Goal: Task Accomplishment & Management: Complete application form

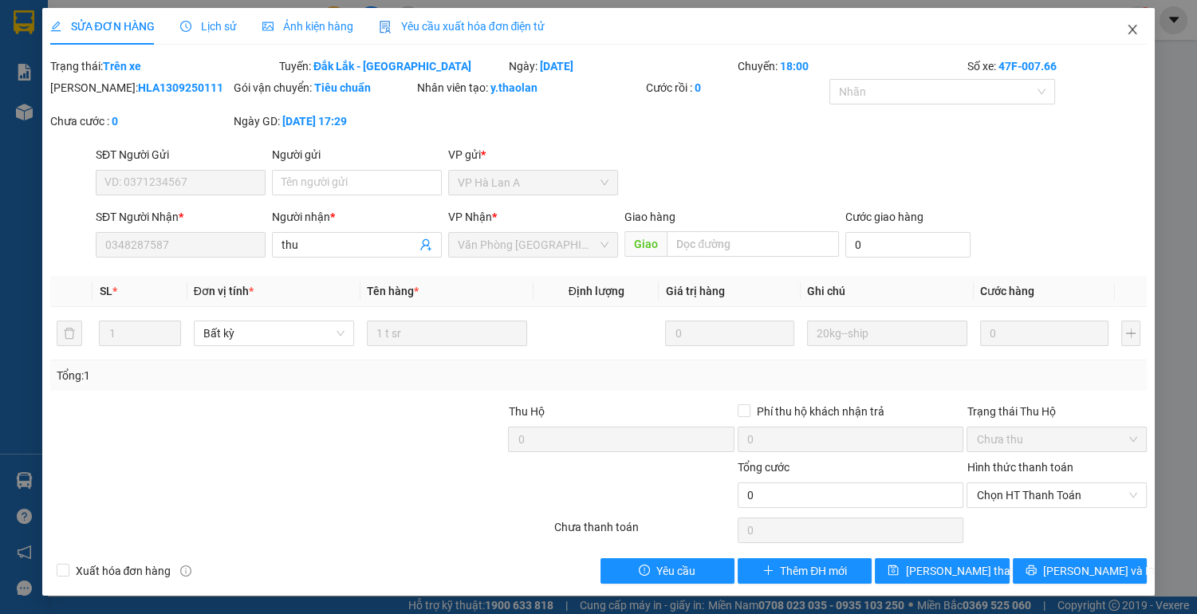
click at [1132, 33] on icon "close" at bounding box center [1132, 29] width 13 height 13
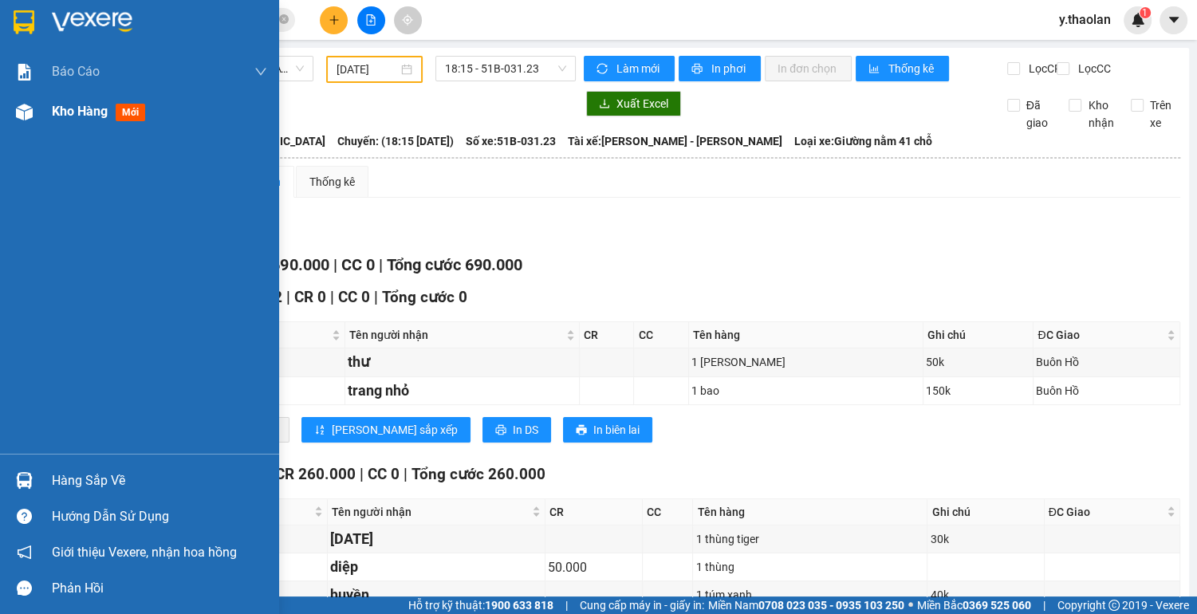
click at [83, 112] on span "Kho hàng" at bounding box center [80, 111] width 56 height 15
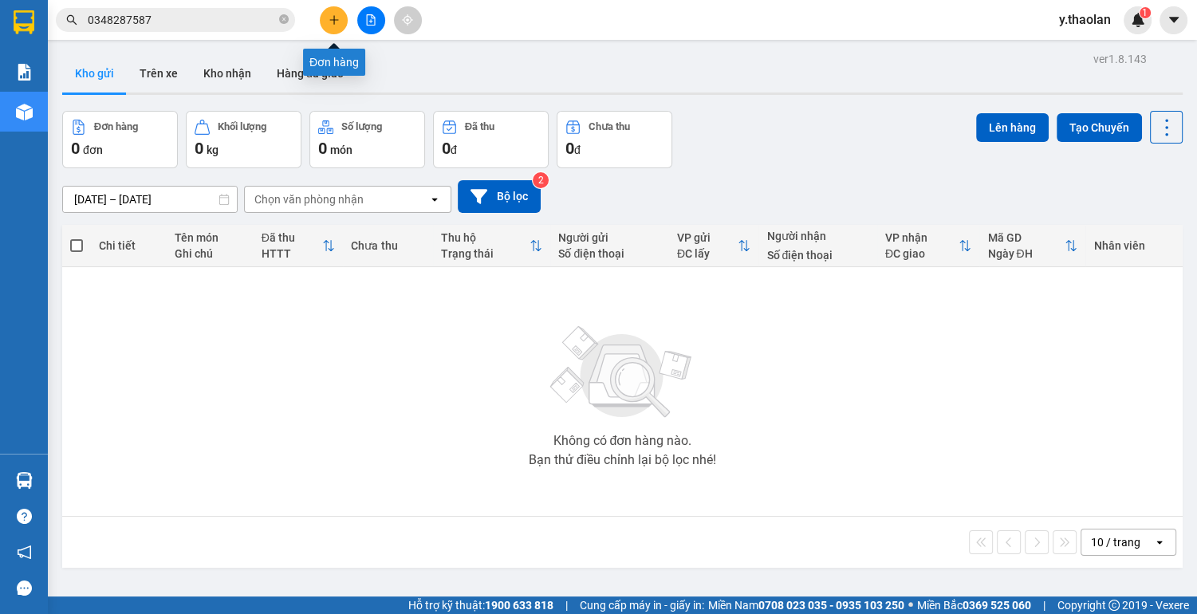
click at [338, 22] on icon "plus" at bounding box center [333, 19] width 11 height 11
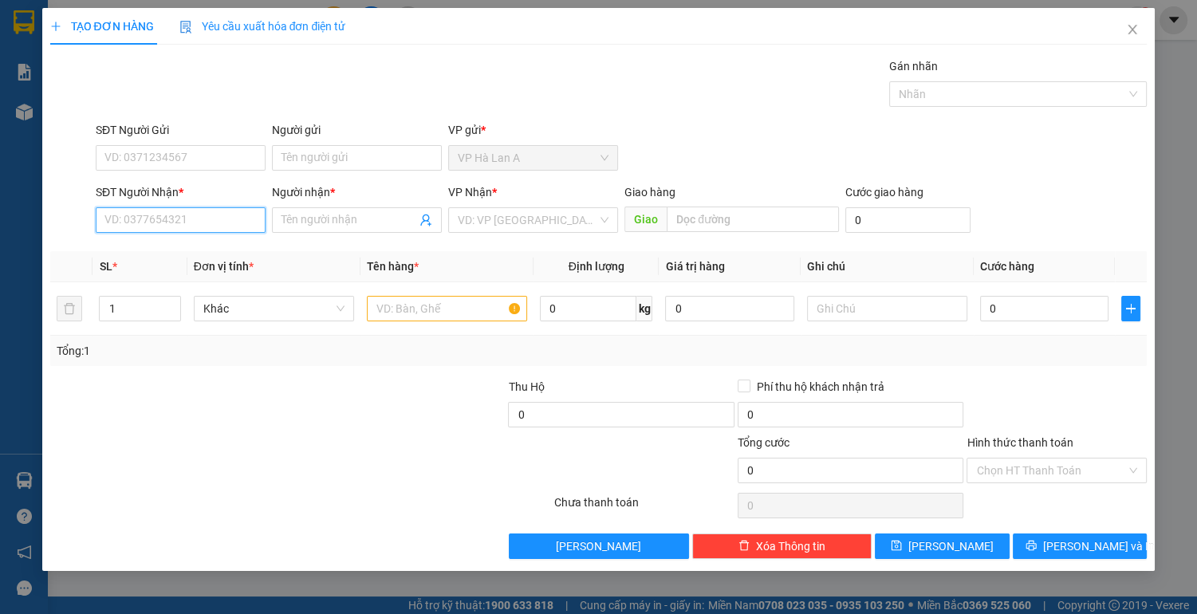
click at [162, 222] on input "SĐT Người Nhận *" at bounding box center [181, 220] width 170 height 26
click at [155, 262] on div "0935474826 - trâm" at bounding box center [181, 251] width 170 height 26
type input "0935474826"
type input "trâm"
type input "0935474826"
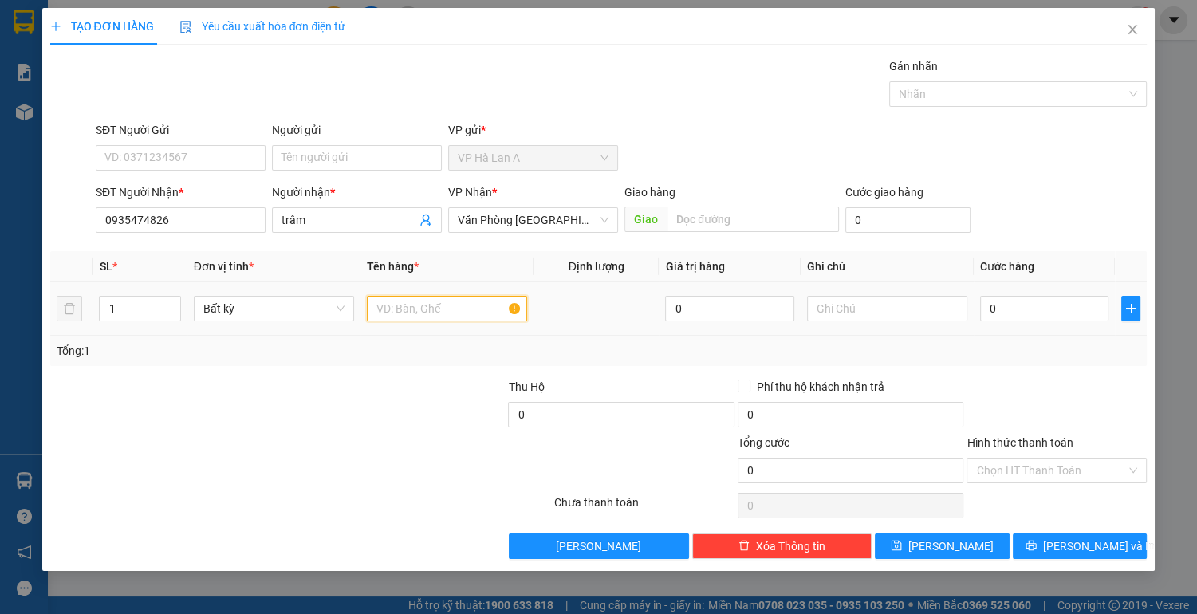
click at [415, 313] on input "text" at bounding box center [447, 309] width 160 height 26
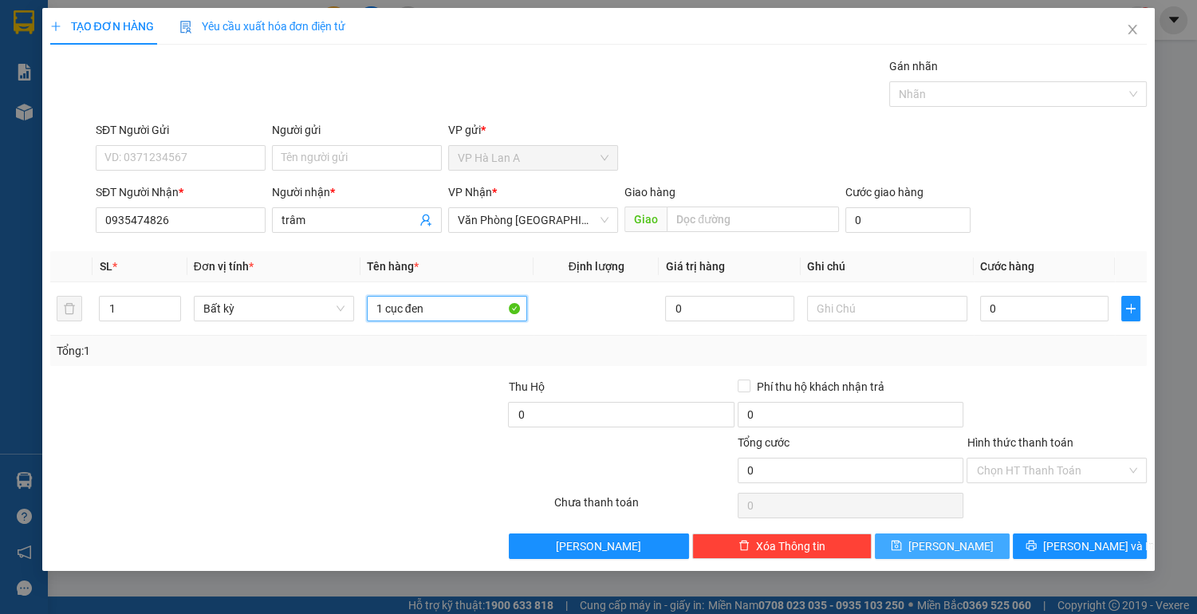
type input "1 cục đen"
click at [922, 545] on button "[PERSON_NAME]" at bounding box center [942, 546] width 134 height 26
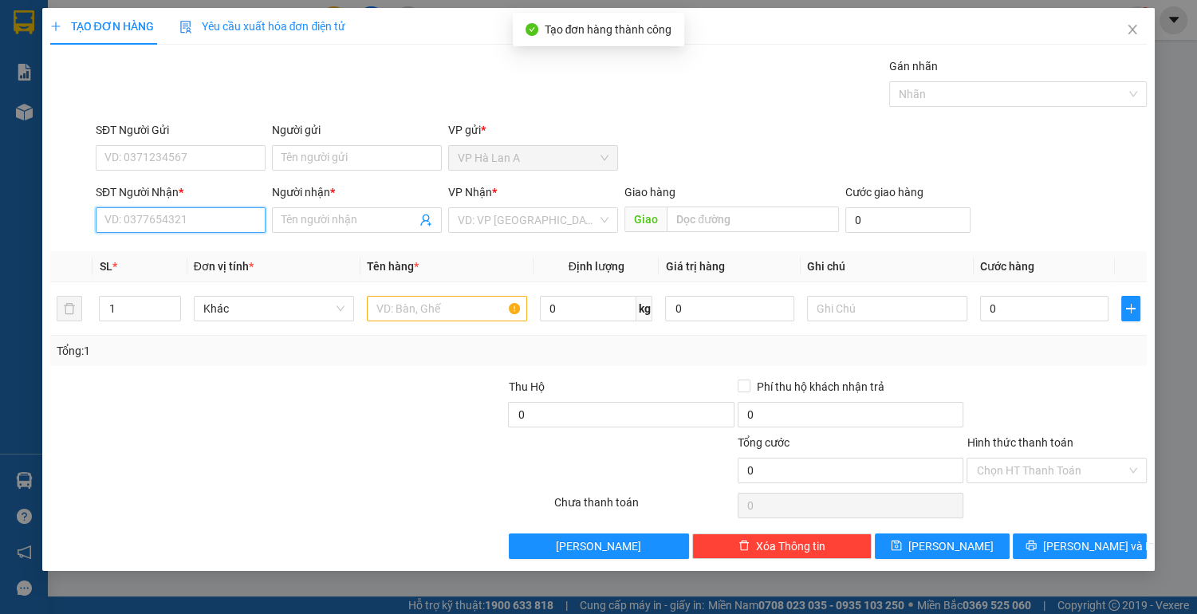
click at [227, 224] on input "SĐT Người Nhận *" at bounding box center [181, 220] width 170 height 26
click at [198, 258] on div "0394484967 - lãm" at bounding box center [180, 251] width 151 height 18
type input "0394484967"
type input "lãm"
type input "0394484967"
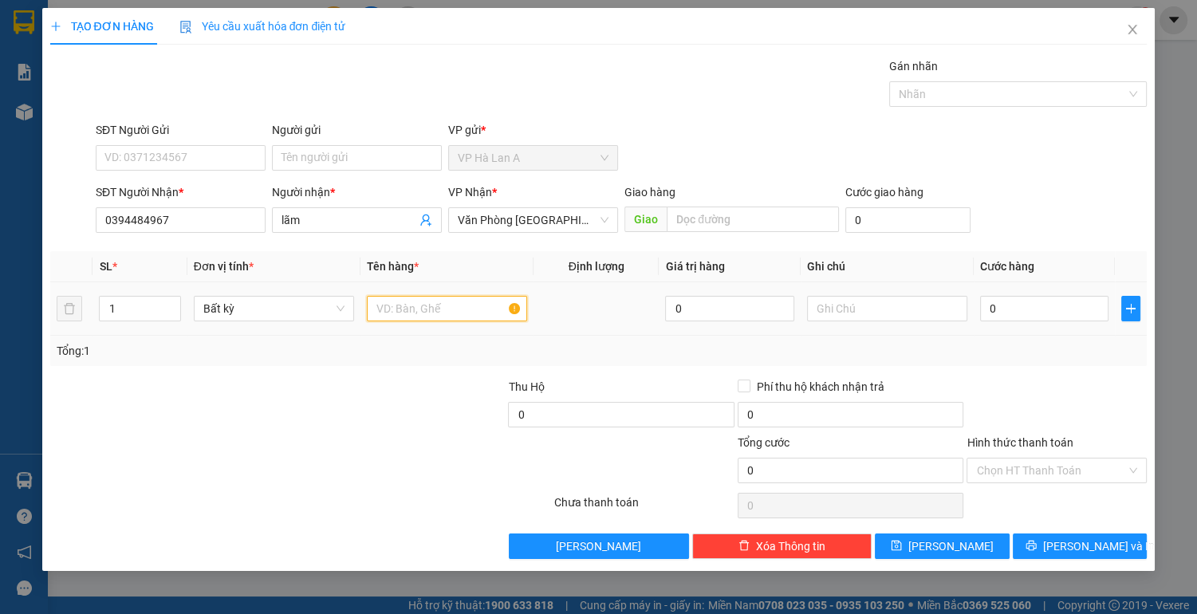
click at [393, 304] on input "text" at bounding box center [447, 309] width 160 height 26
type input "1 thùng 22kg"
click at [1045, 308] on input "0" at bounding box center [1044, 309] width 129 height 26
type input "5"
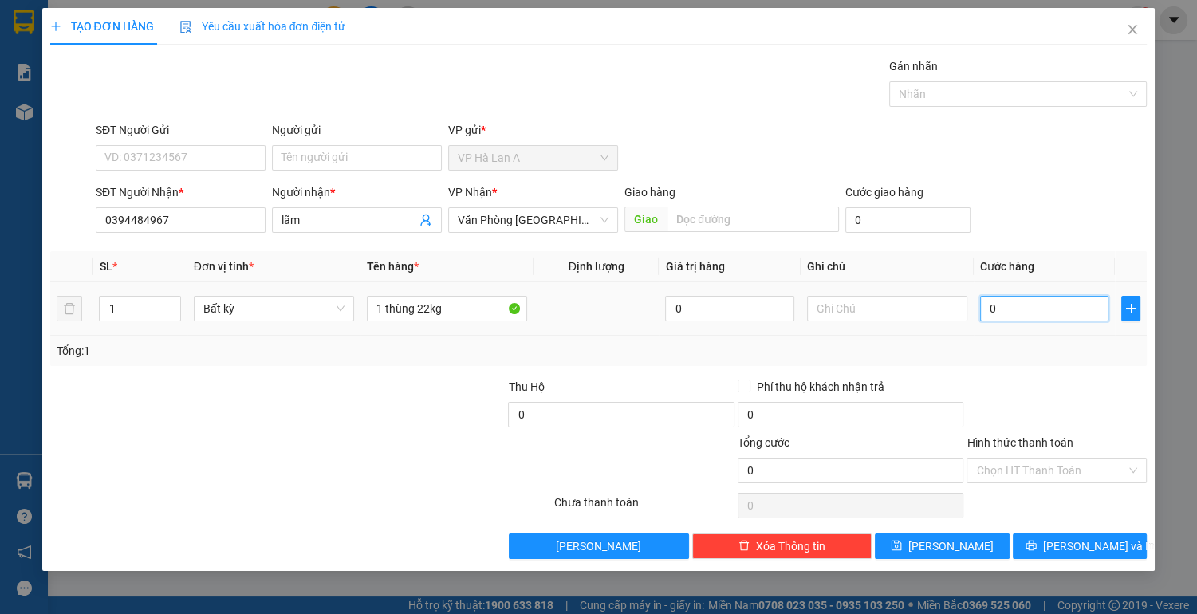
type input "5"
type input "50"
type input "50.000"
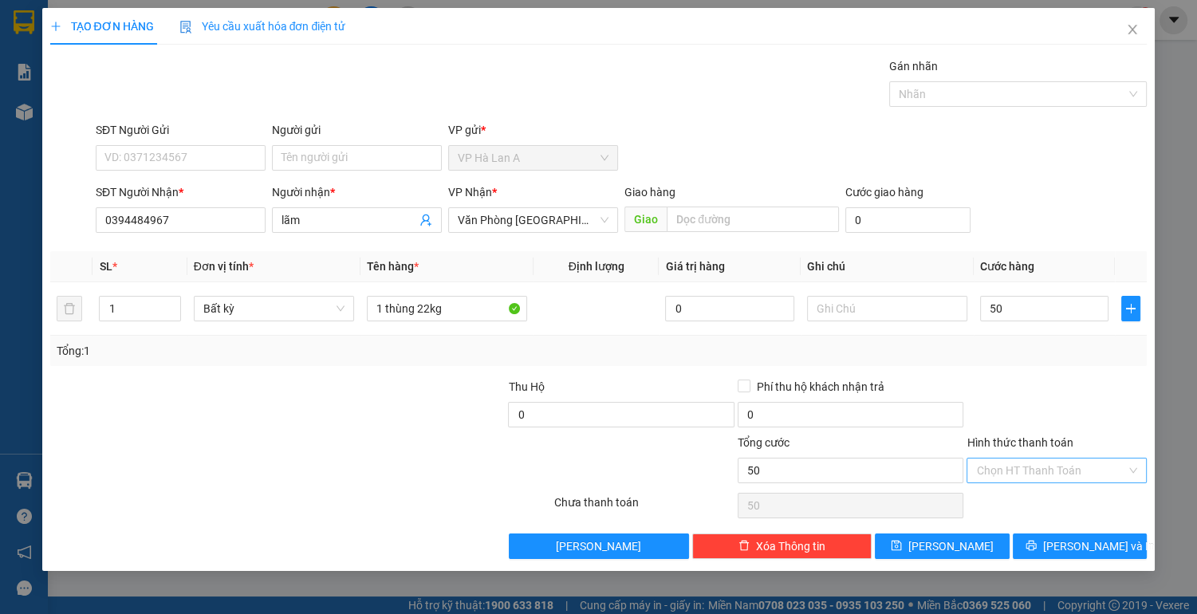
type input "50.000"
click at [1001, 459] on input "Hình thức thanh toán" at bounding box center [1051, 470] width 150 height 24
click at [993, 501] on div "Tại văn phòng" at bounding box center [1056, 501] width 161 height 18
type input "0"
click at [966, 543] on button "[PERSON_NAME]" at bounding box center [942, 546] width 134 height 26
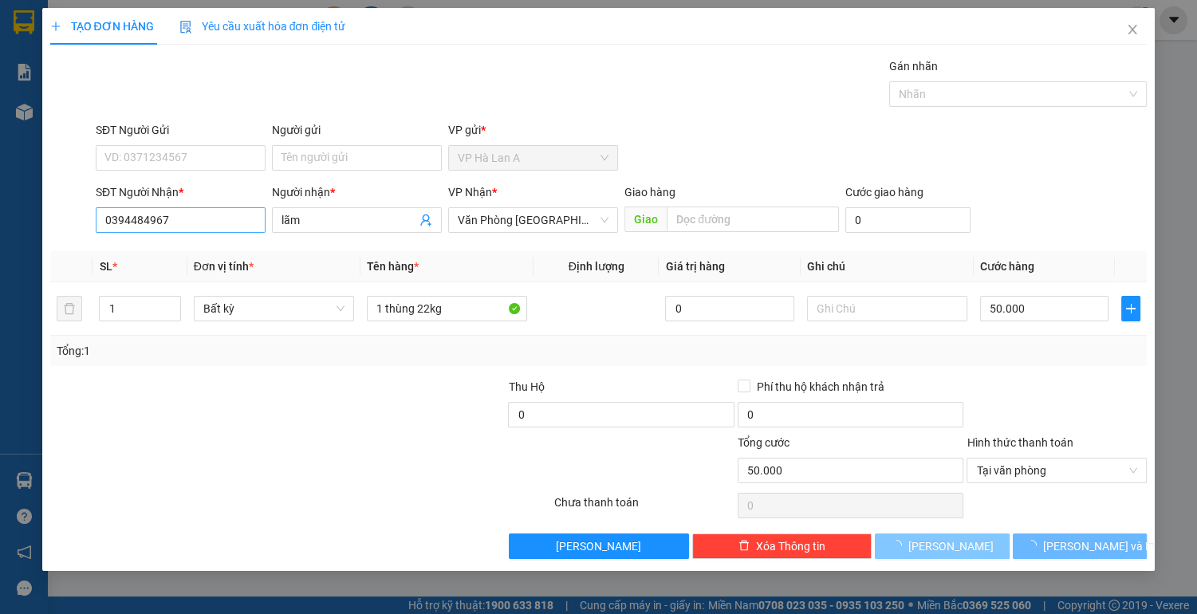
type input "0"
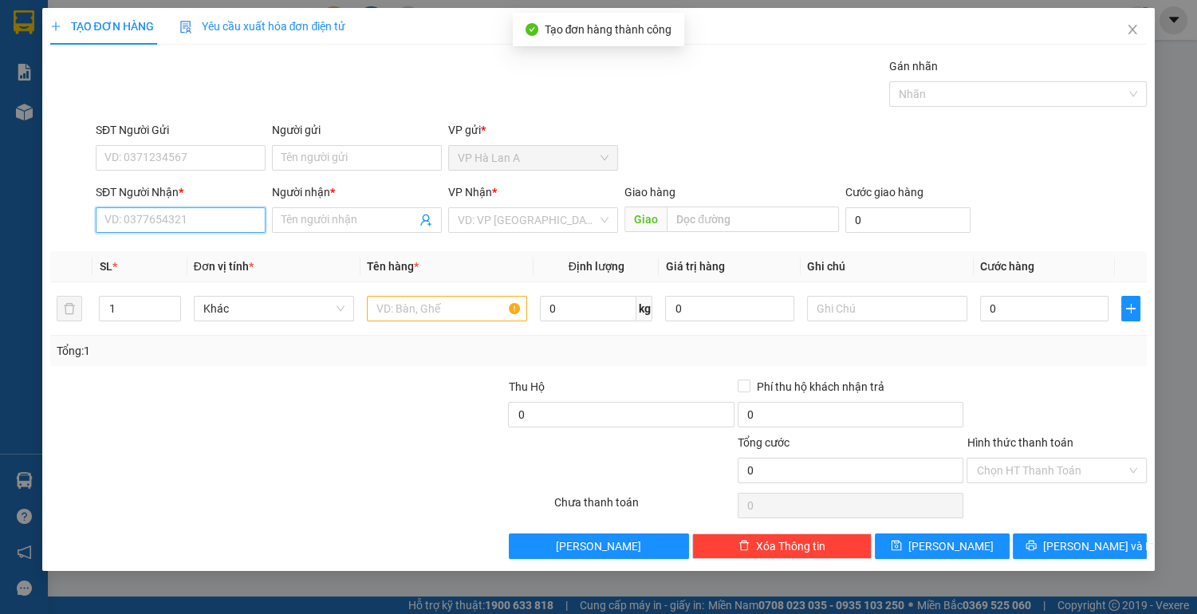
click at [230, 228] on input "SĐT Người Nhận *" at bounding box center [181, 220] width 170 height 26
type input "0764590131"
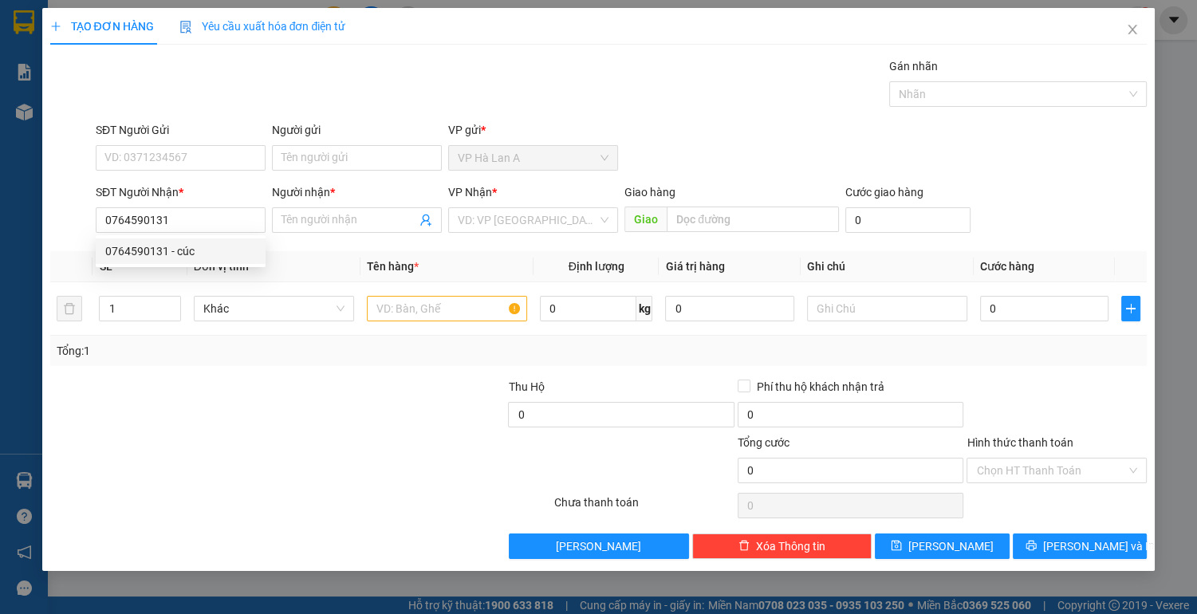
click at [206, 266] on div "0764590131 0764590131 - cúc" at bounding box center [181, 251] width 170 height 32
click at [210, 254] on th "Đơn vị tính *" at bounding box center [273, 266] width 173 height 31
click at [188, 222] on input "0764590131" at bounding box center [181, 220] width 170 height 26
click at [179, 257] on div "0764590131 - cúc" at bounding box center [180, 251] width 151 height 18
type input "cúc"
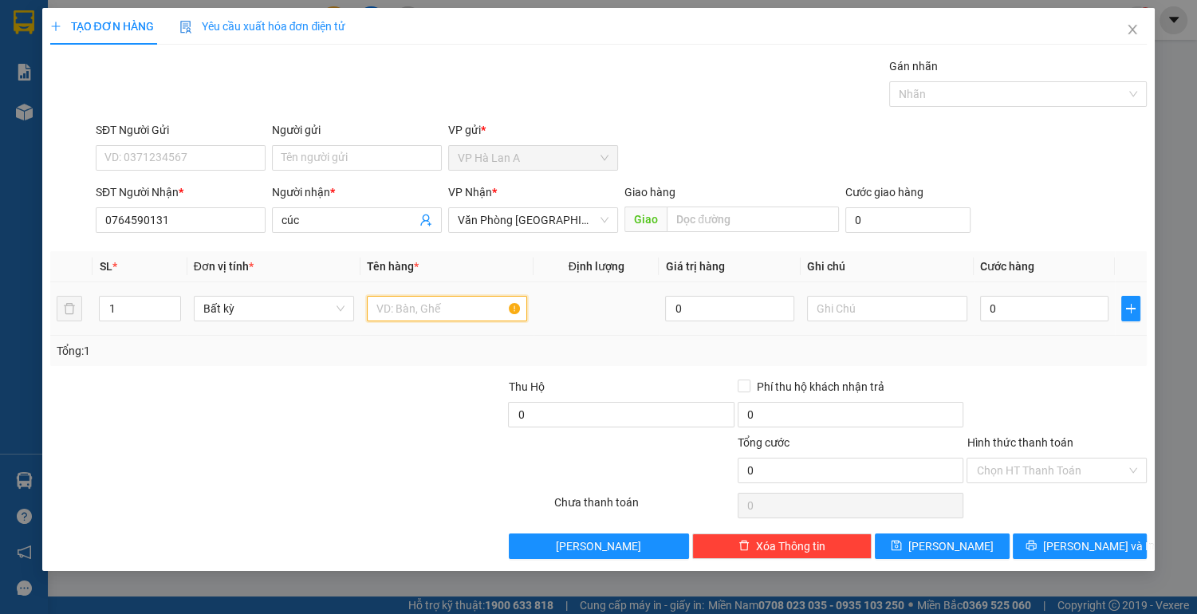
click at [417, 305] on input "text" at bounding box center [447, 309] width 160 height 26
type input "1 thùng xốp + 1 bao xanh"
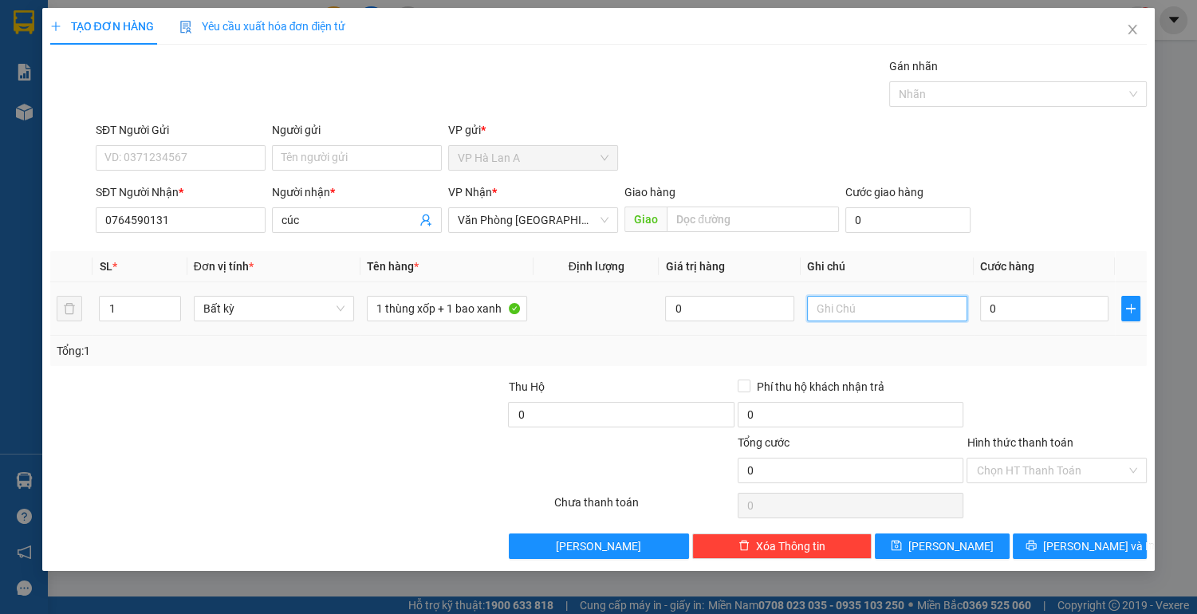
click at [876, 313] on input "text" at bounding box center [887, 309] width 160 height 26
type input "chc"
click at [1021, 314] on input "0" at bounding box center [1044, 309] width 129 height 26
type input "1"
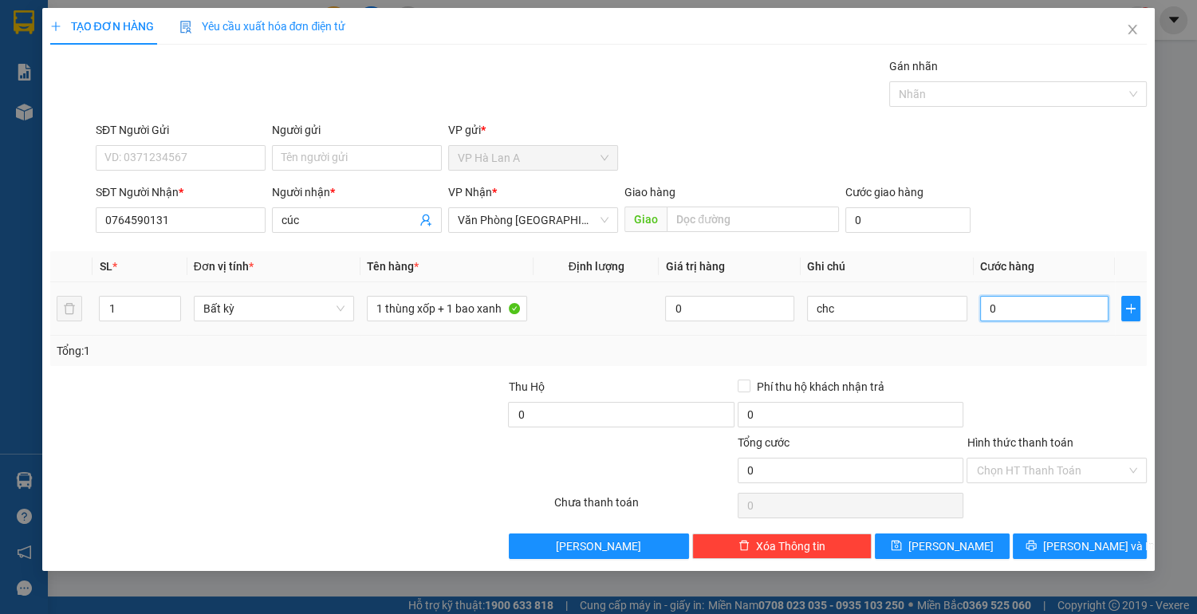
type input "1"
type input "12"
type input "120"
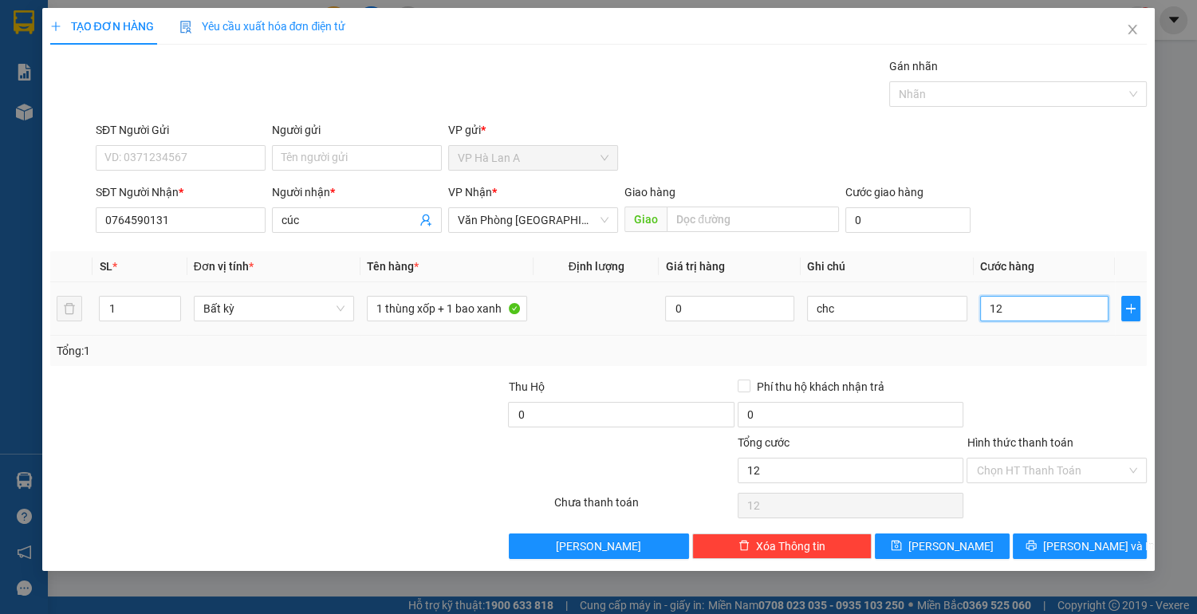
type input "120"
type input "120.000"
click at [1029, 469] on input "Hình thức thanh toán" at bounding box center [1051, 470] width 150 height 24
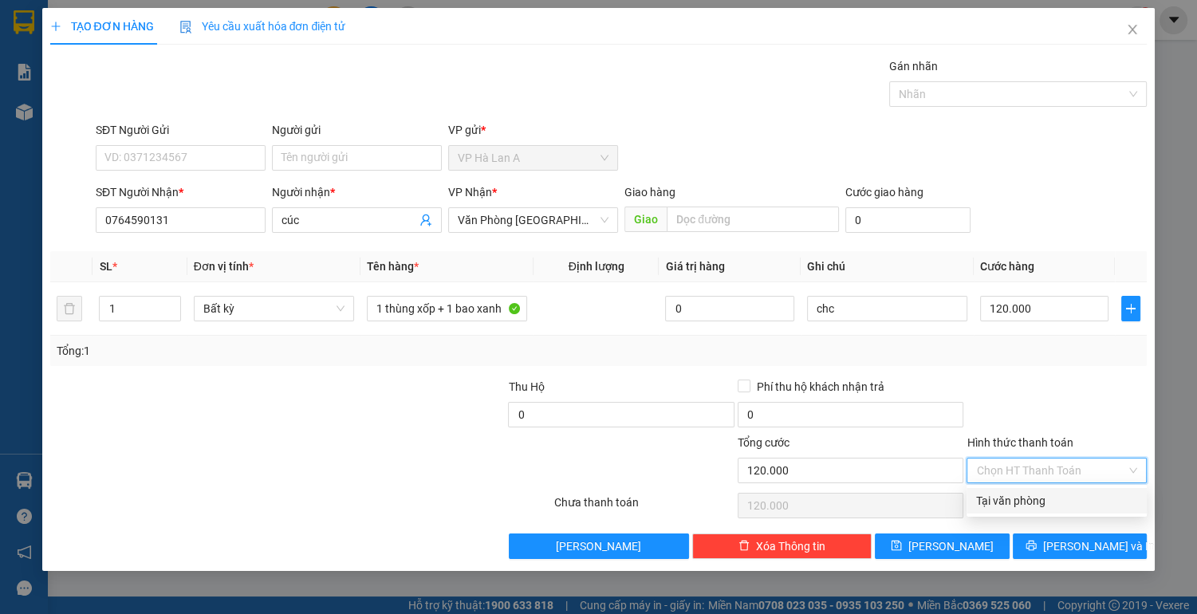
click at [1014, 501] on div "Tại văn phòng" at bounding box center [1056, 501] width 161 height 18
type input "0"
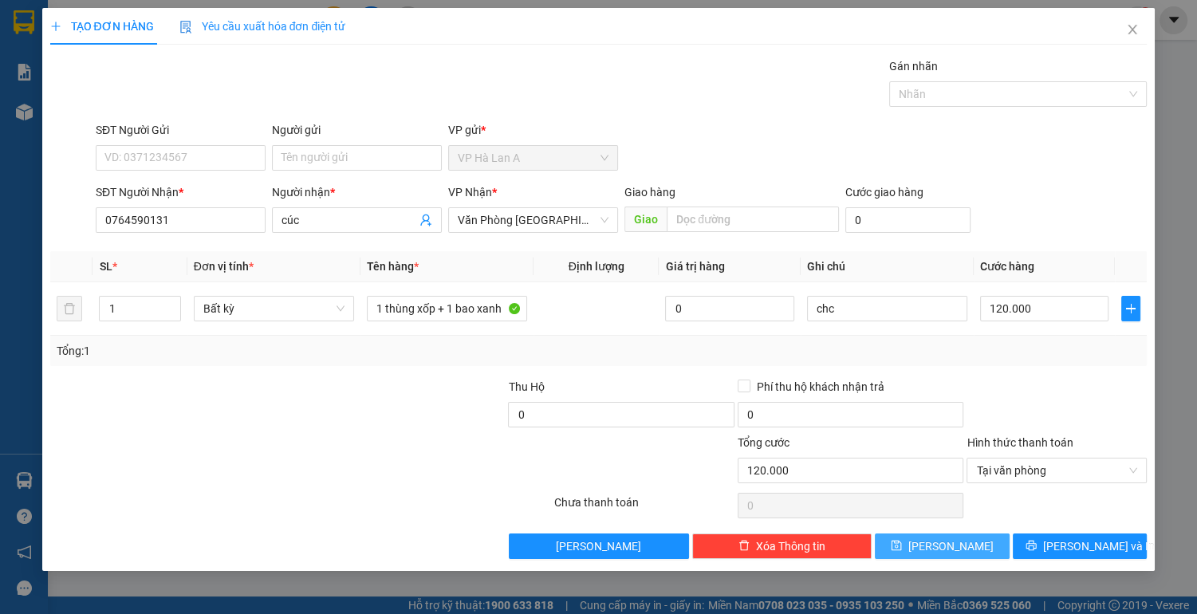
click at [976, 545] on button "[PERSON_NAME]" at bounding box center [942, 546] width 134 height 26
type input "0"
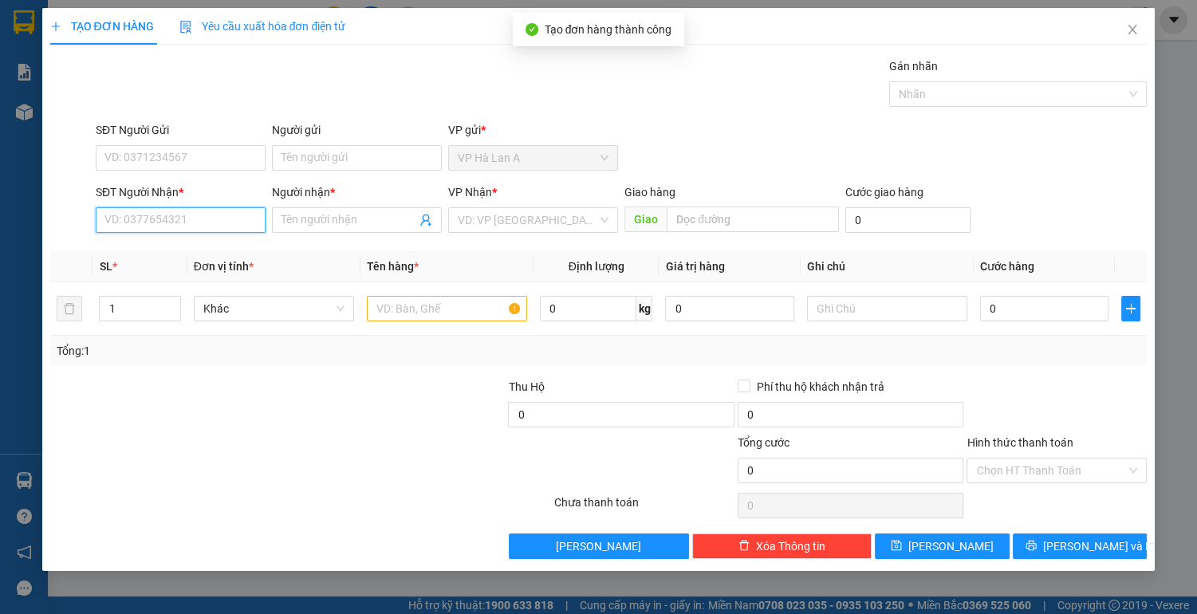
click at [212, 222] on input "SĐT Người Nhận *" at bounding box center [181, 220] width 170 height 26
click at [191, 246] on div "0946165960 - khoa" at bounding box center [180, 251] width 151 height 18
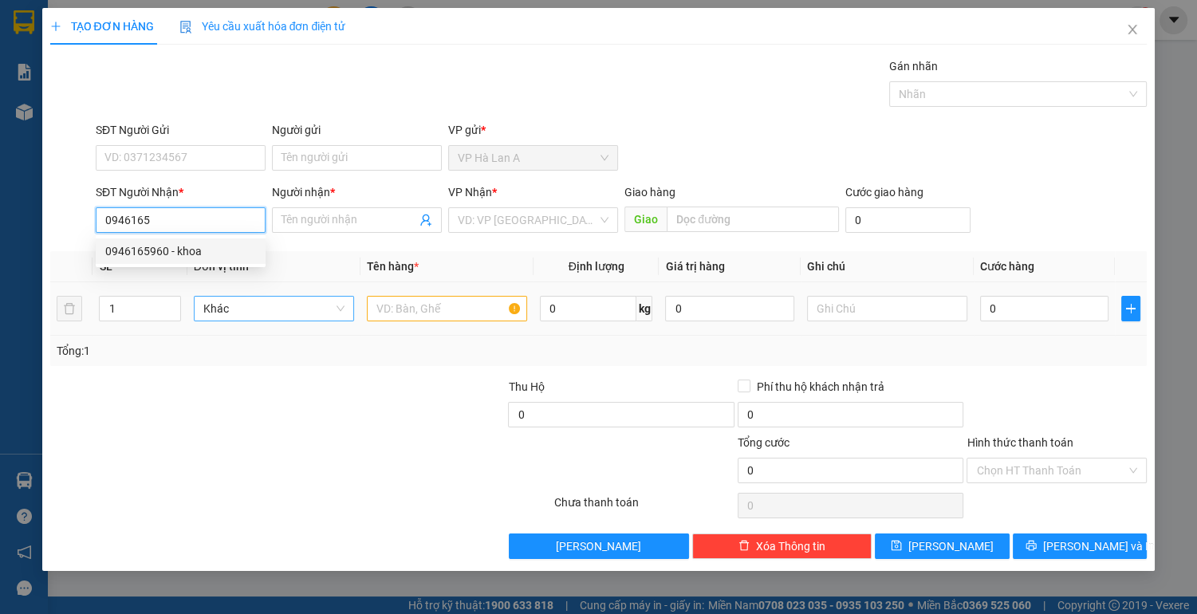
type input "0946165960"
type input "khoa"
type input "0946165960"
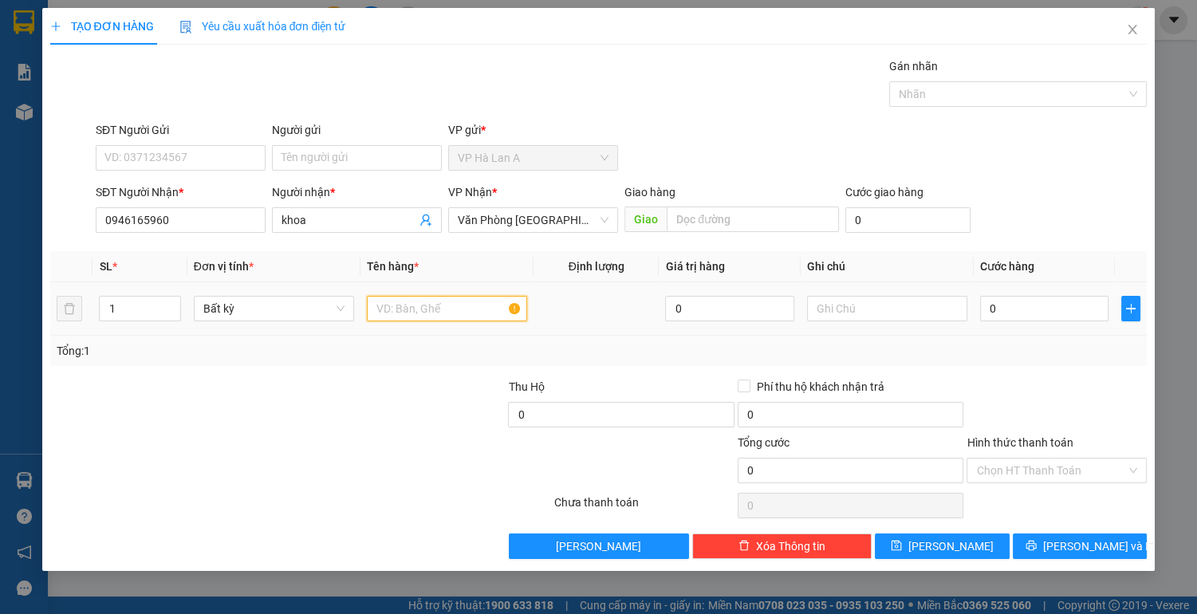
click at [408, 300] on input "text" at bounding box center [447, 309] width 160 height 26
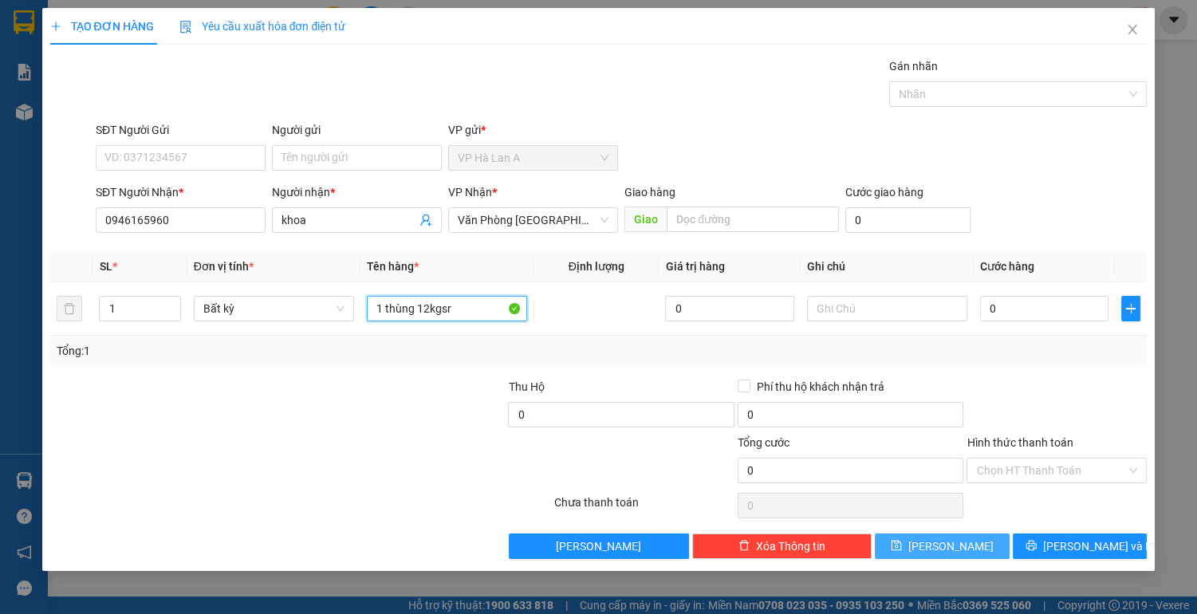
type input "1 thùng 12kgsr"
click at [919, 539] on button "[PERSON_NAME]" at bounding box center [942, 546] width 134 height 26
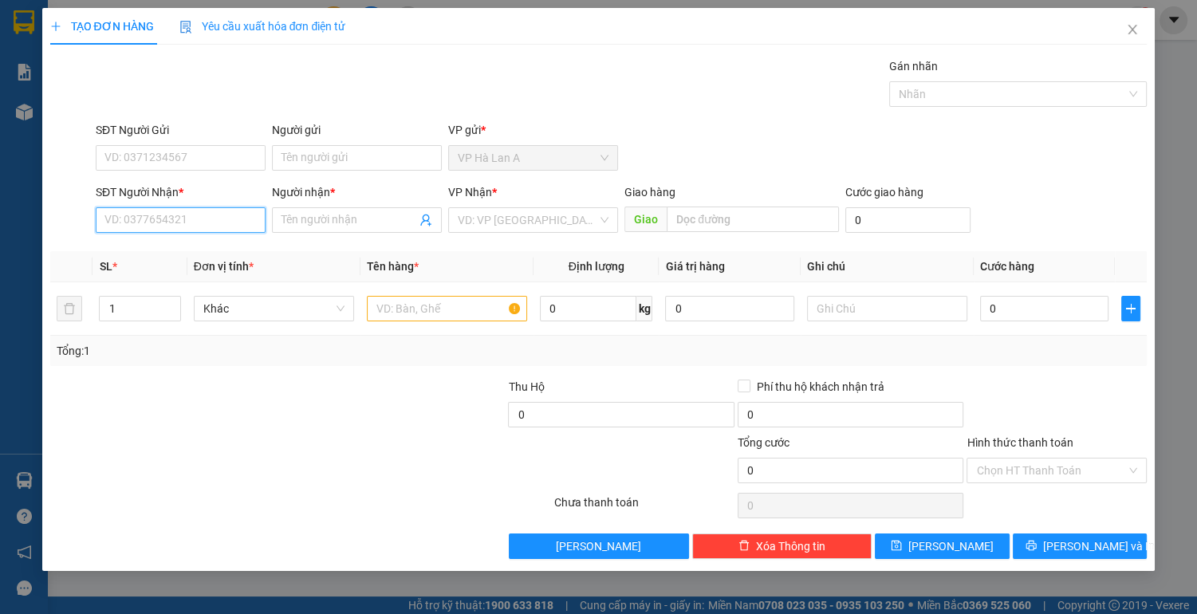
click at [195, 217] on input "SĐT Người Nhận *" at bounding box center [181, 220] width 170 height 26
click at [187, 249] on div "0937541254 - [PERSON_NAME]" at bounding box center [183, 251] width 157 height 18
type input "0937541254"
type input "khánh"
type input "0937541254"
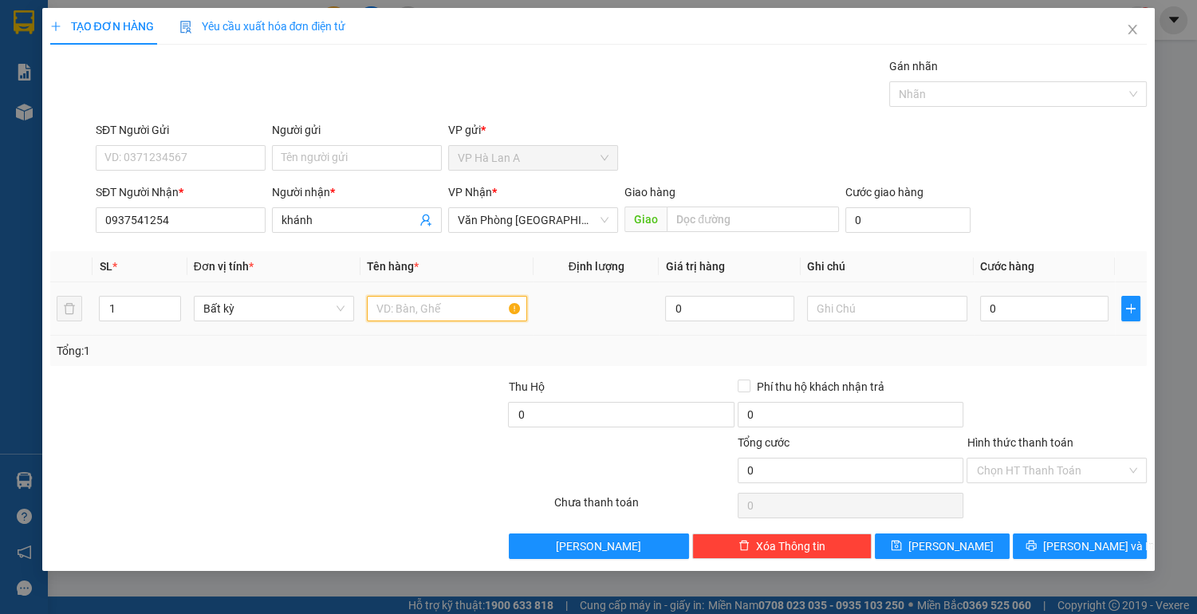
click at [380, 309] on input "text" at bounding box center [447, 309] width 160 height 26
type input "1 thùng 2kg"
click at [883, 308] on input "text" at bounding box center [887, 309] width 160 height 26
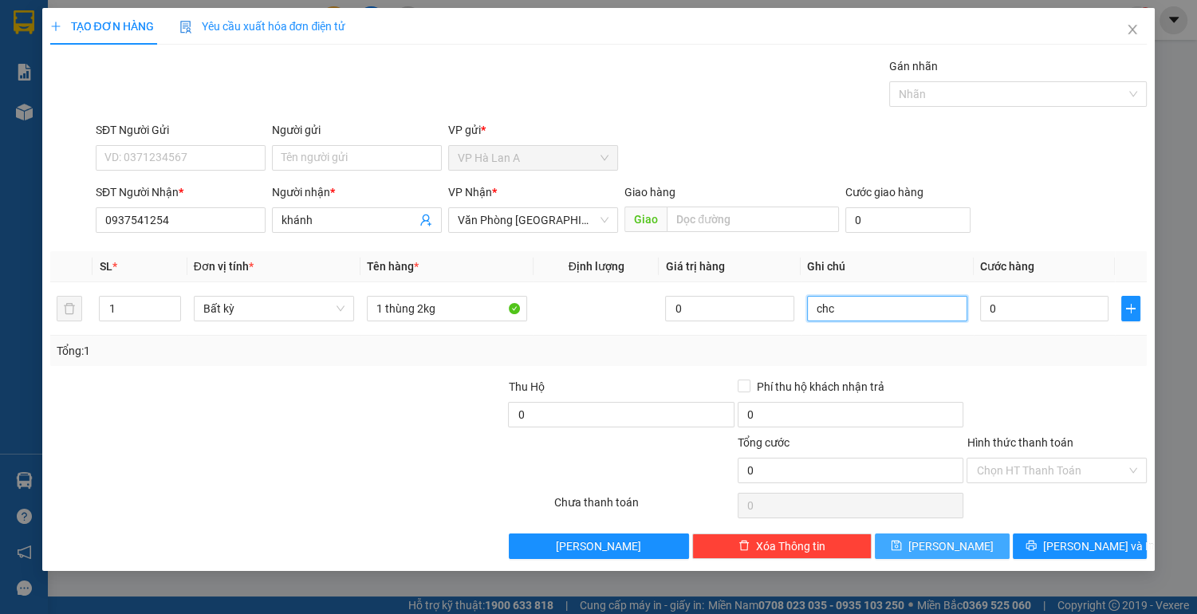
type input "chc"
click at [954, 538] on span "[PERSON_NAME]" at bounding box center [950, 546] width 85 height 18
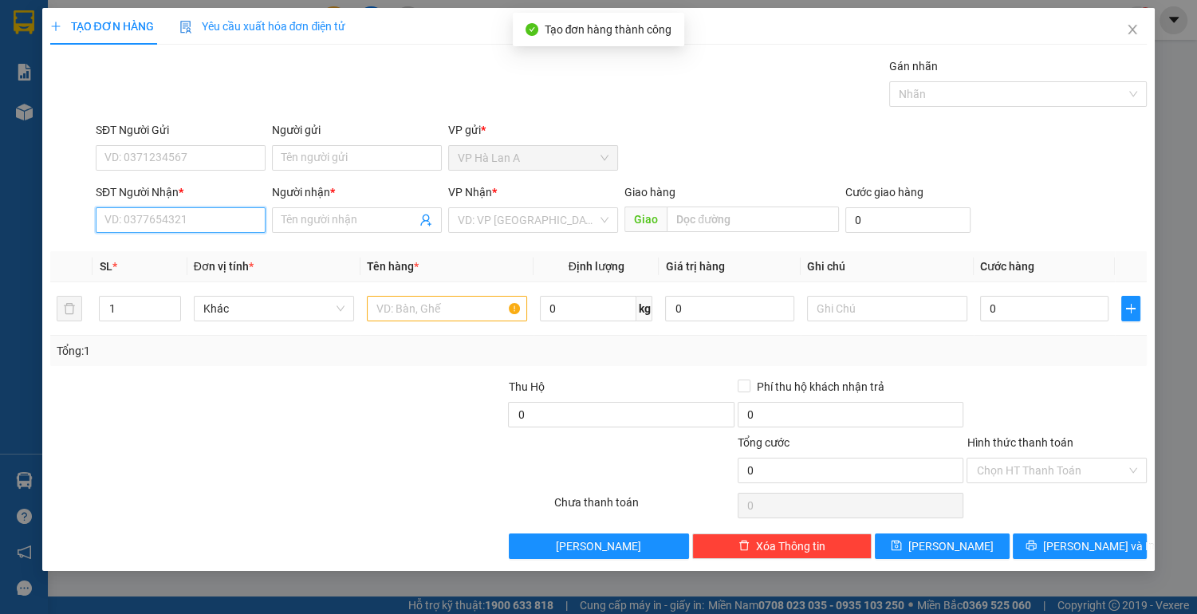
click at [184, 218] on input "SĐT Người Nhận *" at bounding box center [181, 220] width 170 height 26
click at [179, 255] on div "0352972006 - thu" at bounding box center [180, 251] width 151 height 18
type input "0352972006"
type input "thu"
type input "0352972006"
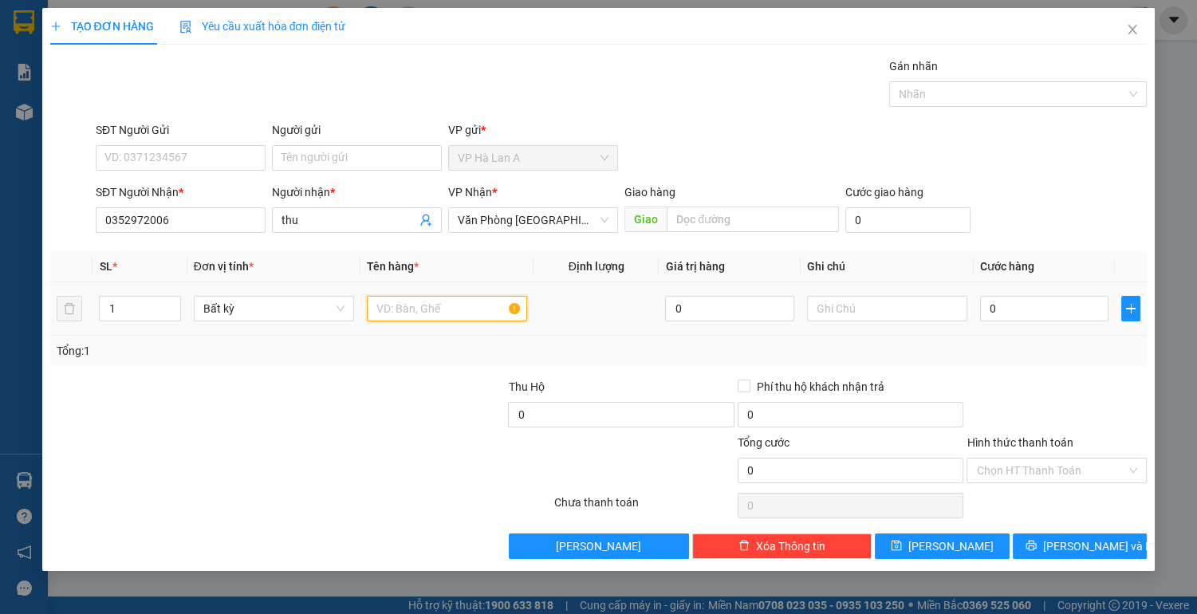
click at [464, 306] on input "text" at bounding box center [447, 309] width 160 height 26
type input "1 bao nhiều màu"
click at [1033, 309] on input "0" at bounding box center [1044, 309] width 129 height 26
type input "9"
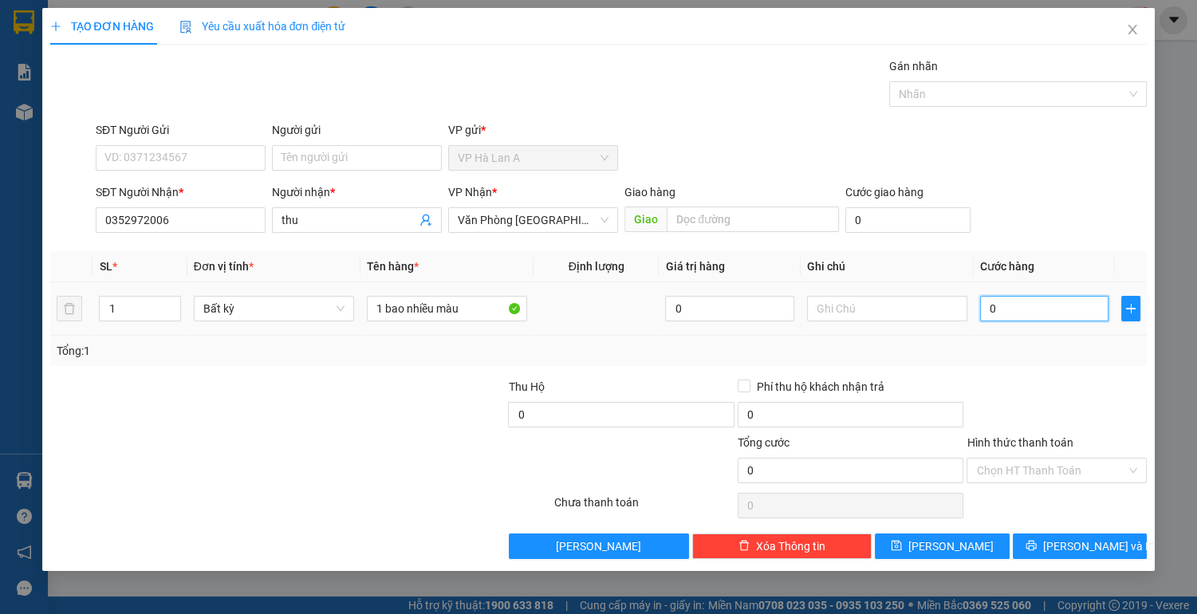
type input "9"
type input "90"
type input "90.000"
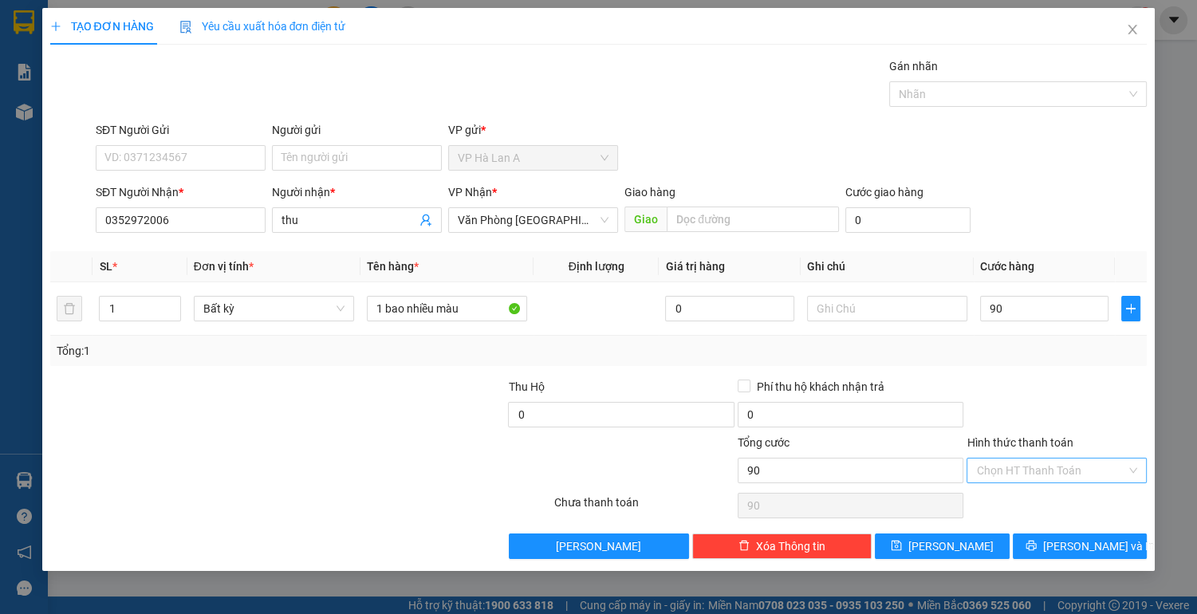
type input "90.000"
click at [1016, 462] on input "Hình thức thanh toán" at bounding box center [1051, 470] width 150 height 24
click at [1008, 506] on div "Tại văn phòng" at bounding box center [1056, 501] width 161 height 18
type input "0"
click at [985, 542] on button "[PERSON_NAME]" at bounding box center [942, 546] width 134 height 26
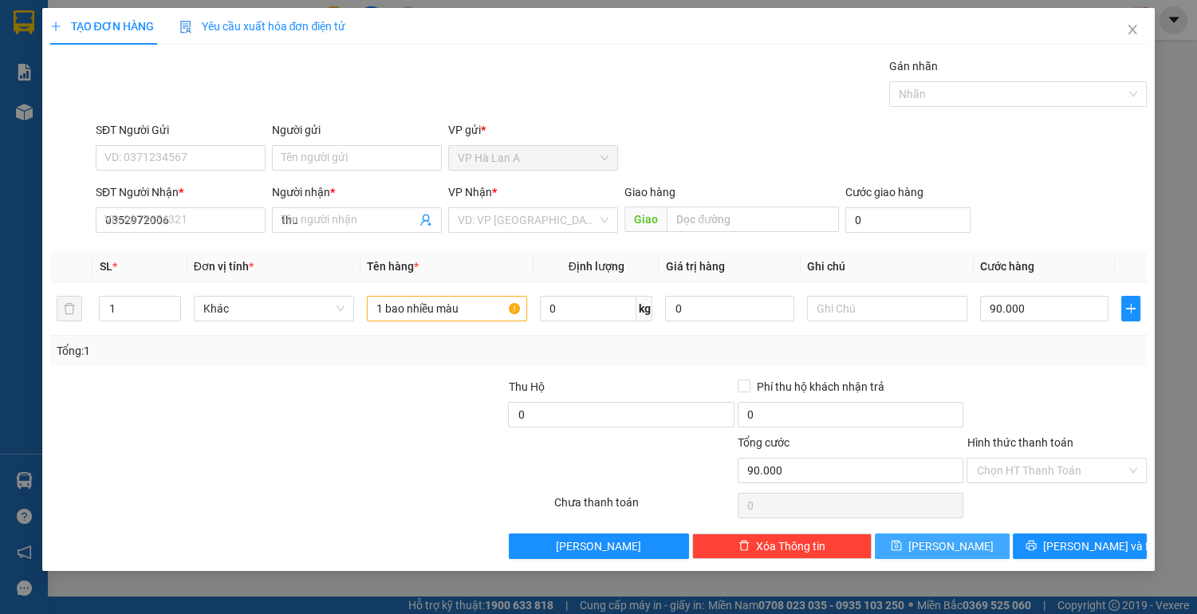
type input "0"
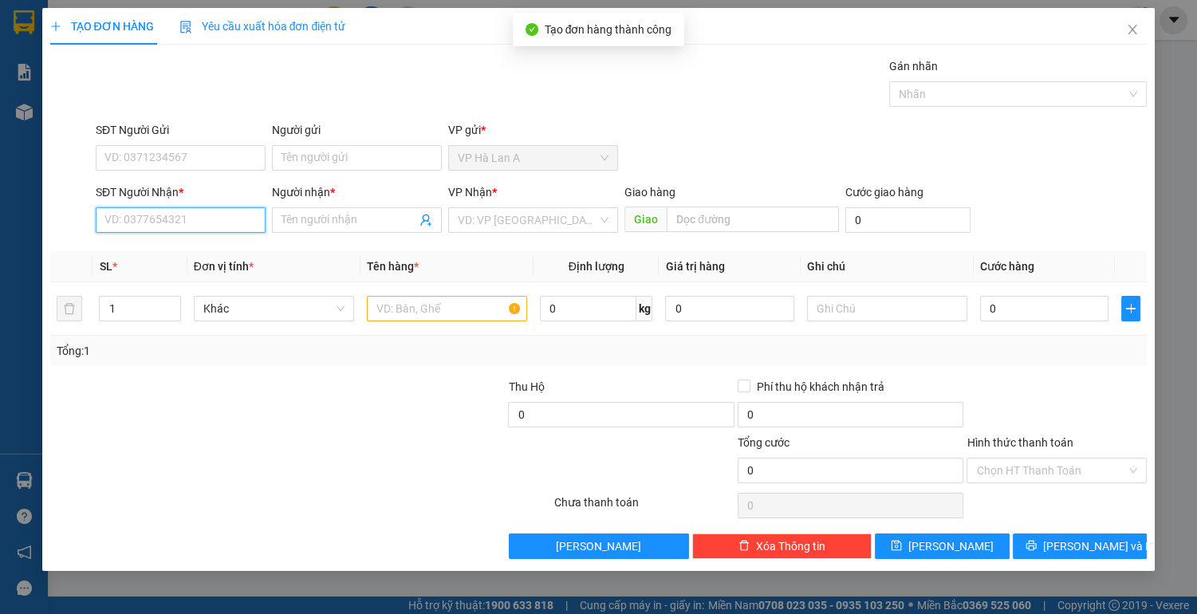
click at [163, 225] on input "SĐT Người Nhận *" at bounding box center [181, 220] width 170 height 26
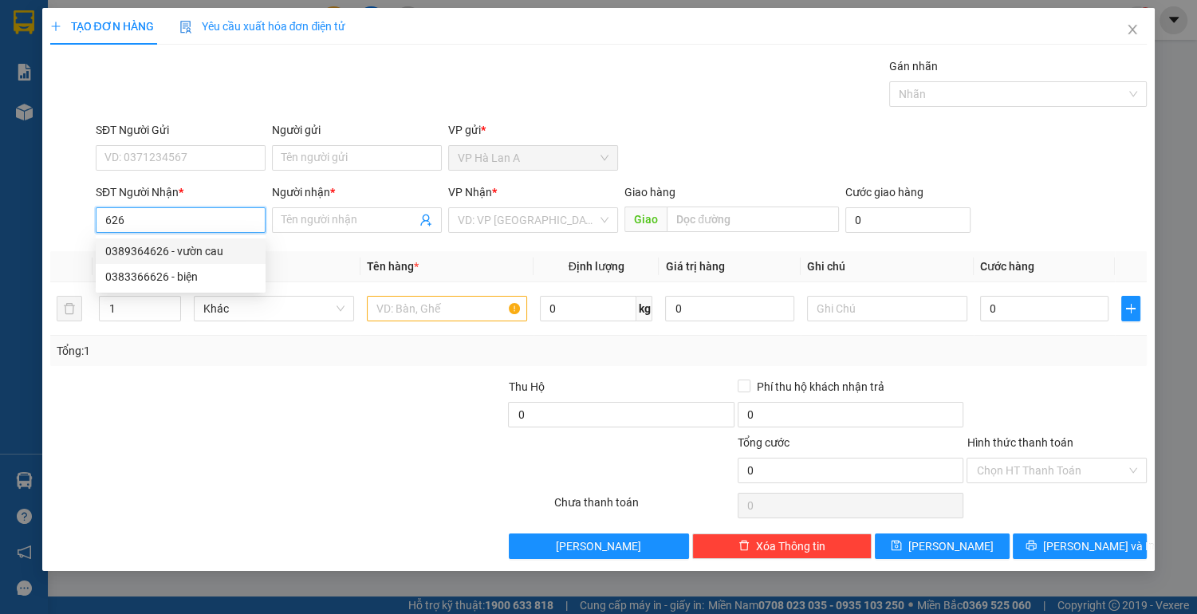
click at [195, 249] on div "0389364626 - vườn cau" at bounding box center [180, 251] width 151 height 18
type input "0389364626"
type input "vườn cau"
type input "0389364626"
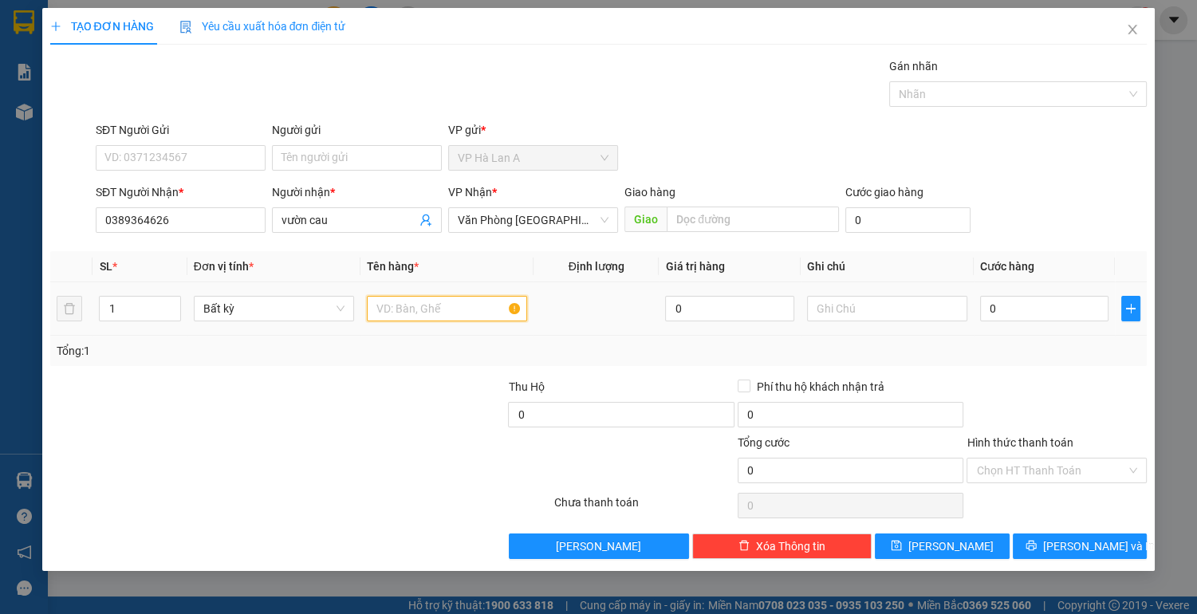
click at [443, 316] on input "text" at bounding box center [447, 309] width 160 height 26
type input "1 thùng"
click at [973, 545] on button "[PERSON_NAME]" at bounding box center [942, 546] width 134 height 26
click at [186, 221] on input "SĐT Người Nhận *" at bounding box center [181, 220] width 170 height 26
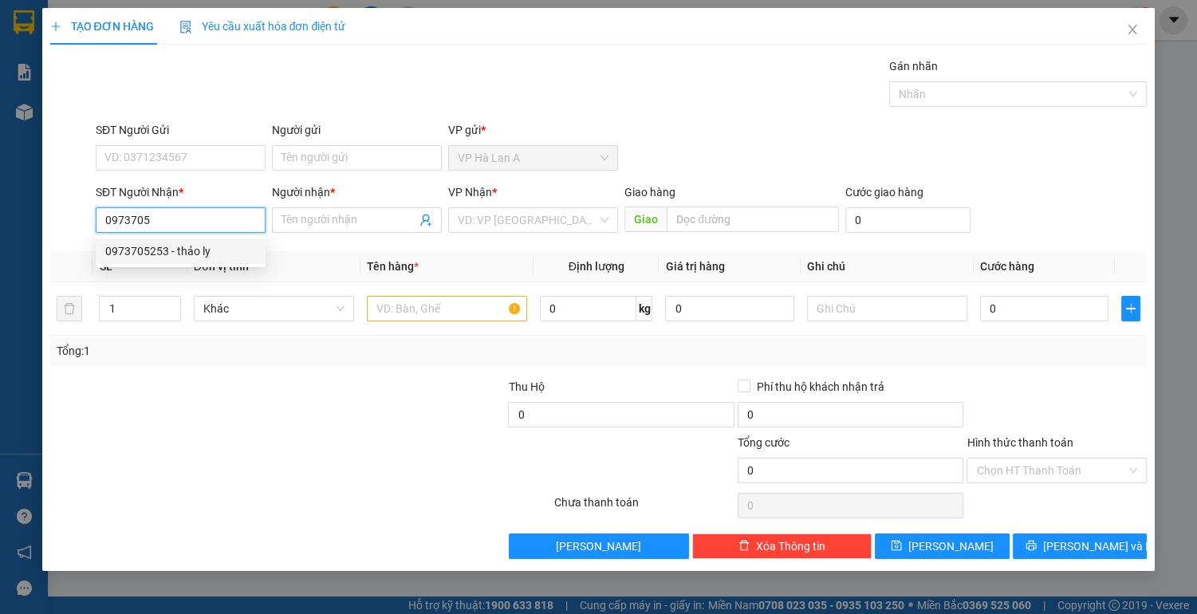
click at [184, 254] on div "0973705253 - thảo ly" at bounding box center [180, 251] width 151 height 18
type input "0973705253"
type input "thảo ly"
type input "0973705253"
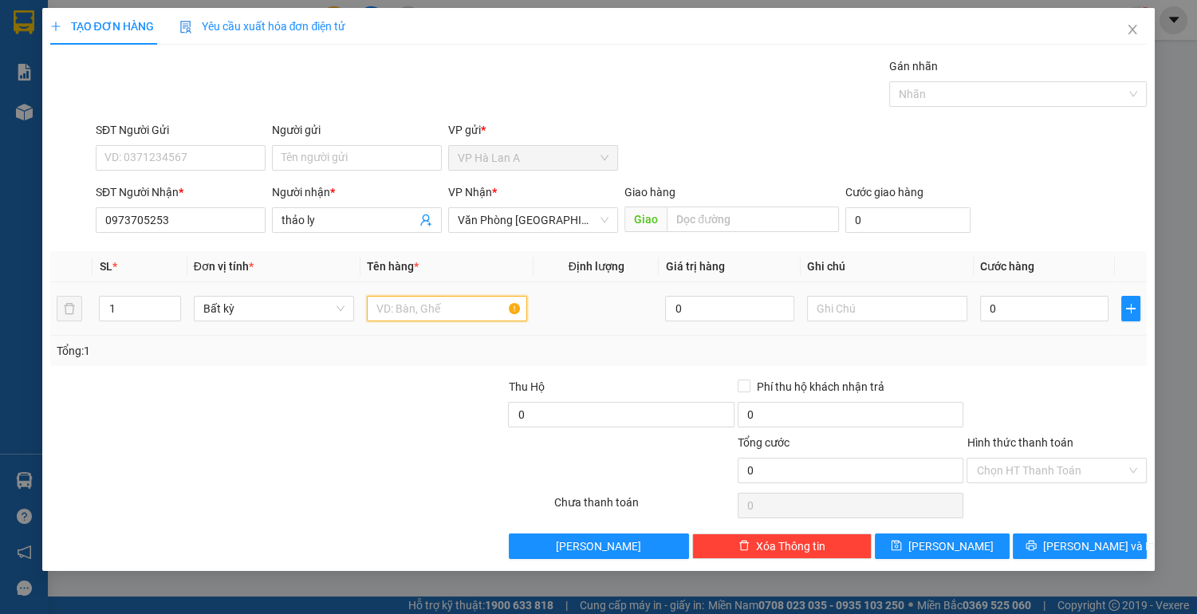
click at [446, 309] on input "text" at bounding box center [447, 309] width 160 height 26
type input "1 thùng"
click at [1031, 305] on input "0" at bounding box center [1044, 309] width 129 height 26
type input "1"
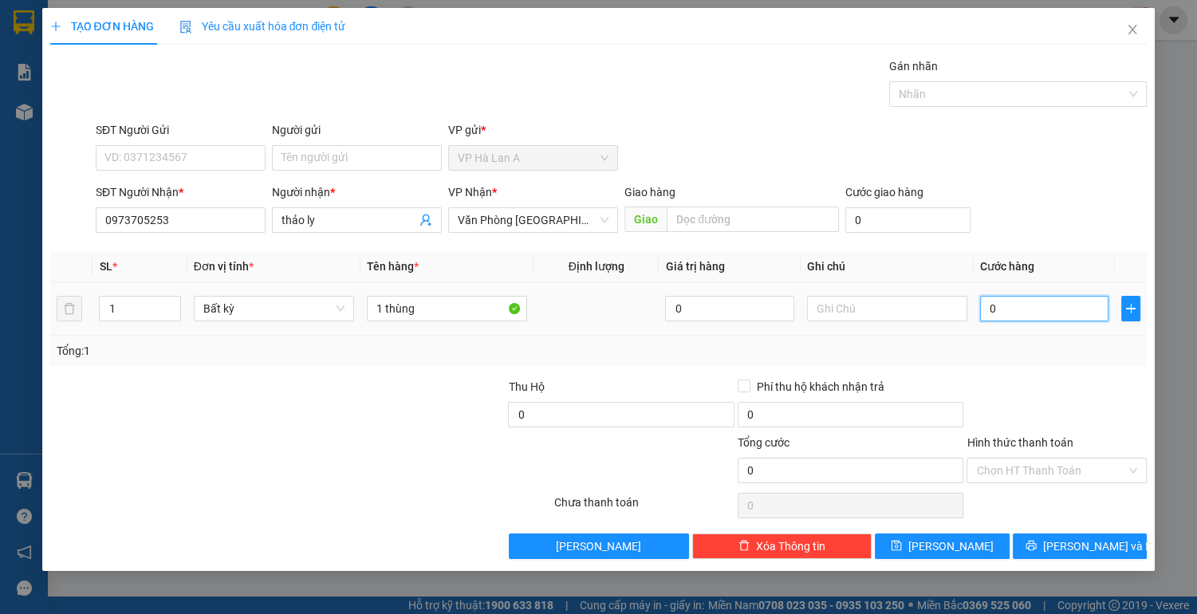
type input "1"
type input "10"
type input "100"
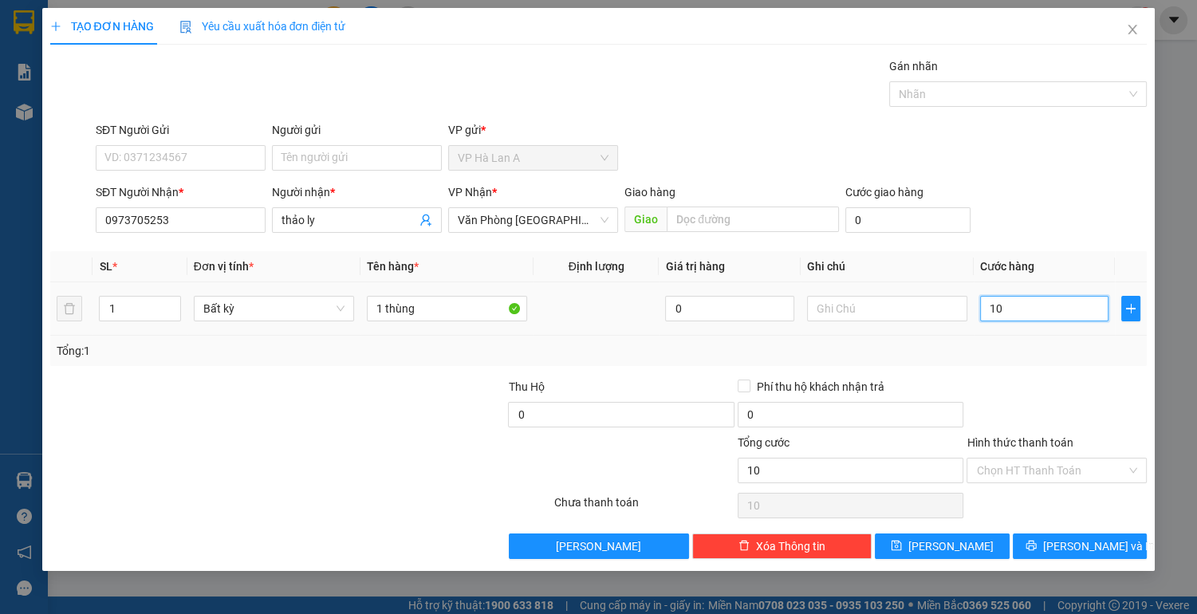
type input "100"
type input "100.000"
click at [1048, 462] on input "Hình thức thanh toán" at bounding box center [1051, 470] width 150 height 24
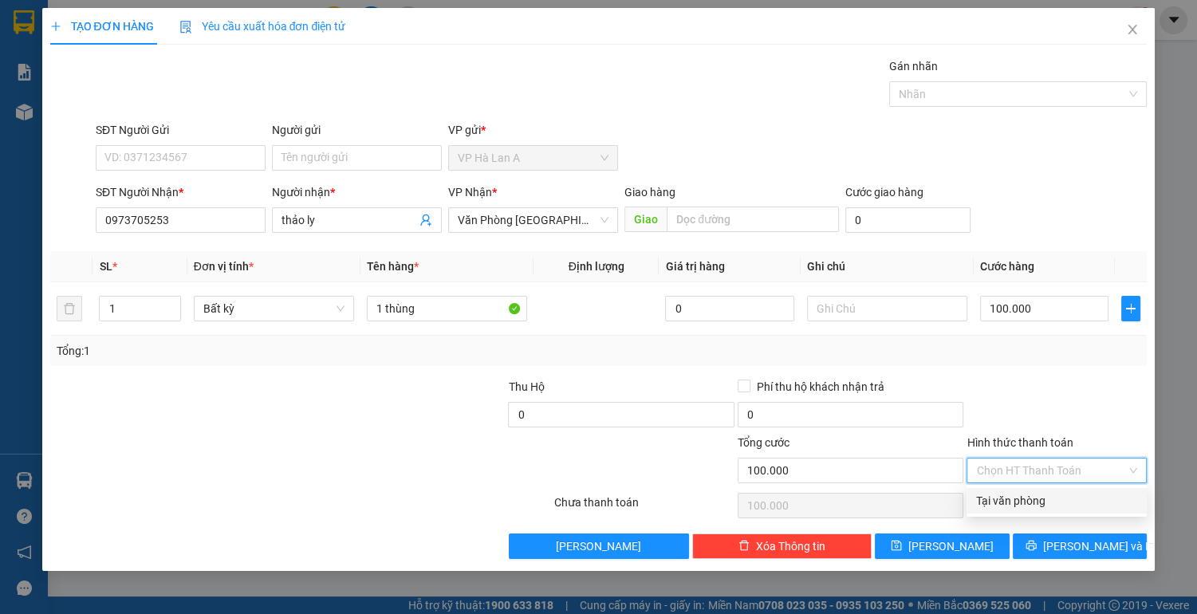
click at [1043, 497] on div "Tại văn phòng" at bounding box center [1056, 501] width 161 height 18
type input "0"
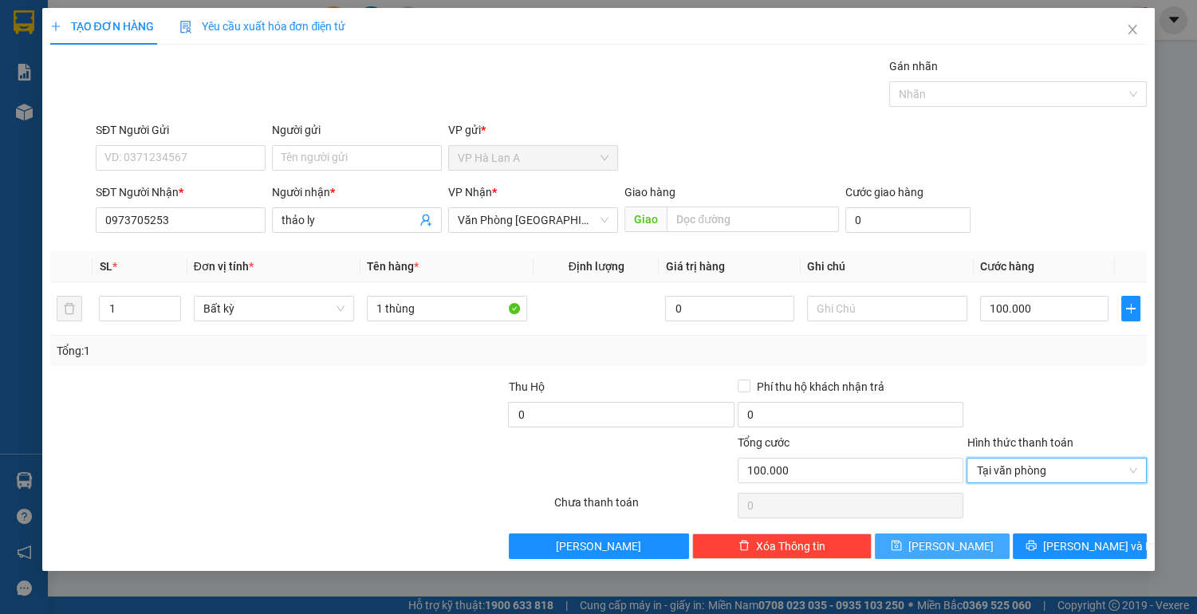
click at [971, 537] on button "[PERSON_NAME]" at bounding box center [942, 546] width 134 height 26
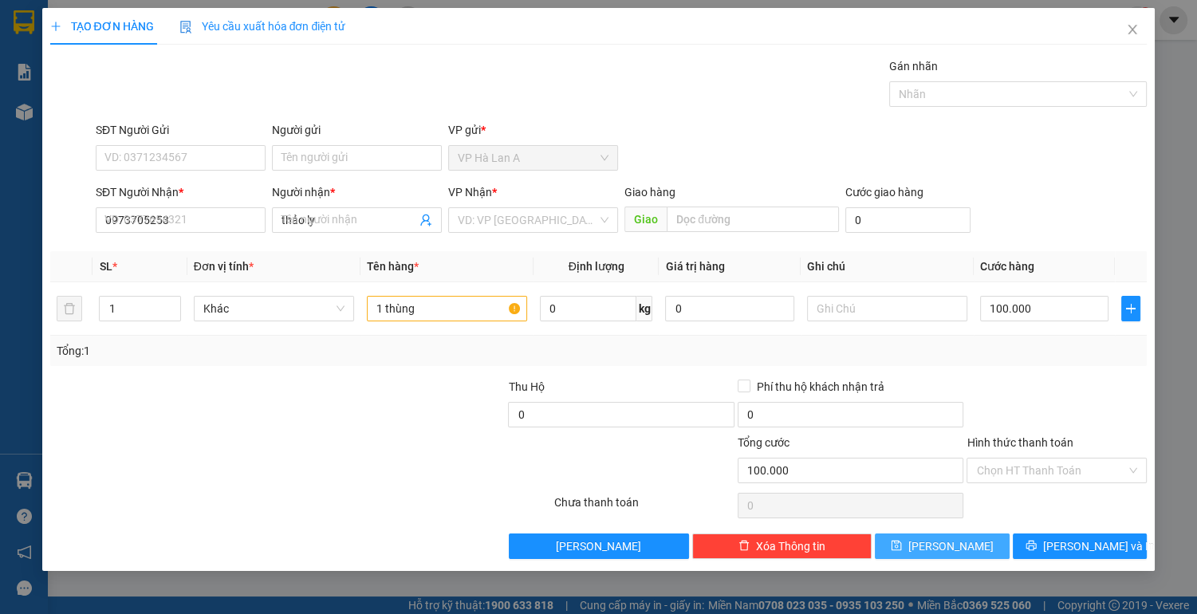
type input "0"
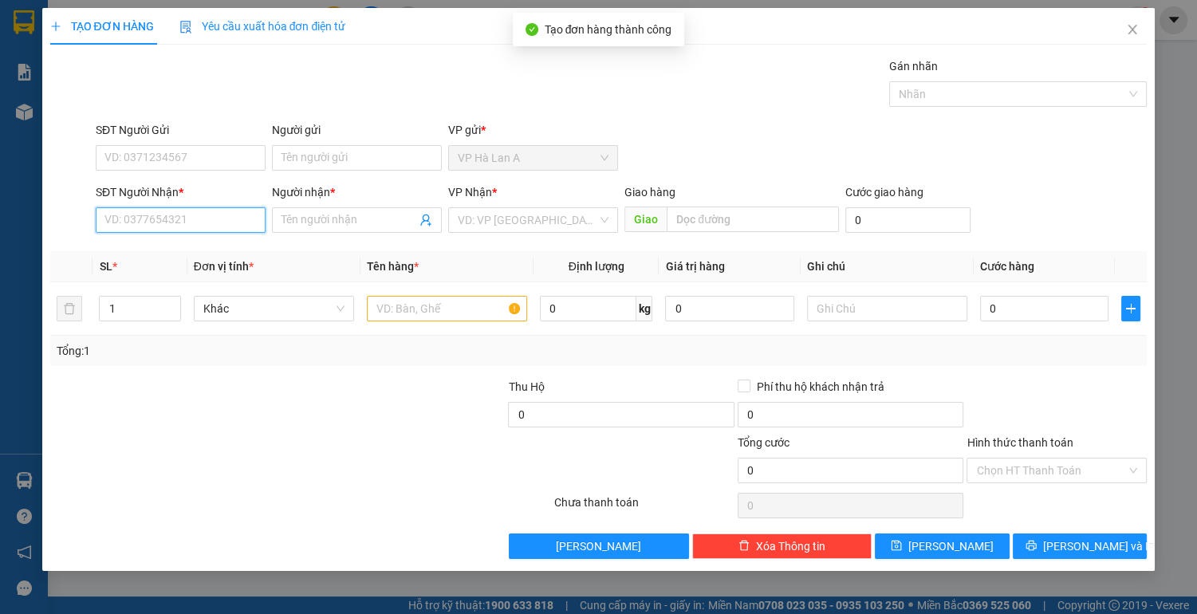
click at [184, 224] on input "SĐT Người Nhận *" at bounding box center [181, 220] width 170 height 26
click at [187, 257] on div "0933550345 - ngà" at bounding box center [180, 251] width 151 height 18
type input "0933550345"
type input "ngà"
type input "0933550345"
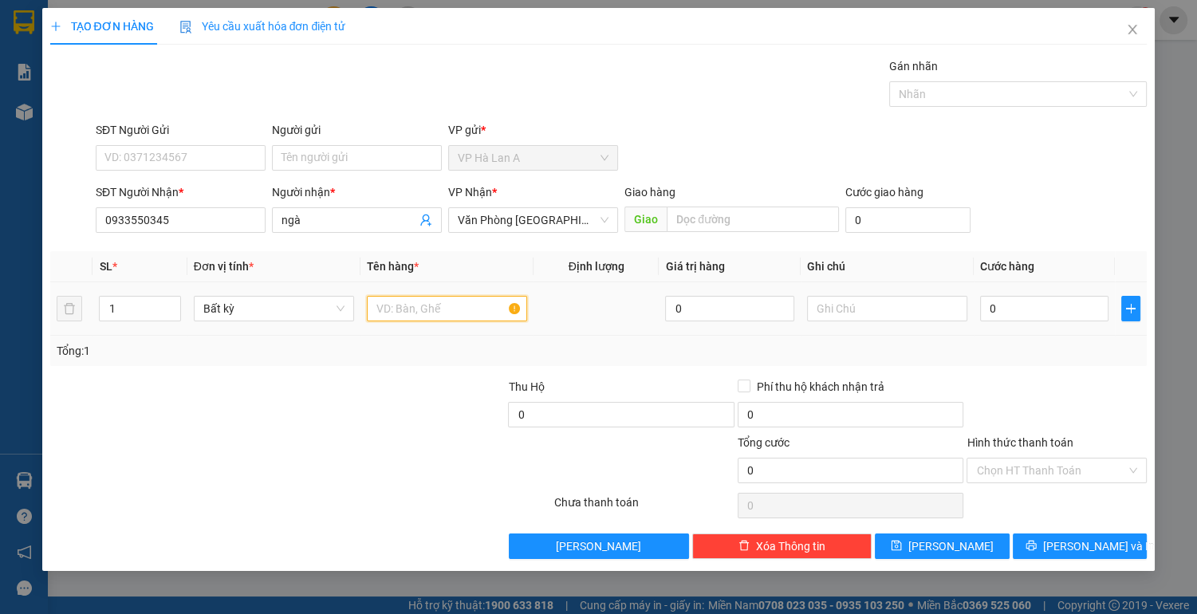
click at [390, 309] on input "text" at bounding box center [447, 309] width 160 height 26
type input "1 thùng"
click at [1008, 308] on input "0" at bounding box center [1044, 309] width 129 height 26
type input "8"
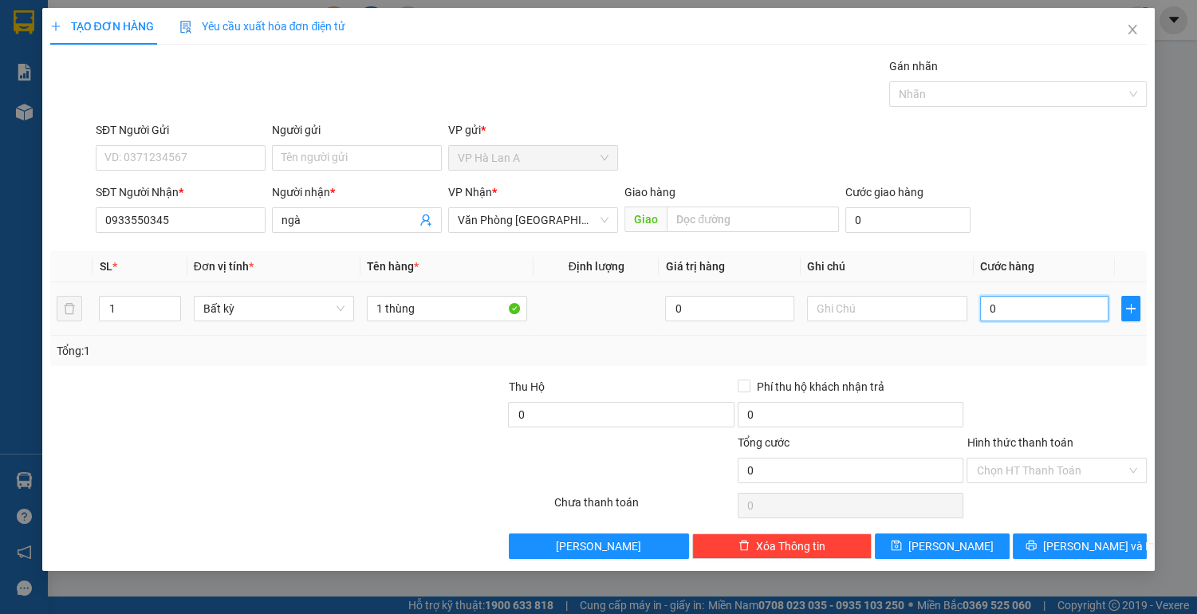
type input "8"
type input "80"
type input "80.000"
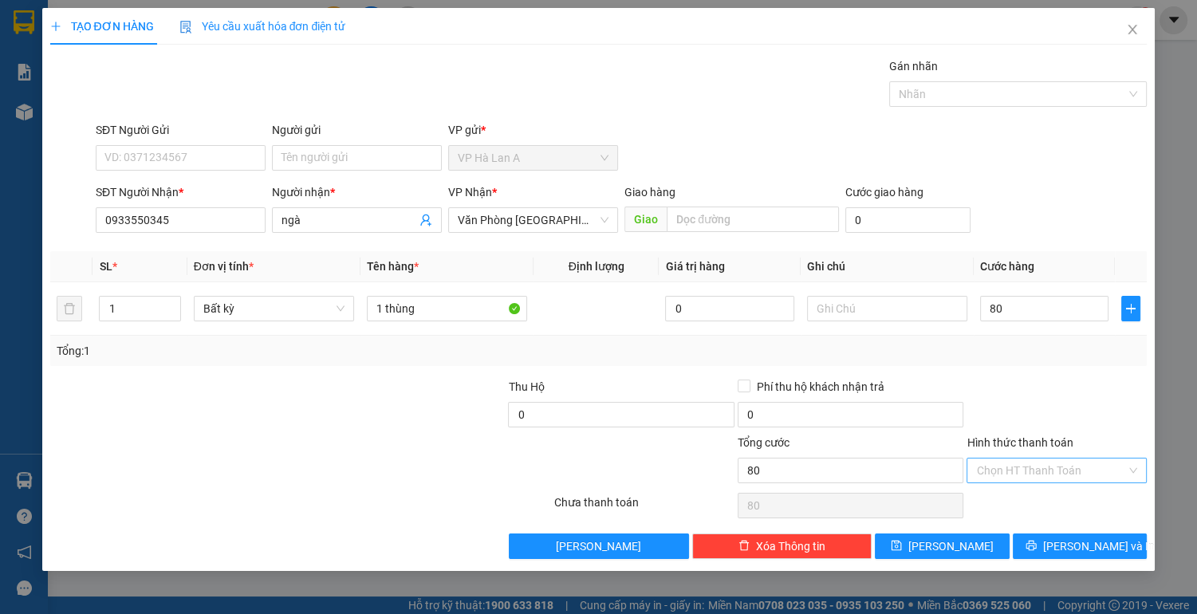
type input "80.000"
click at [1005, 463] on input "Hình thức thanh toán" at bounding box center [1051, 470] width 150 height 24
click at [1005, 497] on div "Tại văn phòng" at bounding box center [1056, 501] width 161 height 18
type input "0"
click at [979, 536] on button "[PERSON_NAME]" at bounding box center [942, 546] width 134 height 26
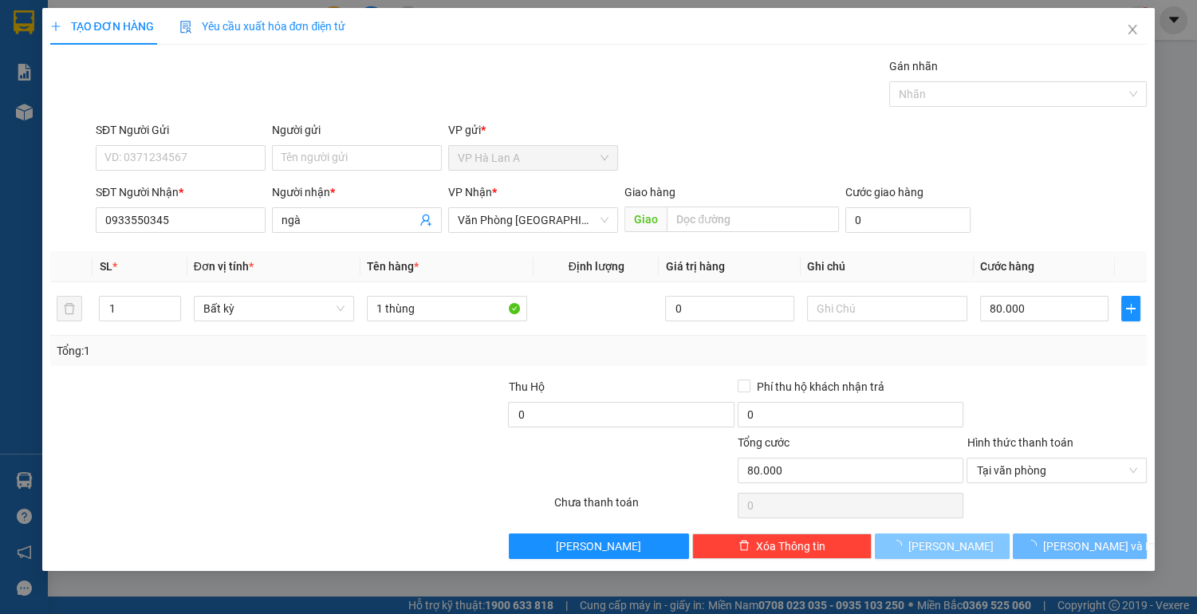
type input "0"
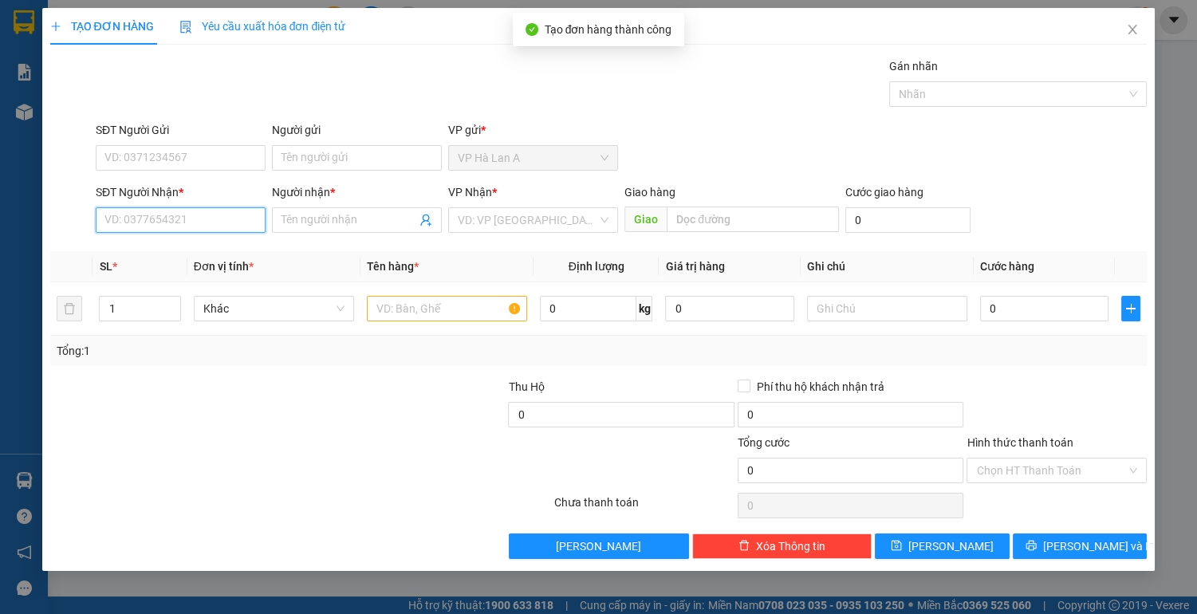
click at [242, 221] on input "SĐT Người Nhận *" at bounding box center [181, 220] width 170 height 26
type input "0355312374"
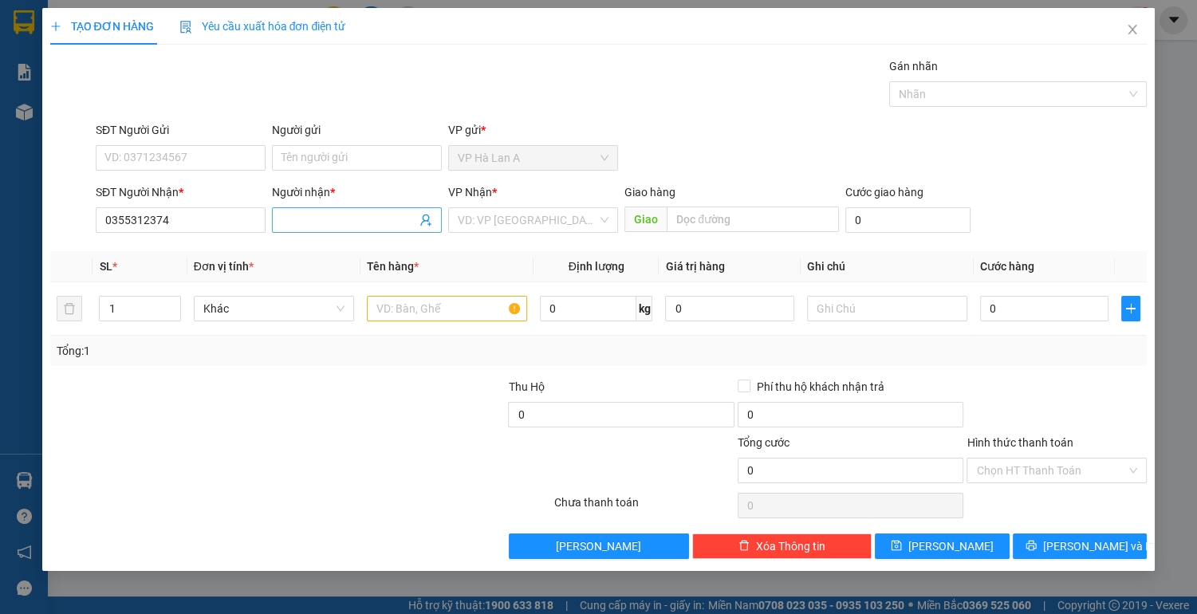
click at [326, 214] on input "Người nhận *" at bounding box center [348, 220] width 135 height 18
type input "1"
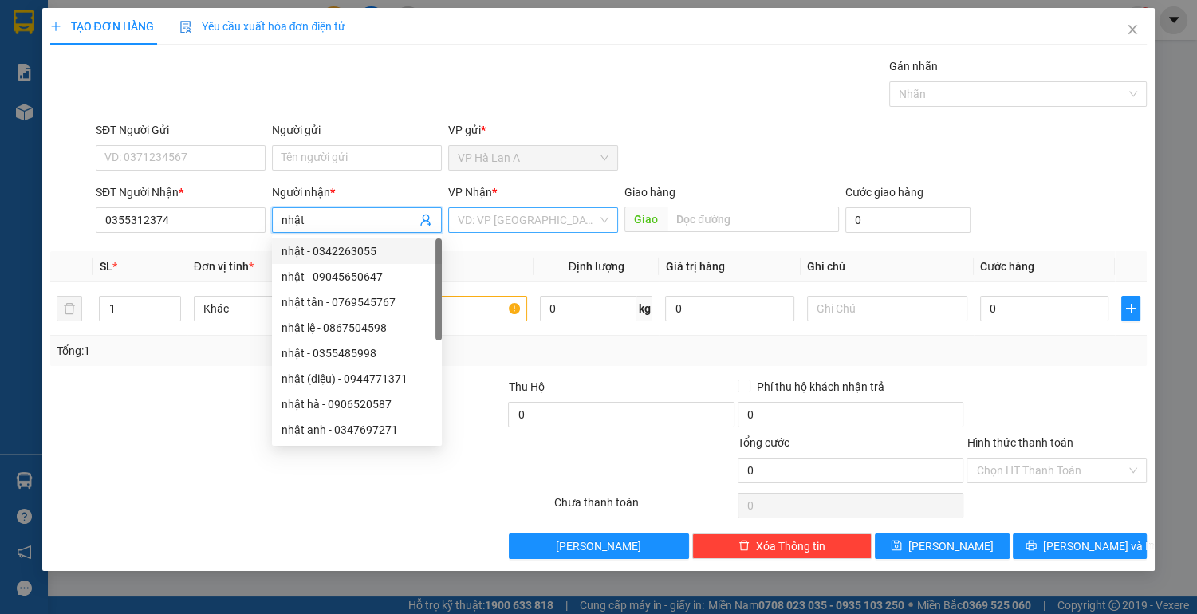
type input "nhật"
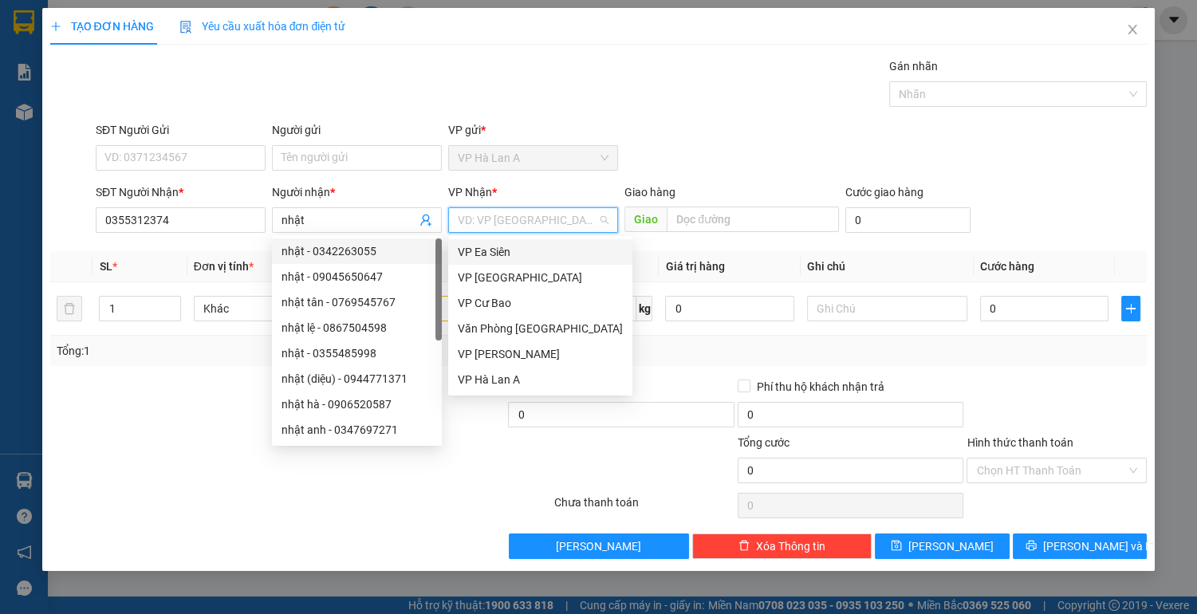
click at [549, 221] on input "search" at bounding box center [528, 220] width 140 height 24
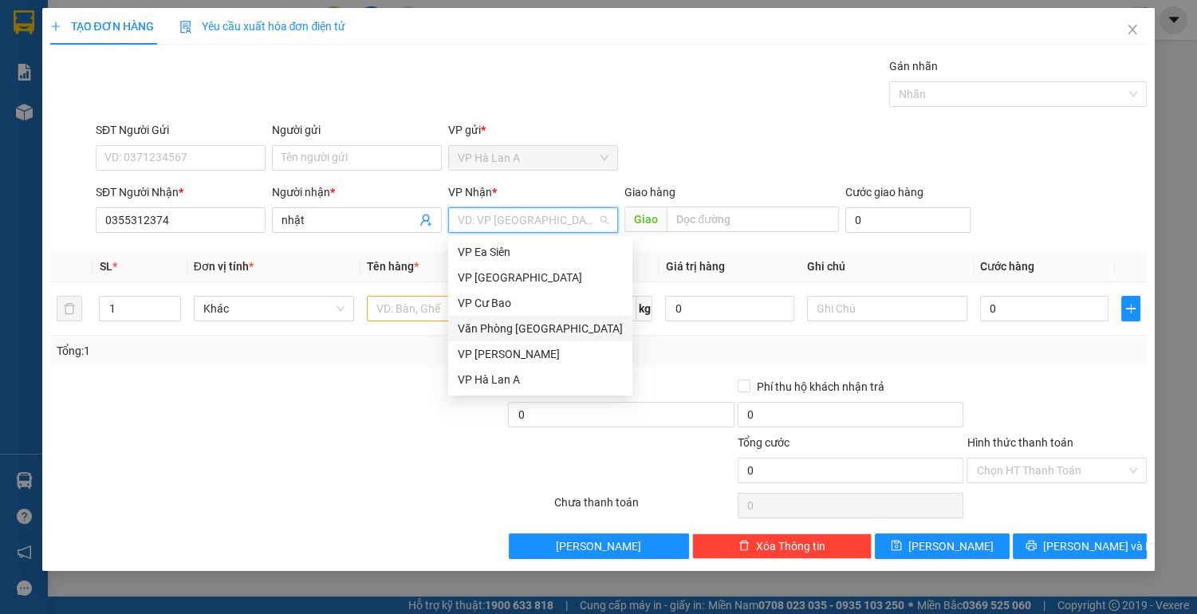
click at [504, 329] on div "Văn Phòng [GEOGRAPHIC_DATA]" at bounding box center [540, 329] width 165 height 18
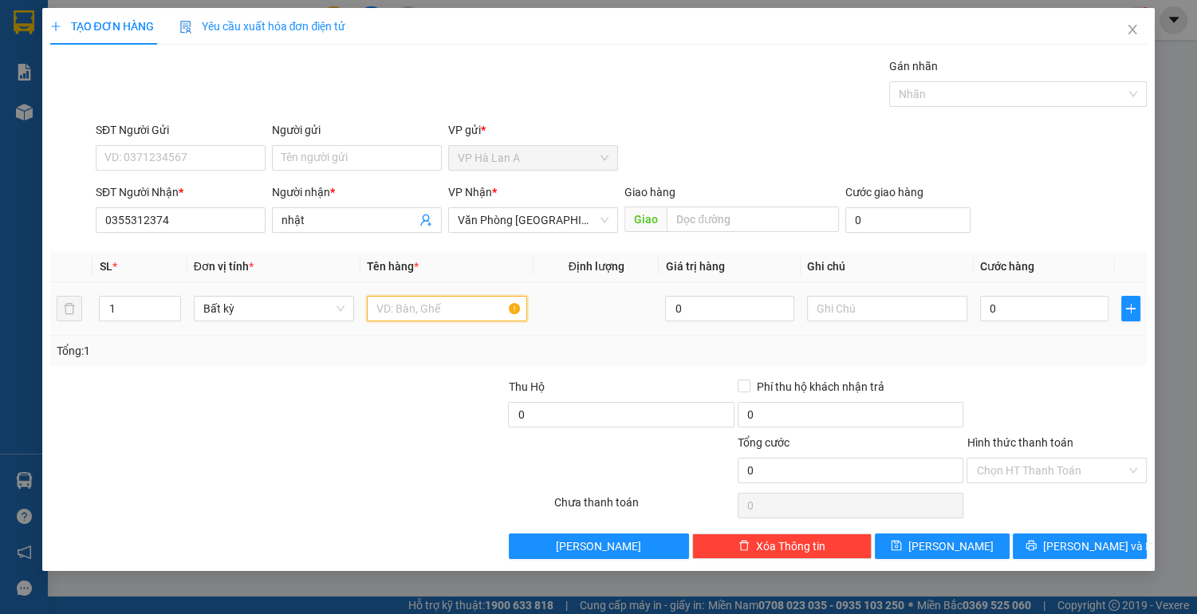
click at [422, 303] on input "text" at bounding box center [447, 309] width 160 height 26
type input "1 thùng"
click at [1011, 316] on input "0" at bounding box center [1044, 309] width 129 height 26
type input "3"
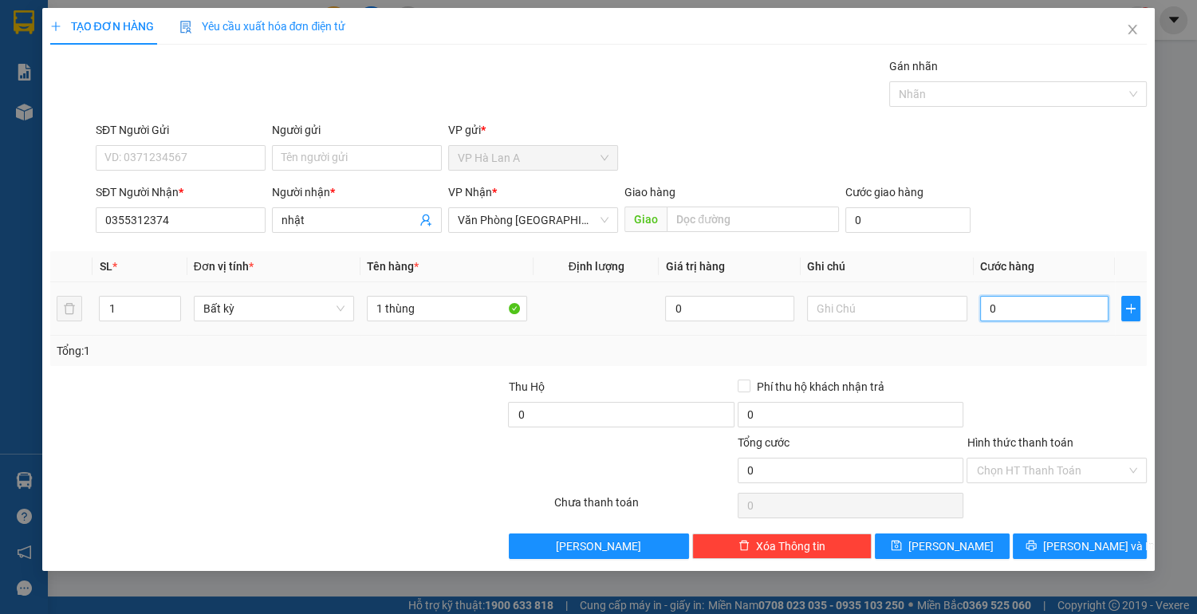
type input "3"
type input "30"
type input "30.000"
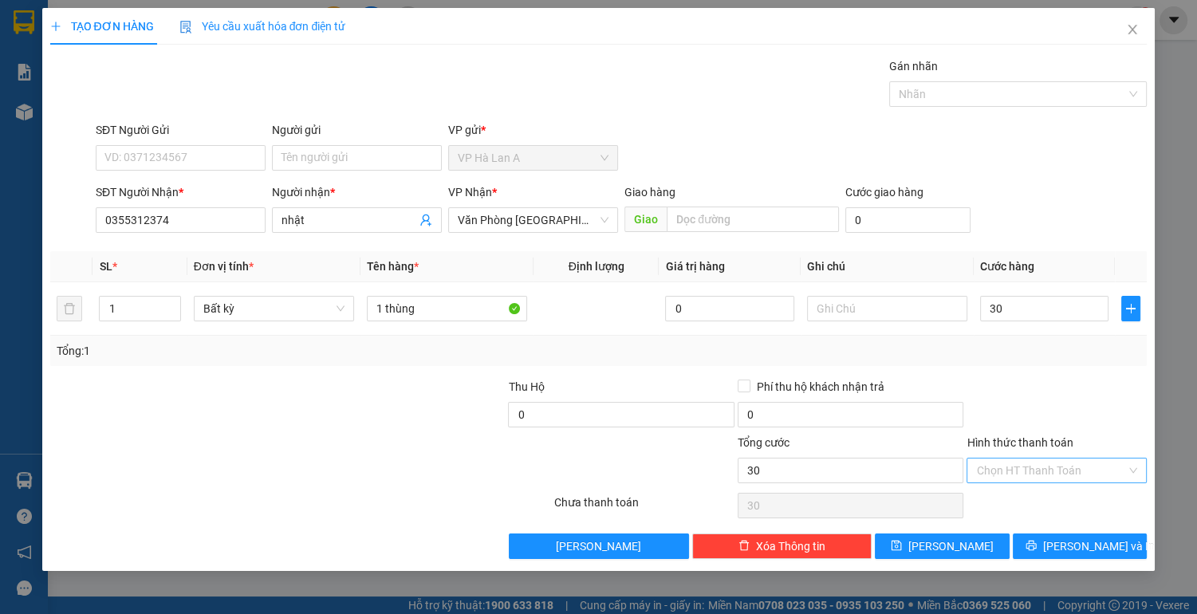
type input "30.000"
click at [1008, 469] on input "Hình thức thanh toán" at bounding box center [1051, 470] width 150 height 24
click at [1006, 505] on div "Tại văn phòng" at bounding box center [1056, 501] width 161 height 18
type input "0"
drag, startPoint x: 982, startPoint y: 549, endPoint x: 958, endPoint y: 531, distance: 30.8
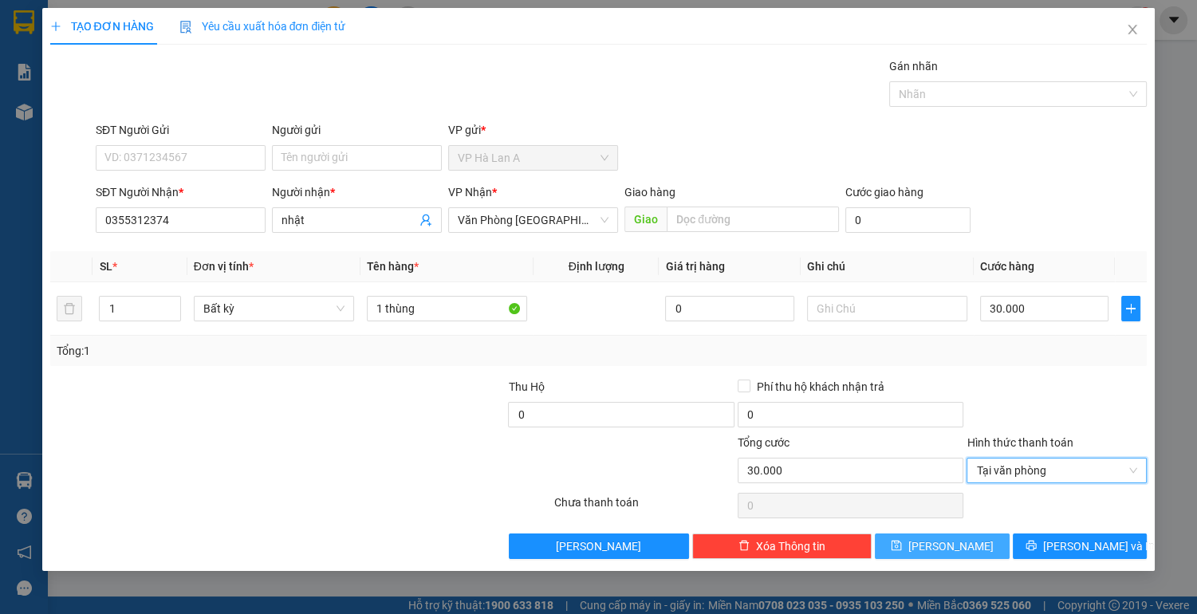
click at [982, 549] on button "[PERSON_NAME]" at bounding box center [942, 546] width 134 height 26
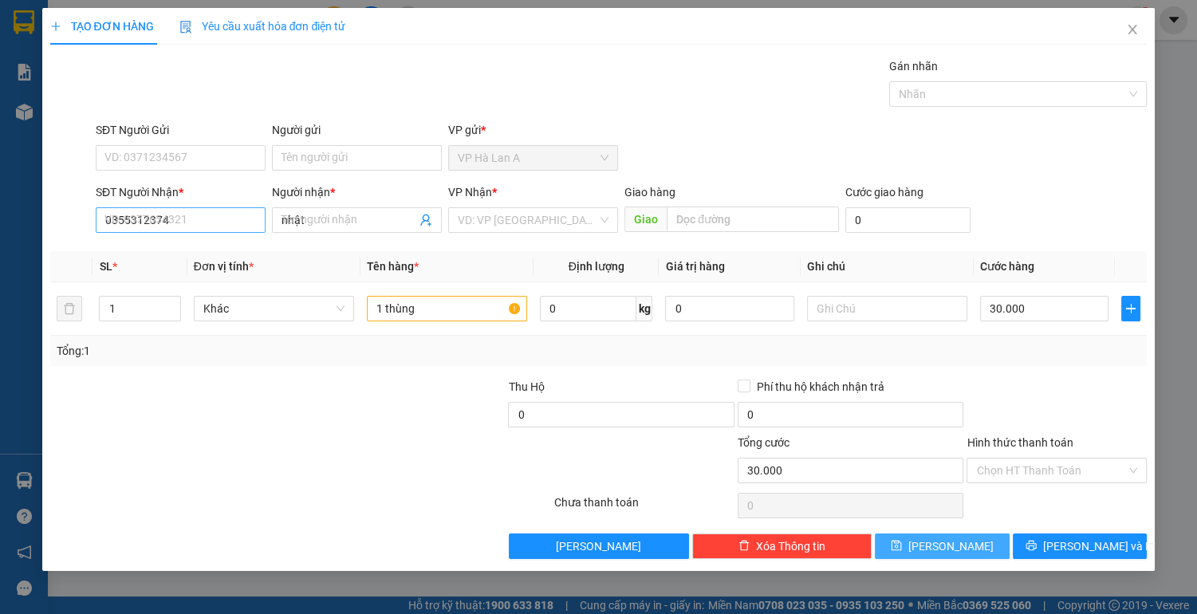
type input "0"
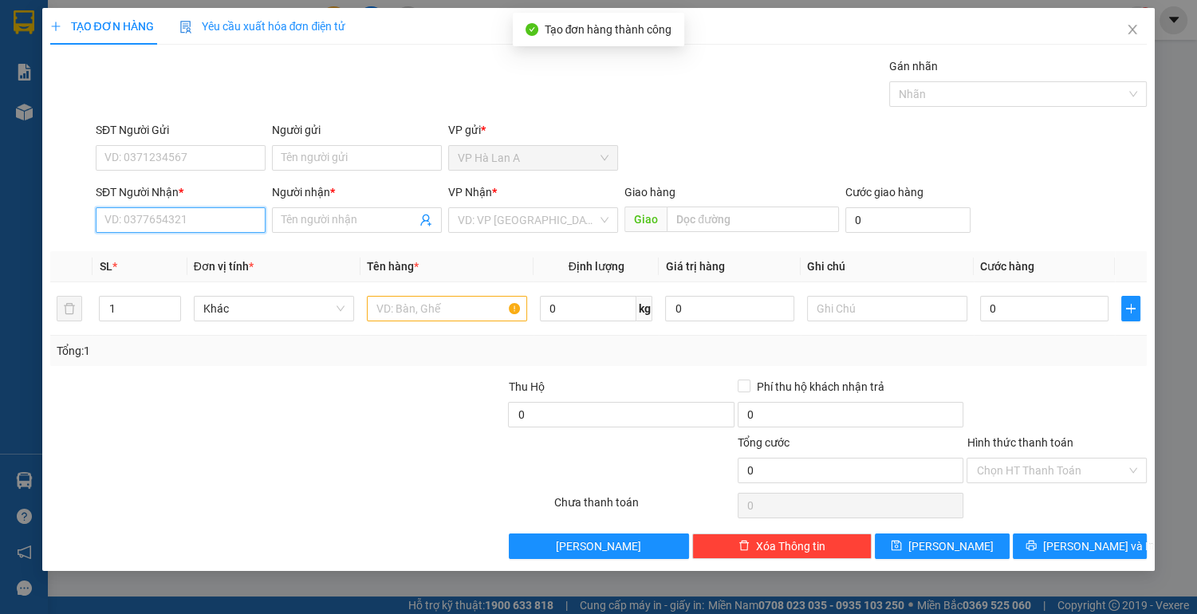
click at [179, 218] on input "SĐT Người Nhận *" at bounding box center [181, 220] width 170 height 26
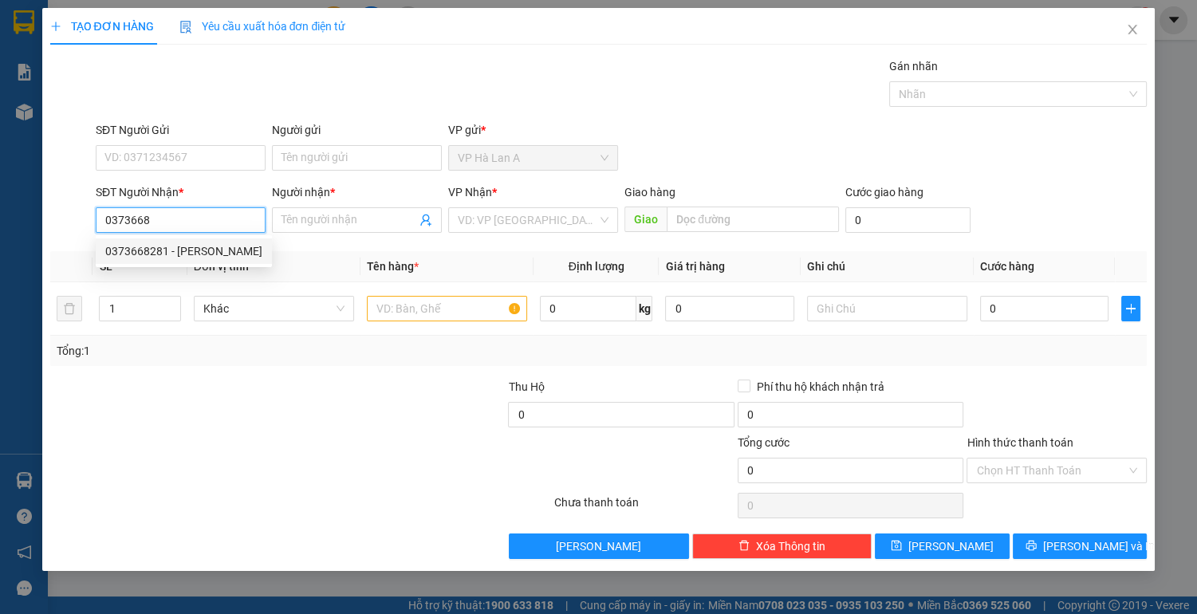
click at [175, 258] on div "0373668281 - [PERSON_NAME]" at bounding box center [183, 251] width 157 height 18
type input "0373668281"
type input "bàu bàng"
type input "0373668281"
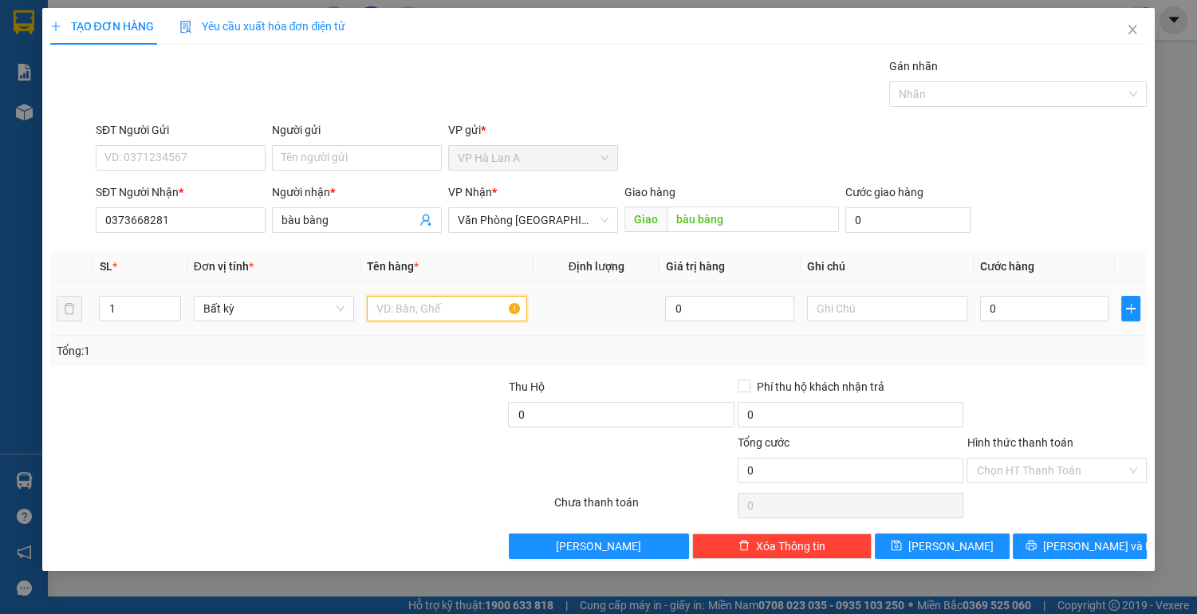
click at [437, 308] on input "text" at bounding box center [447, 309] width 160 height 26
type input "1 thùng"
click at [948, 545] on span "[PERSON_NAME]" at bounding box center [950, 546] width 85 height 18
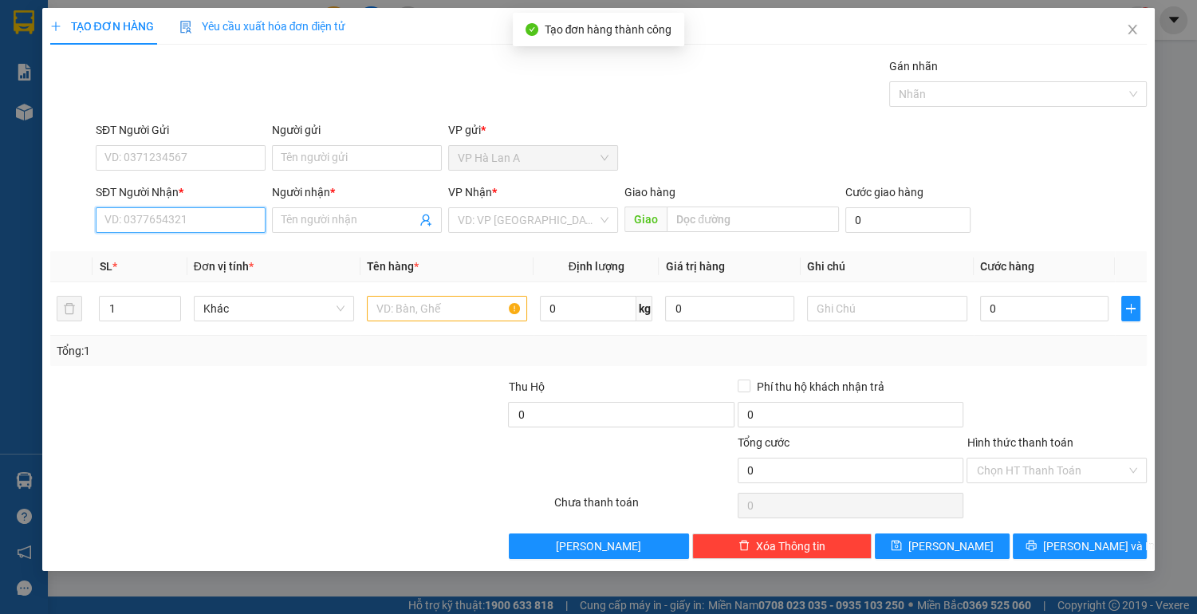
click at [217, 215] on input "SĐT Người Nhận *" at bounding box center [181, 220] width 170 height 26
type input "0944562510"
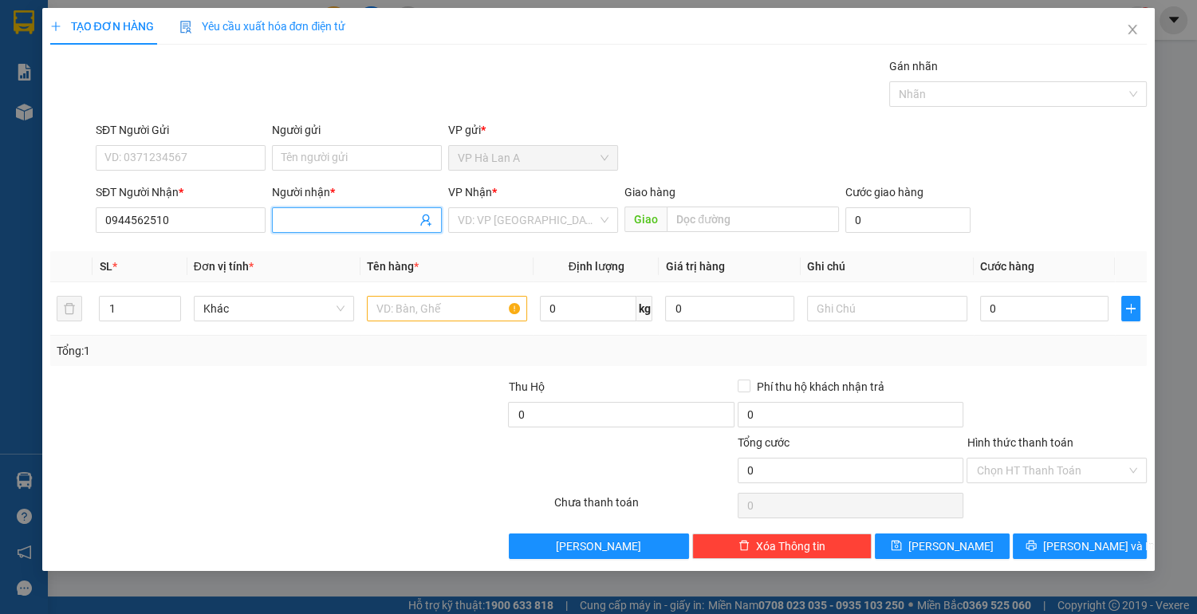
click at [330, 220] on input "Người nhận *" at bounding box center [348, 220] width 135 height 18
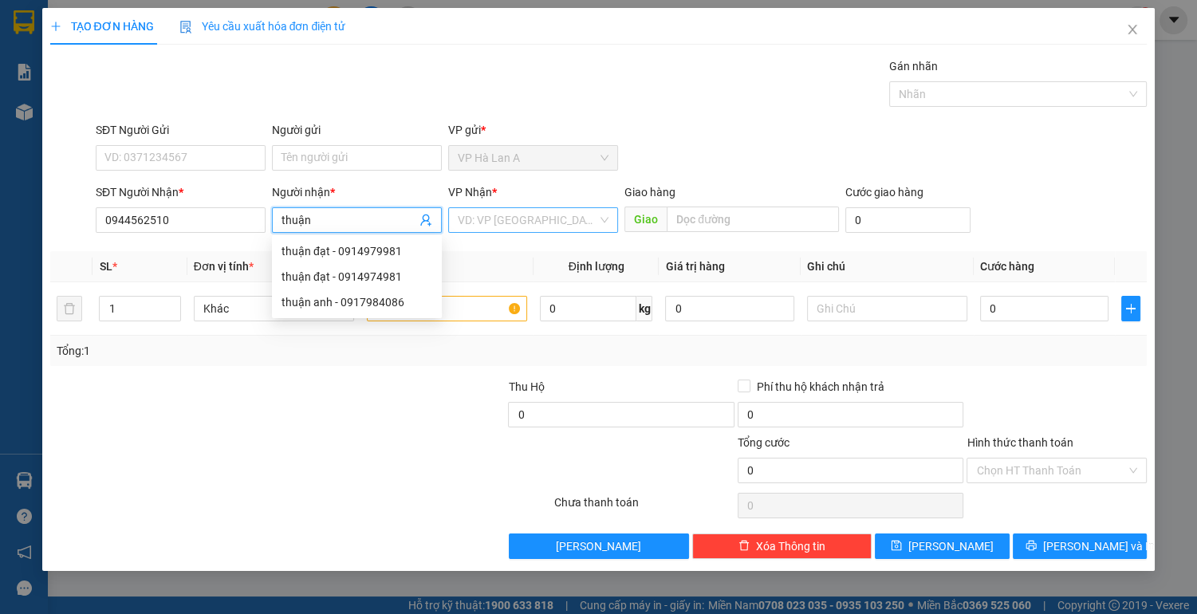
type input "thuận"
click at [559, 218] on input "search" at bounding box center [528, 220] width 140 height 24
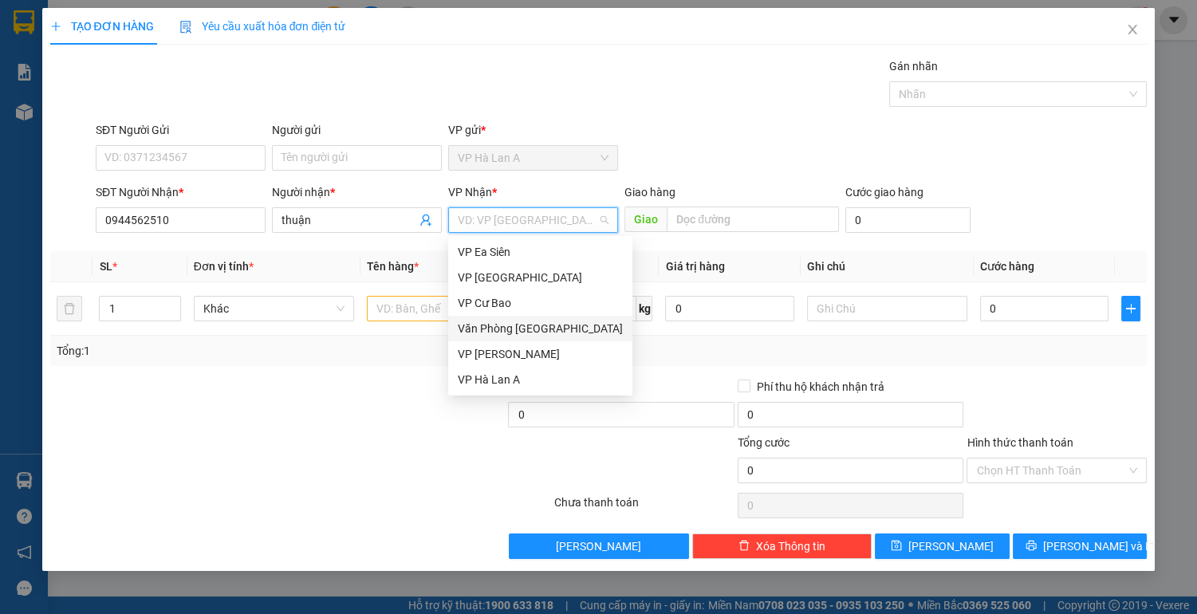
click at [543, 332] on div "Văn Phòng [GEOGRAPHIC_DATA]" at bounding box center [540, 329] width 165 height 18
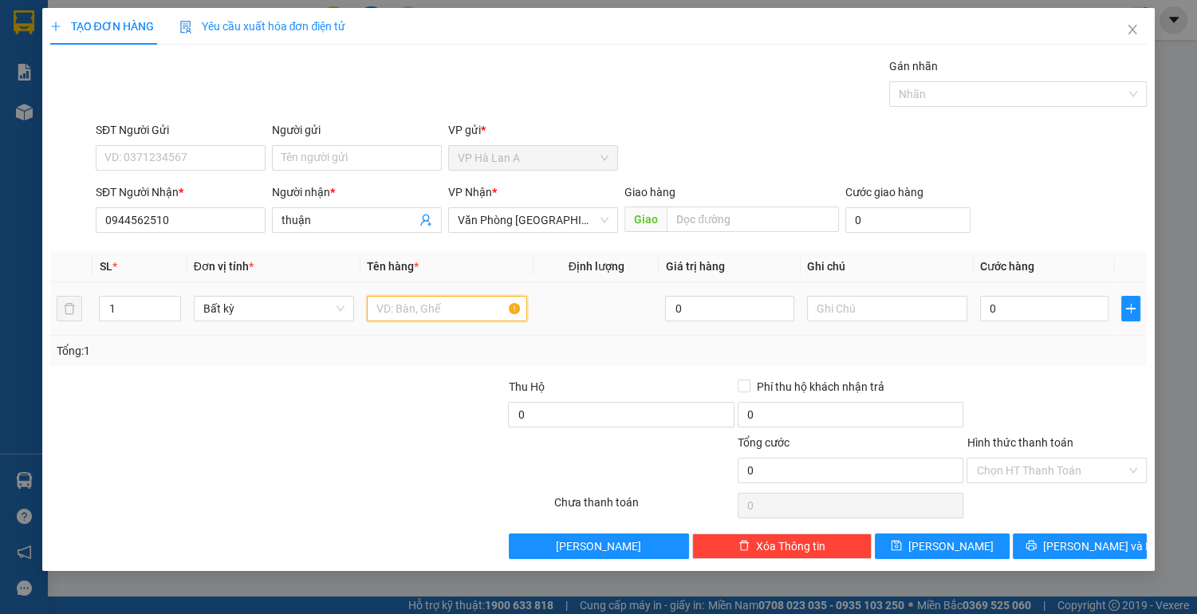
click at [410, 314] on input "text" at bounding box center [447, 309] width 160 height 26
type input "1 thùng"
click at [1021, 313] on input "0" at bounding box center [1044, 309] width 129 height 26
type input "5"
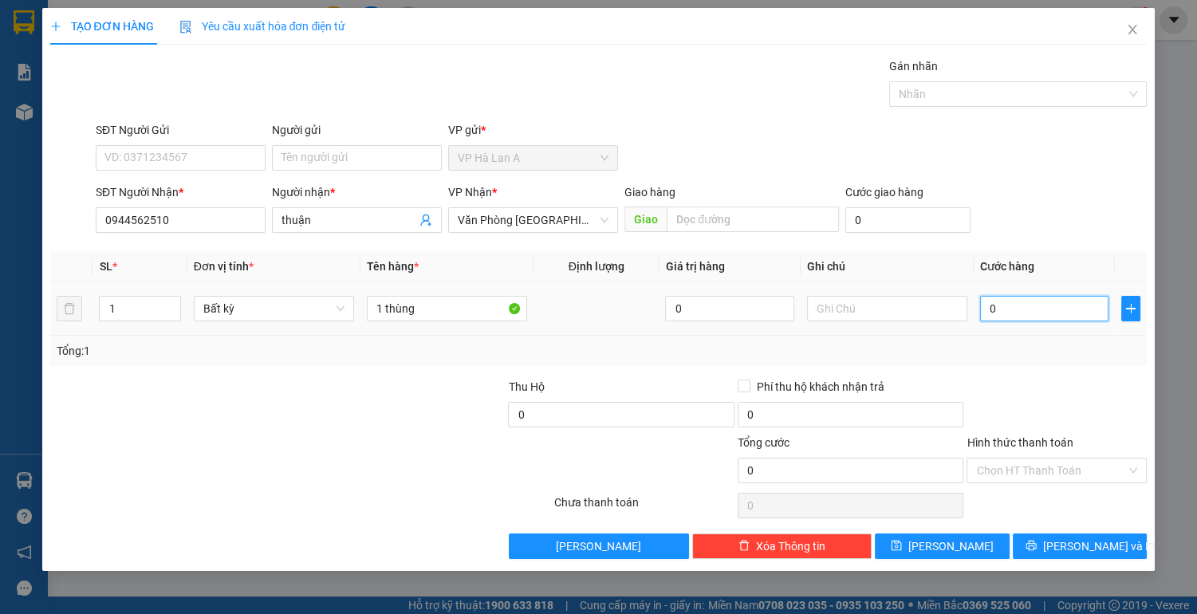
type input "5"
type input "50"
type input "50.000"
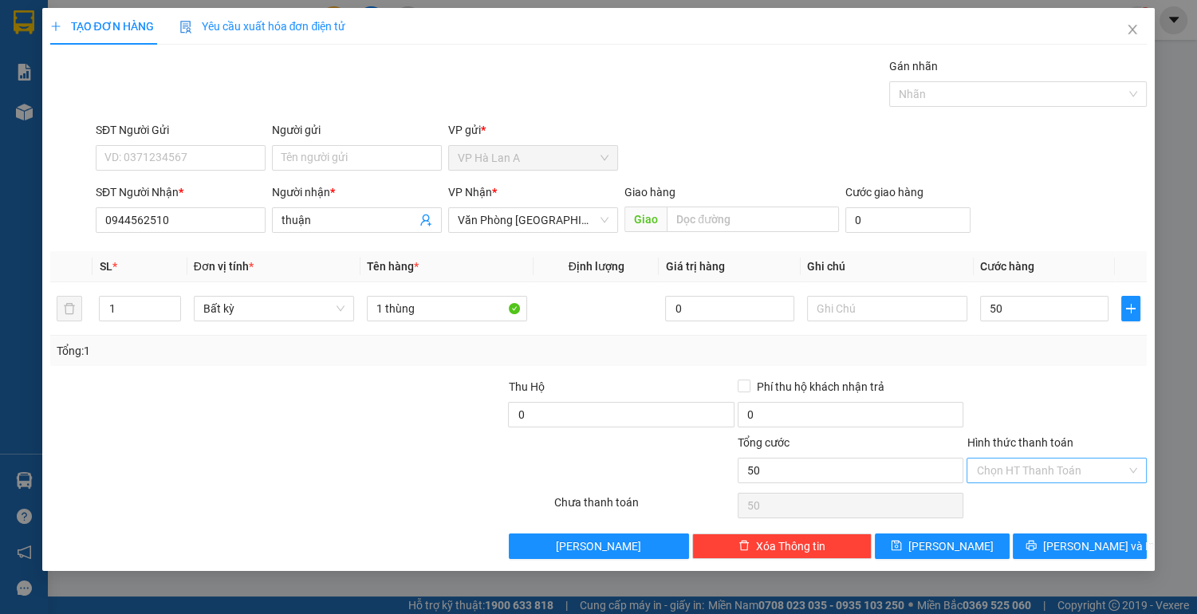
type input "50.000"
click at [1037, 469] on input "Hình thức thanh toán" at bounding box center [1051, 470] width 150 height 24
click at [1033, 498] on div "Tại văn phòng" at bounding box center [1056, 501] width 161 height 18
type input "0"
click at [950, 549] on span "[PERSON_NAME]" at bounding box center [950, 546] width 85 height 18
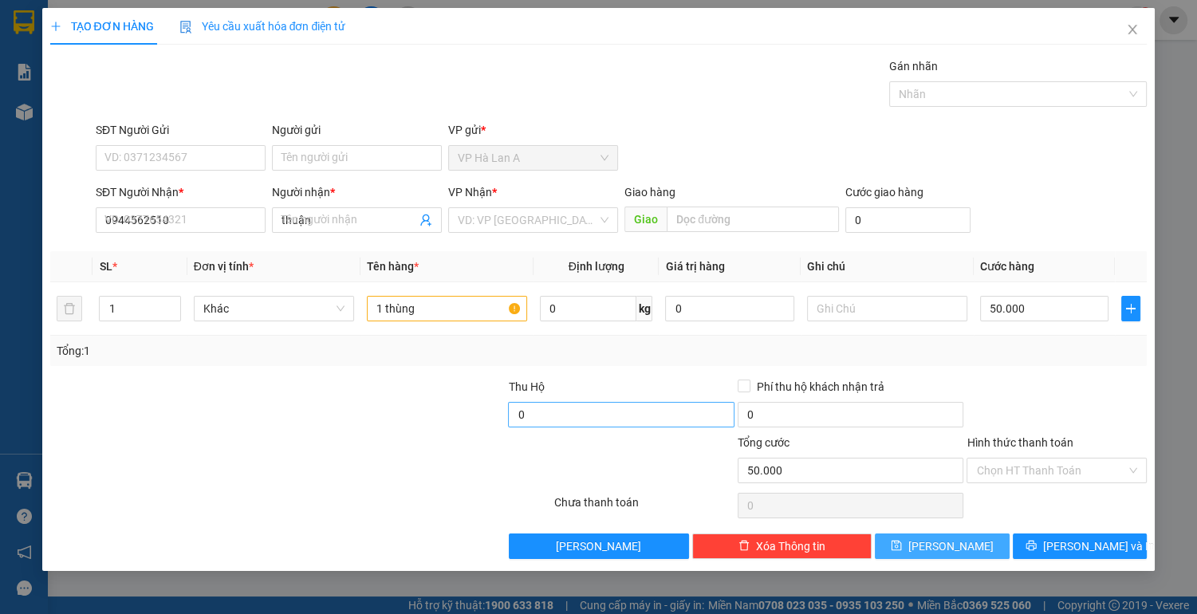
type input "0"
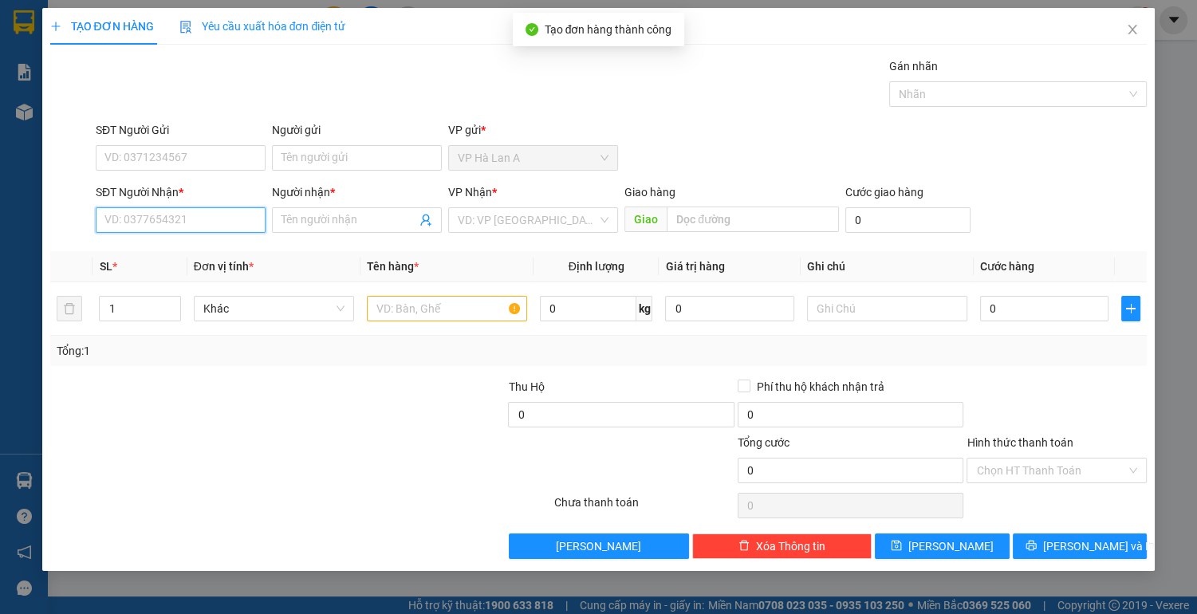
click at [200, 221] on input "SĐT Người Nhận *" at bounding box center [181, 220] width 170 height 26
type input "0966448653"
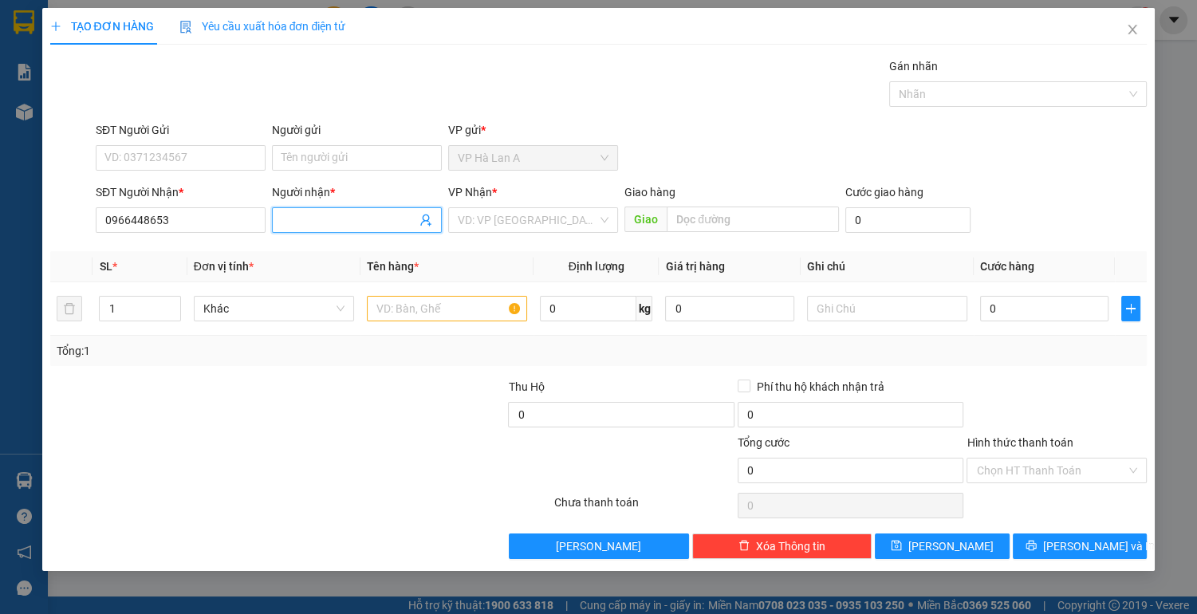
click at [316, 222] on input "Người nhận *" at bounding box center [348, 220] width 135 height 18
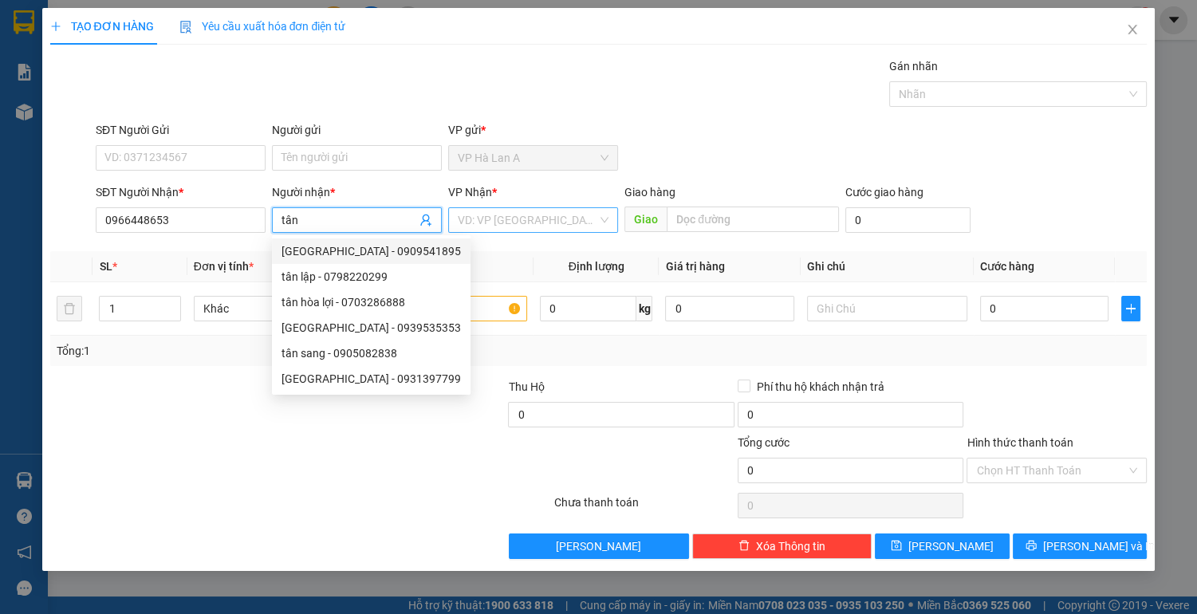
type input "tân"
click at [568, 214] on input "search" at bounding box center [528, 220] width 140 height 24
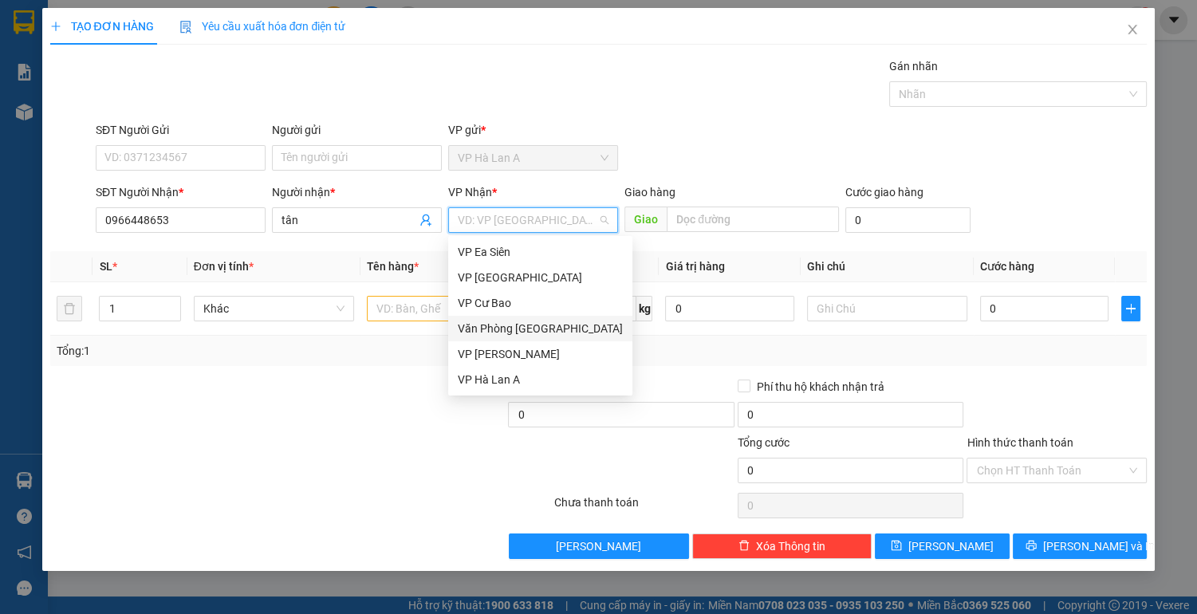
click at [542, 334] on div "Văn Phòng [GEOGRAPHIC_DATA]" at bounding box center [540, 329] width 165 height 18
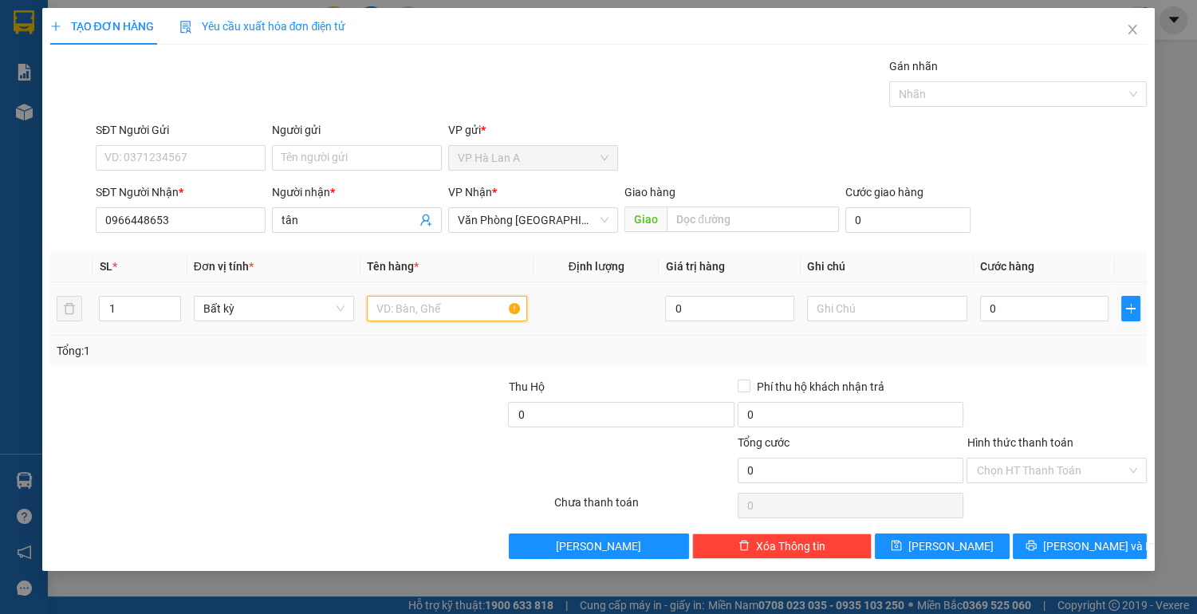
click at [396, 297] on input "text" at bounding box center [447, 309] width 160 height 26
type input "1 thùng"
click at [951, 539] on span "[PERSON_NAME]" at bounding box center [950, 546] width 85 height 18
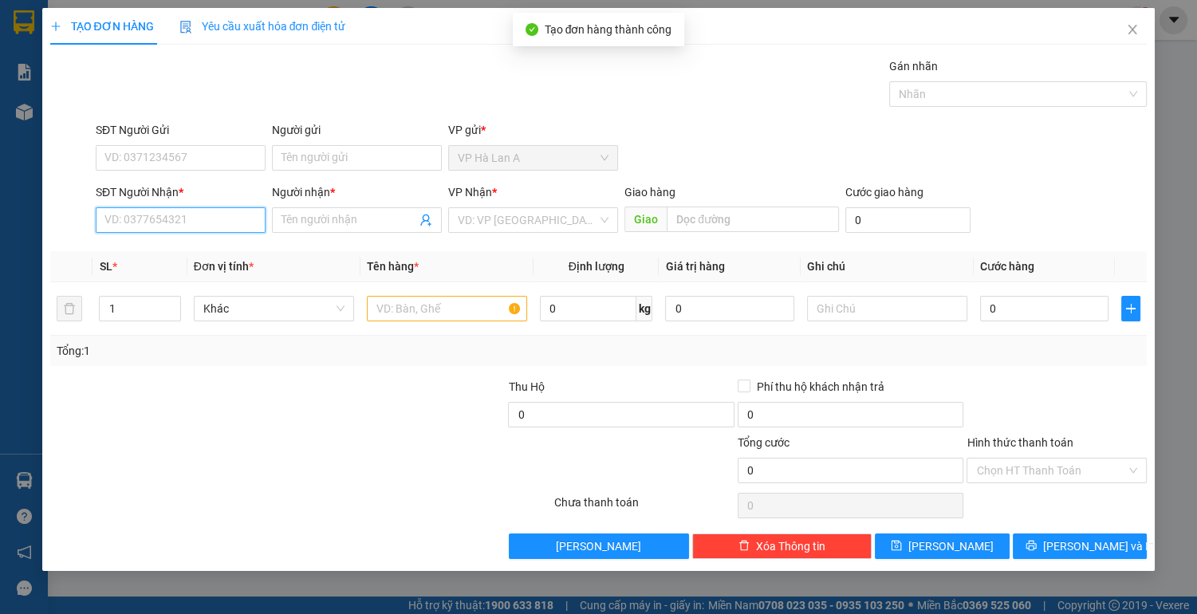
click at [188, 223] on input "SĐT Người Nhận *" at bounding box center [181, 220] width 170 height 26
click at [174, 254] on div "0373647606 - 0377481679" at bounding box center [180, 251] width 151 height 18
type input "0373647606"
type input "0377481679"
type input "0373647606"
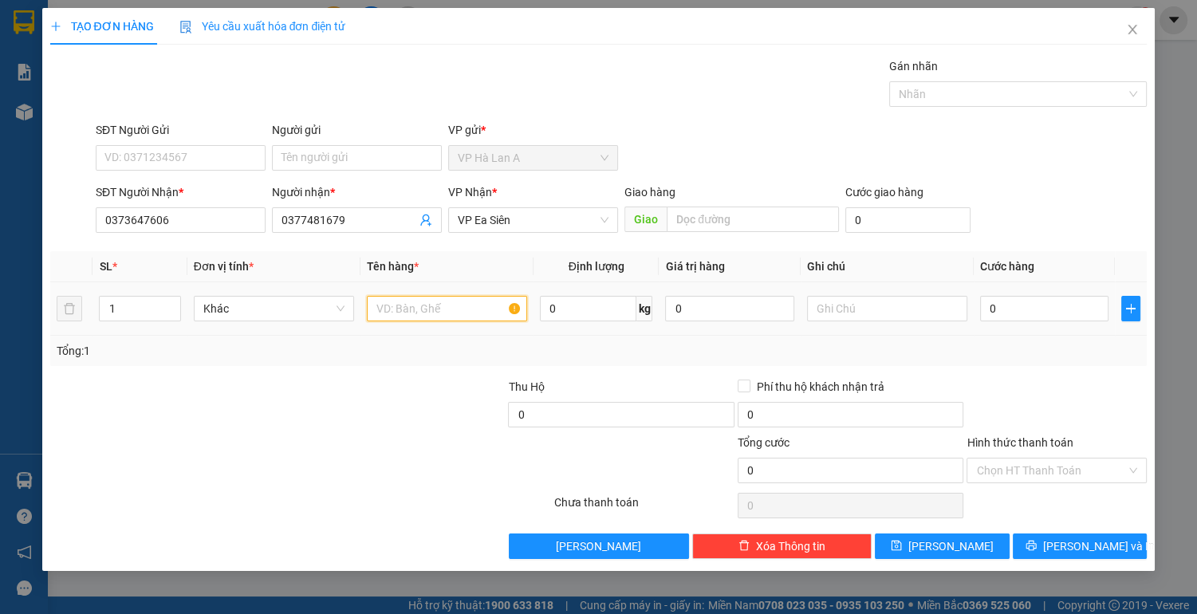
click at [455, 313] on input "text" at bounding box center [447, 309] width 160 height 26
click at [539, 225] on span "VP Ea Siên" at bounding box center [533, 220] width 151 height 24
type input "2 thùng"
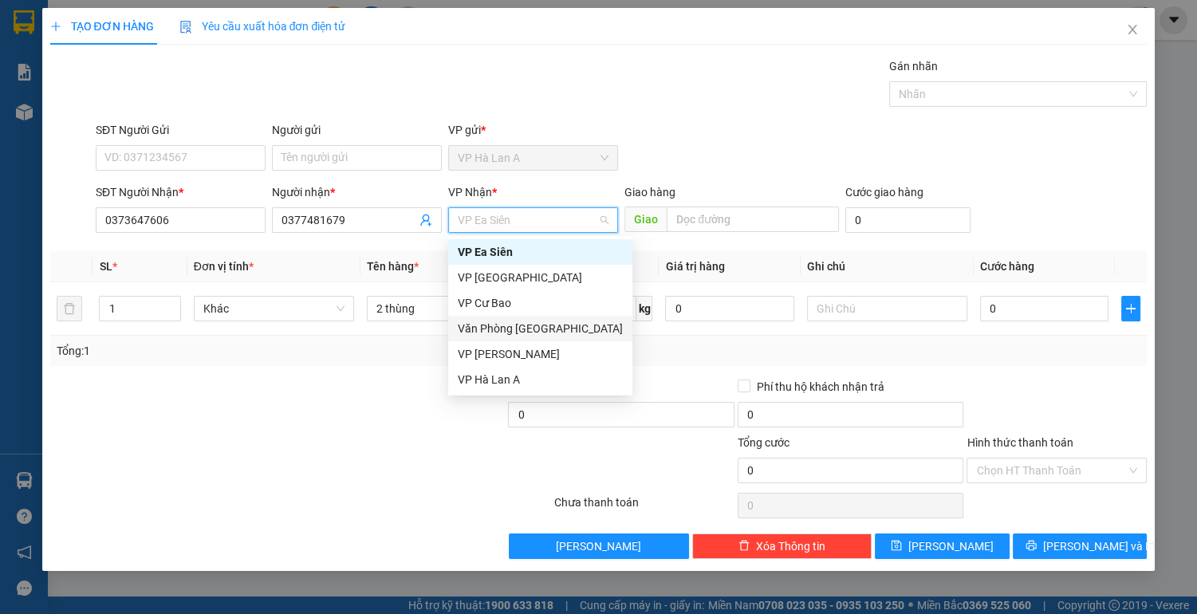
click at [516, 328] on div "Văn Phòng [GEOGRAPHIC_DATA]" at bounding box center [540, 329] width 165 height 18
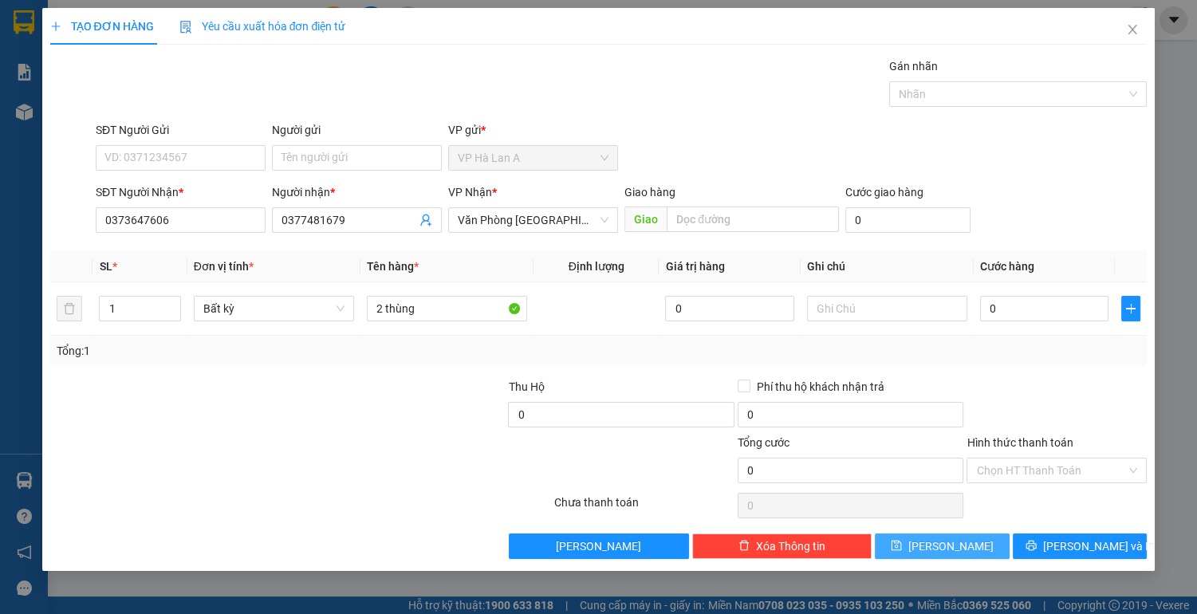
click at [941, 543] on button "[PERSON_NAME]" at bounding box center [942, 546] width 134 height 26
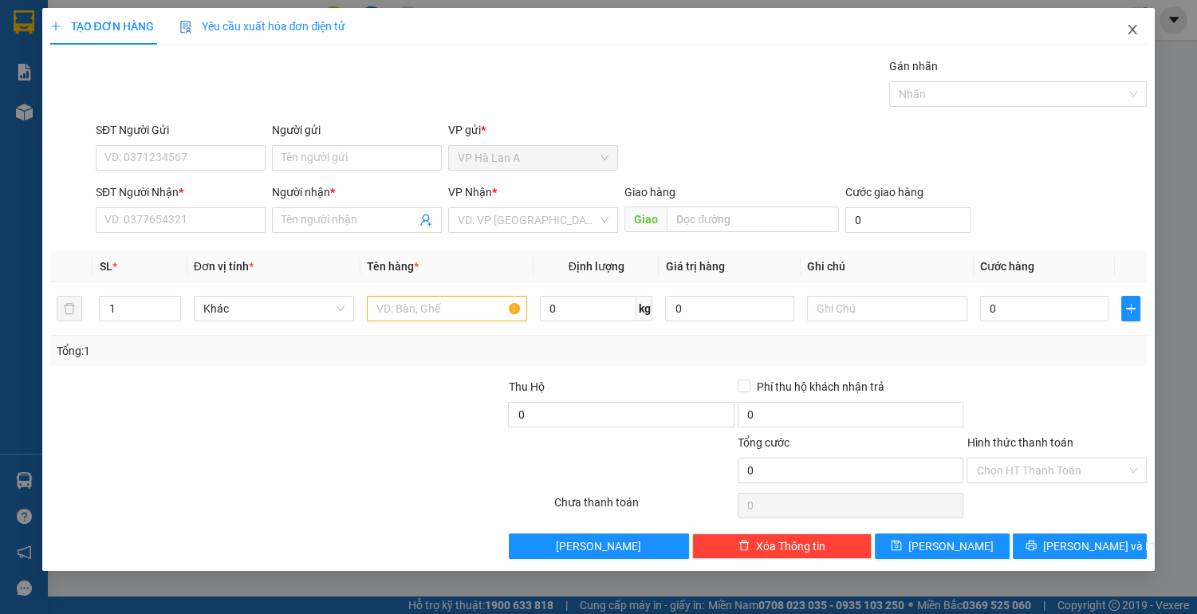
click at [1139, 33] on span "Close" at bounding box center [1132, 30] width 45 height 45
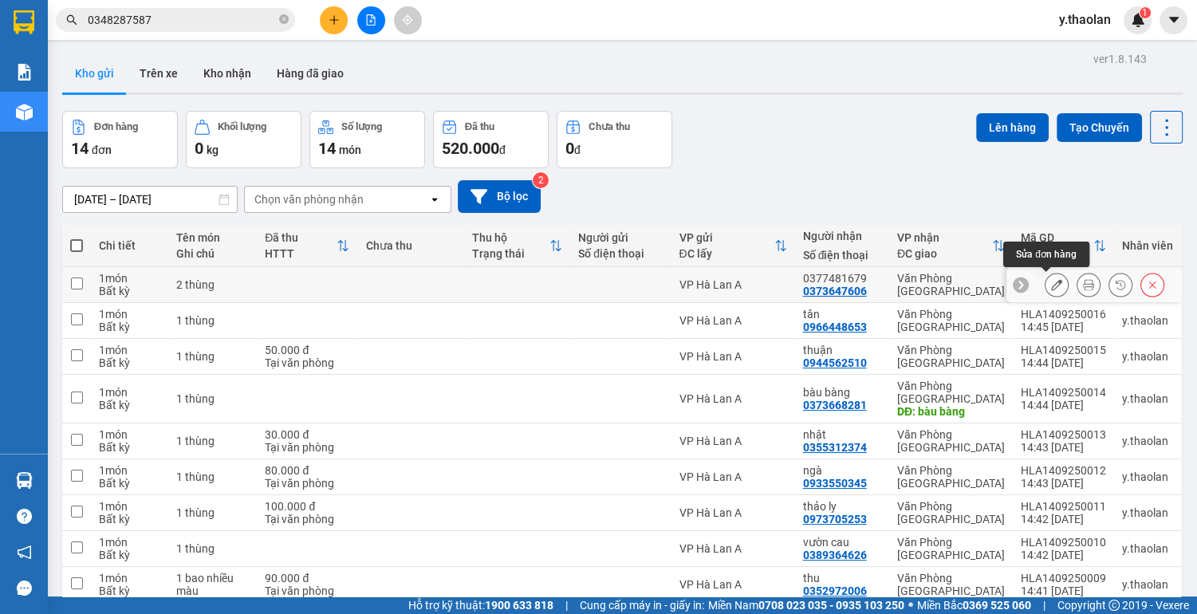
click at [1051, 284] on icon at bounding box center [1056, 284] width 11 height 11
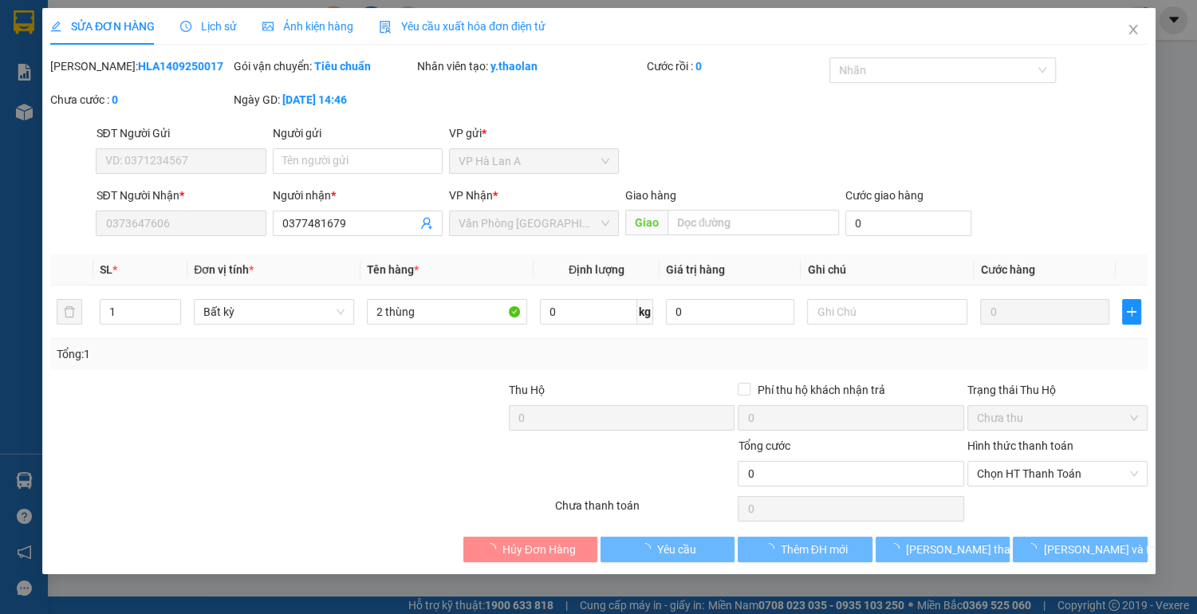
type input "0373647606"
type input "0377481679"
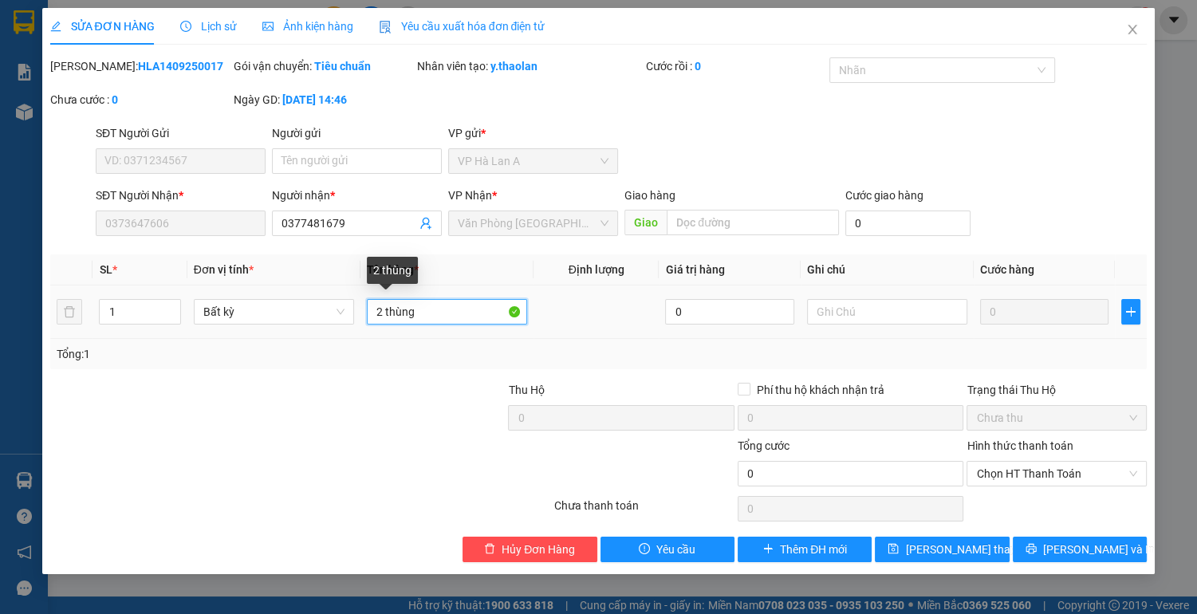
click at [443, 309] on input "2 thùng" at bounding box center [447, 312] width 160 height 26
type input "2 thùng 100kg"
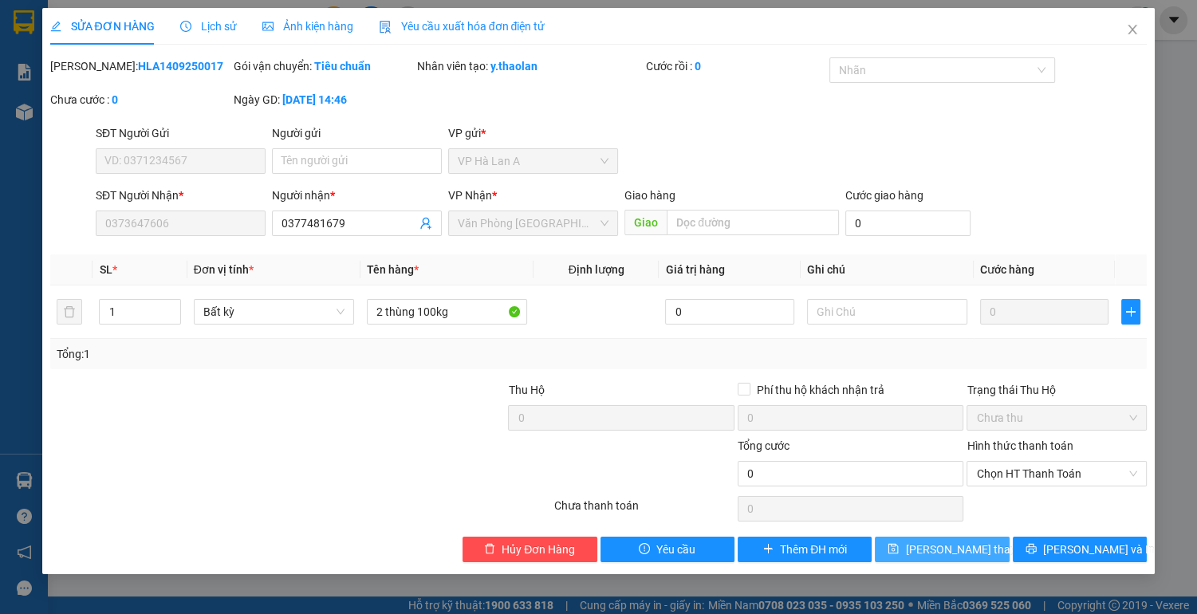
click at [899, 551] on button "[PERSON_NAME] thay đổi" at bounding box center [942, 550] width 134 height 26
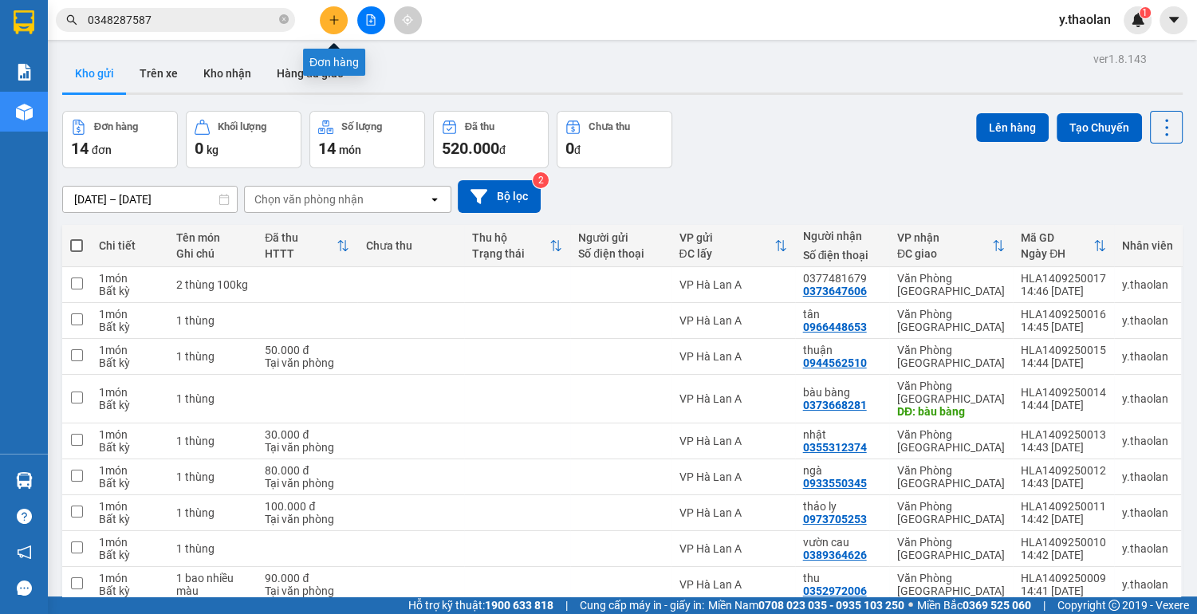
click at [337, 22] on icon "plus" at bounding box center [333, 19] width 11 height 11
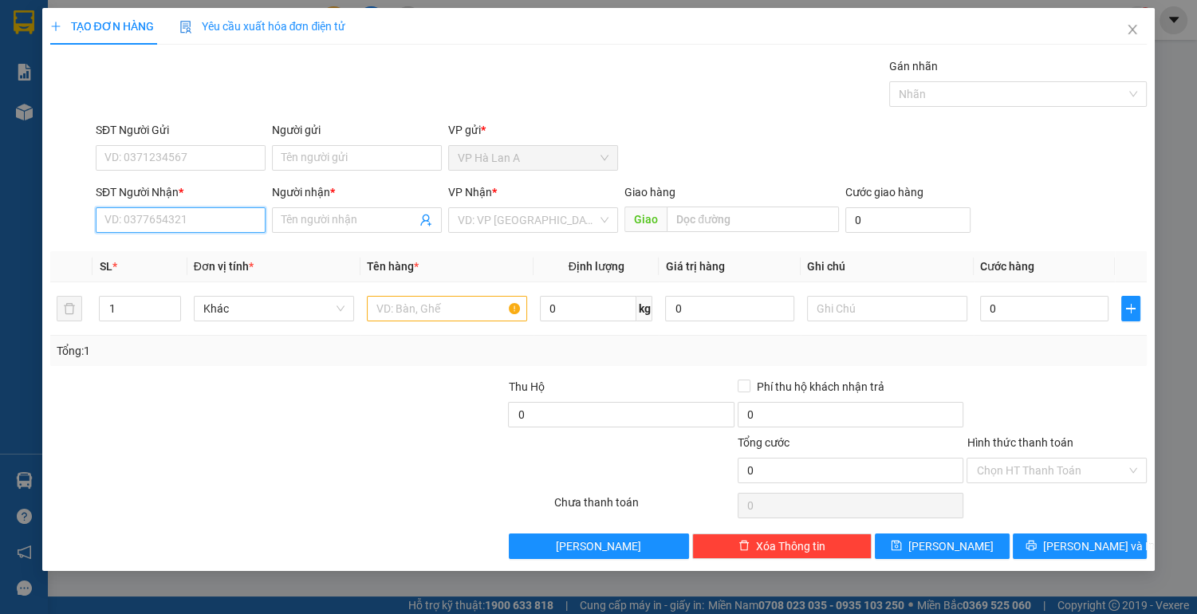
click at [153, 214] on input "SĐT Người Nhận *" at bounding box center [181, 220] width 170 height 26
drag, startPoint x: 211, startPoint y: 249, endPoint x: 306, endPoint y: 282, distance: 100.6
click at [214, 249] on div "0384231965 - linh" at bounding box center [180, 251] width 151 height 18
type input "0384231965"
type input "linh"
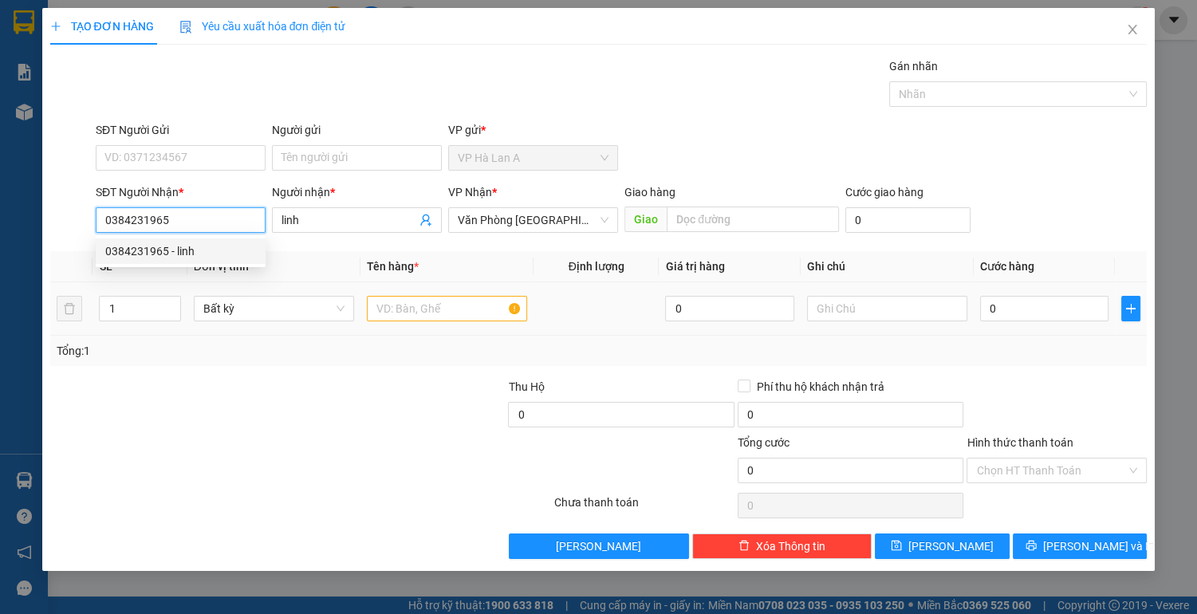
type input "0384231965"
click at [398, 309] on input "text" at bounding box center [447, 309] width 160 height 26
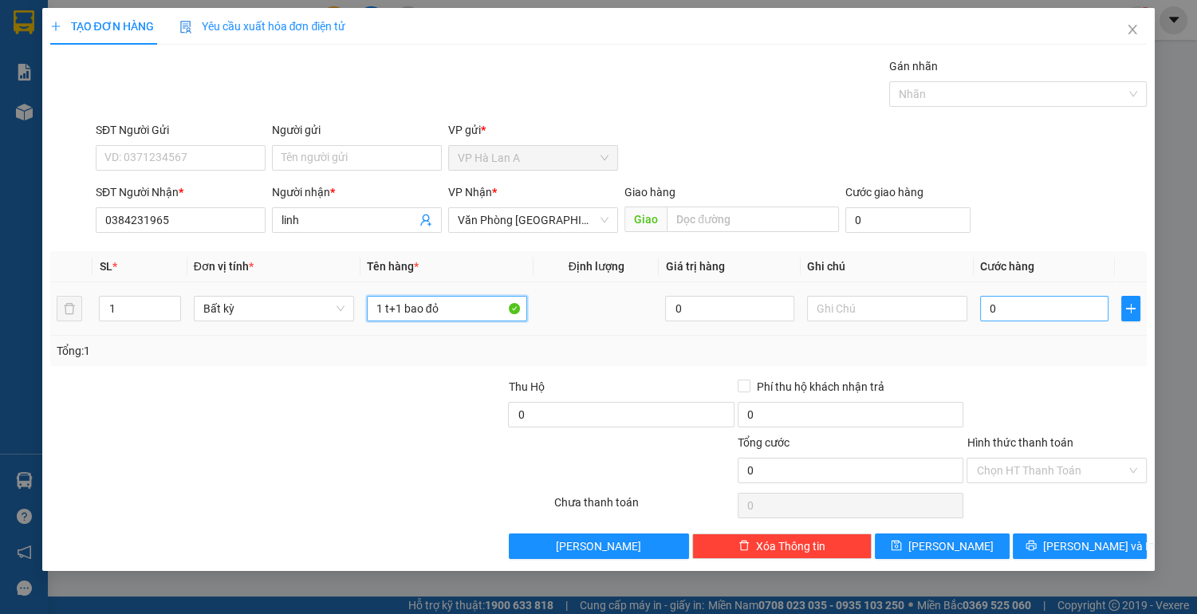
type input "1 t+1 bao đỏ"
click at [1038, 309] on input "0" at bounding box center [1044, 309] width 129 height 26
type input "1"
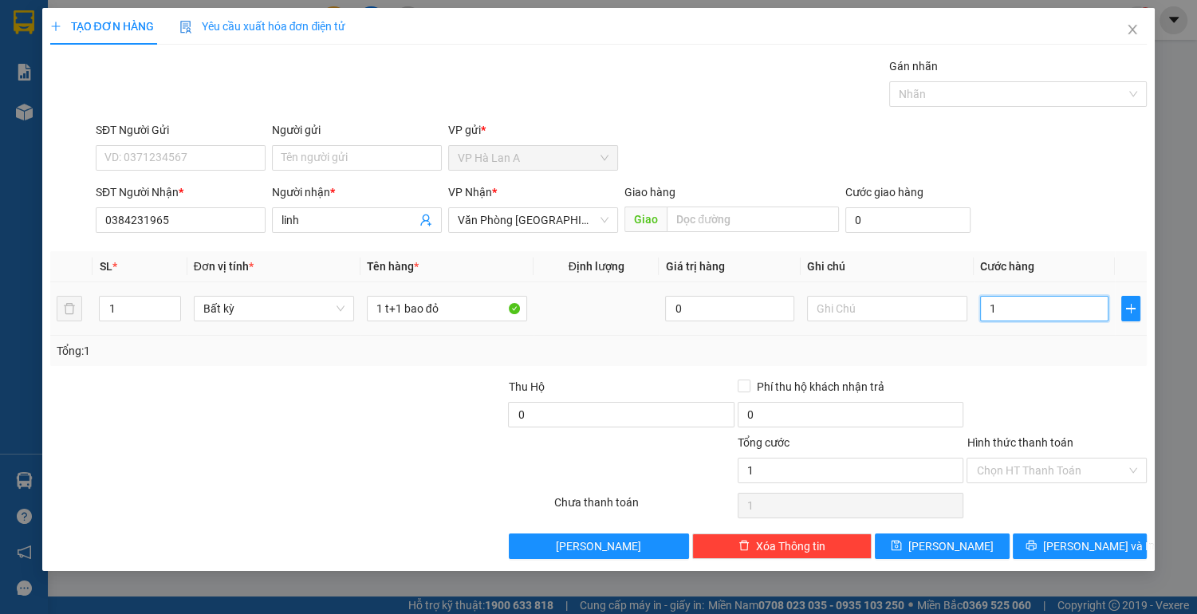
type input "15"
type input "150"
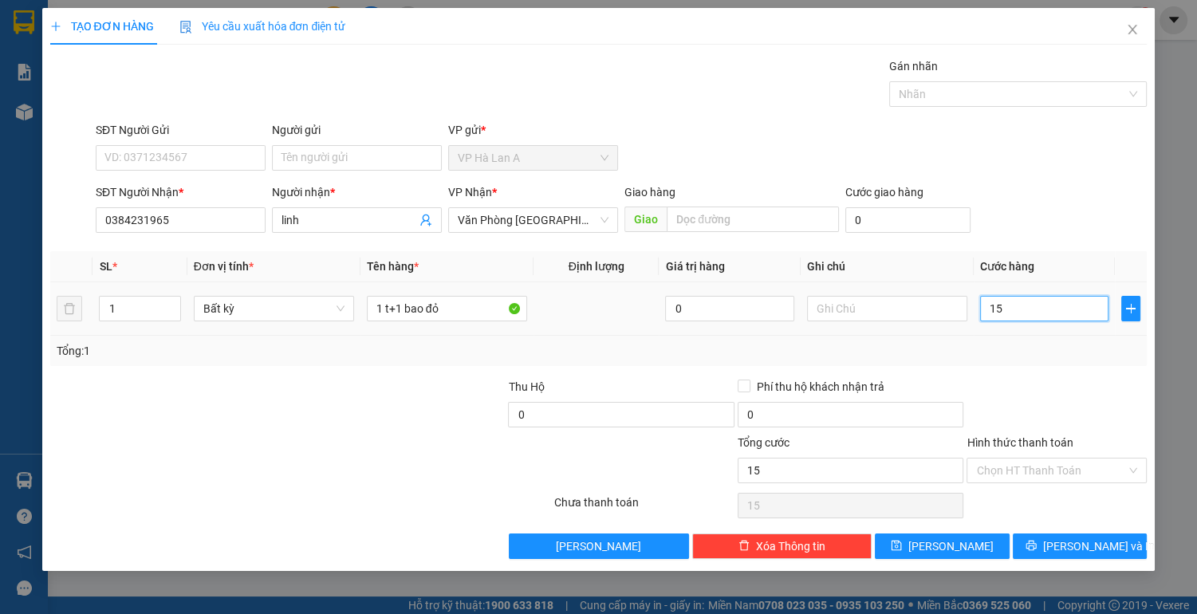
type input "150"
click at [1031, 466] on input "Hình thức thanh toán" at bounding box center [1051, 470] width 150 height 24
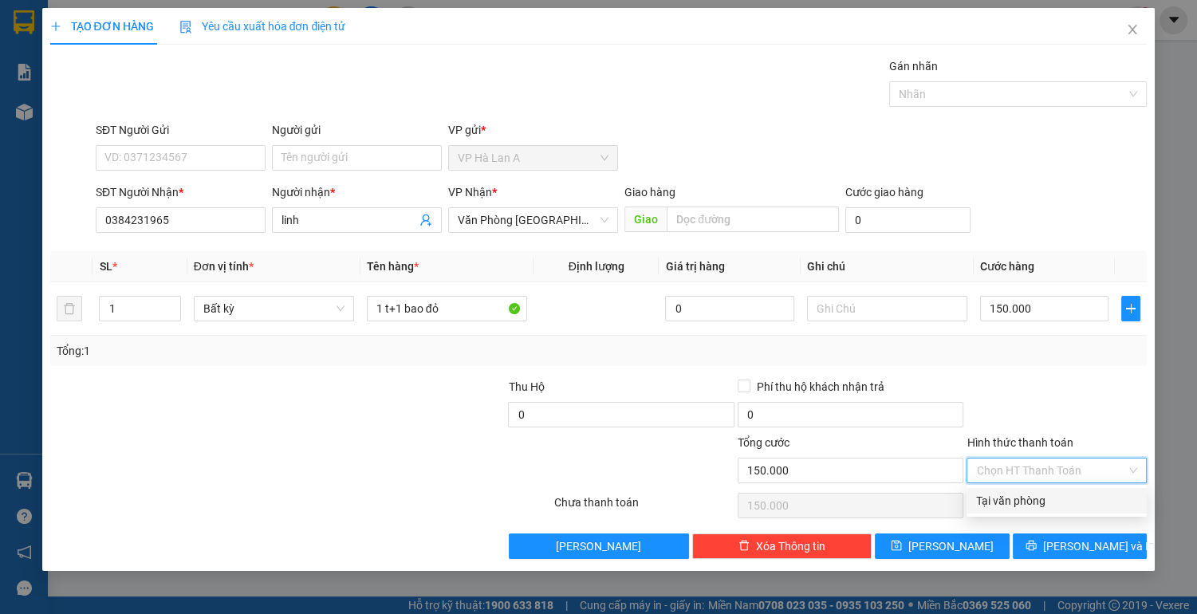
click at [1021, 498] on div "Tại văn phòng" at bounding box center [1056, 501] width 161 height 18
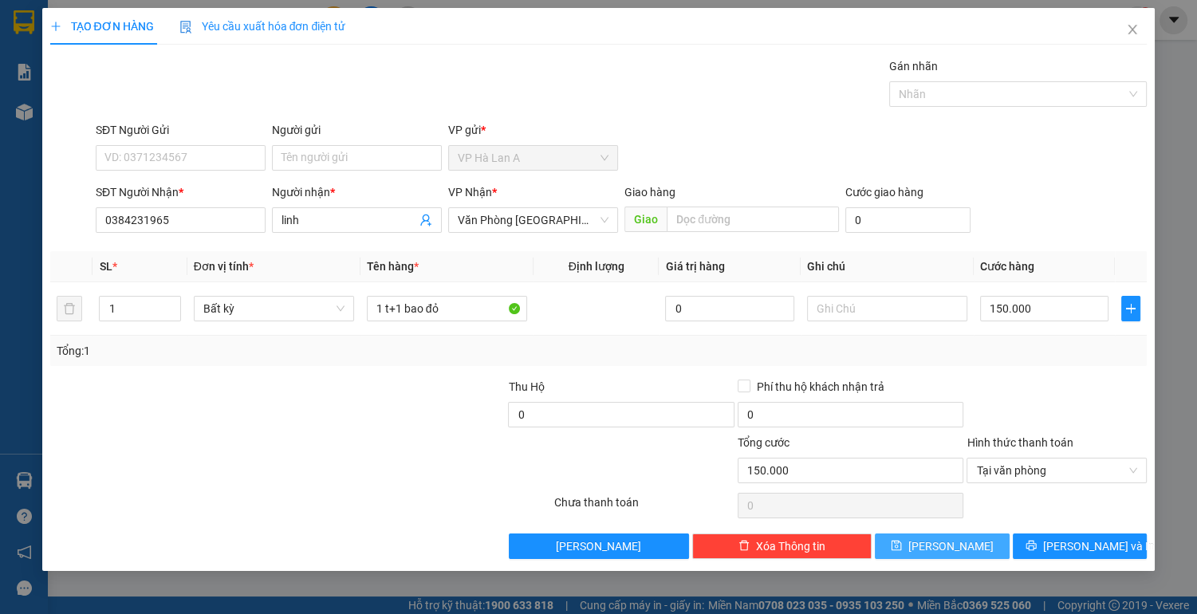
click at [945, 541] on span "[PERSON_NAME]" at bounding box center [950, 546] width 85 height 18
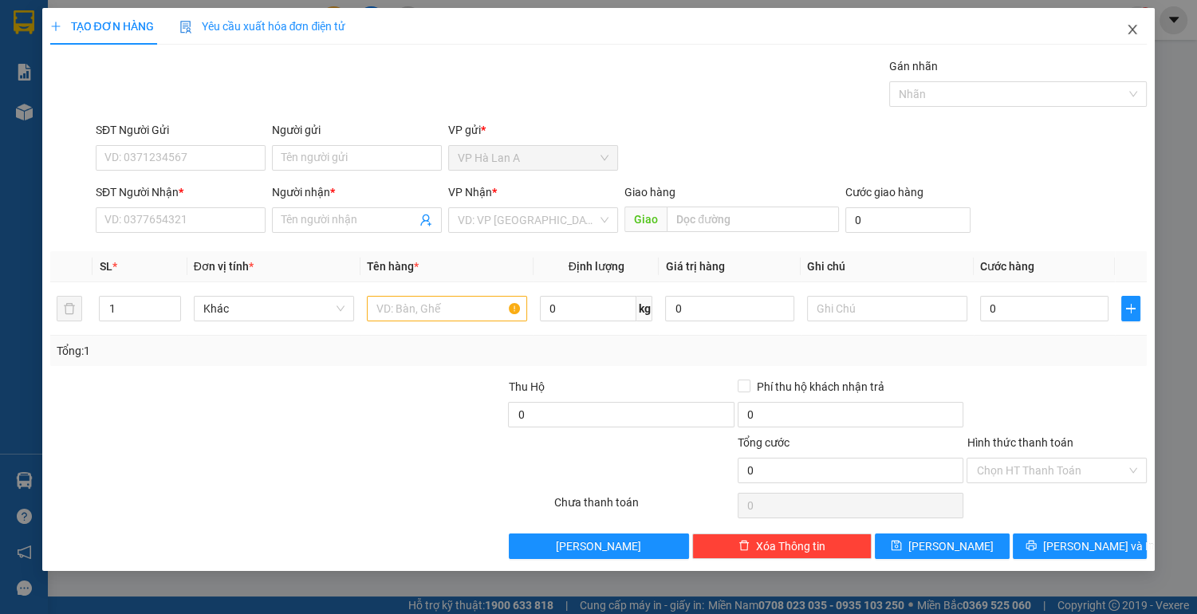
click at [1132, 31] on icon "close" at bounding box center [1132, 30] width 9 height 10
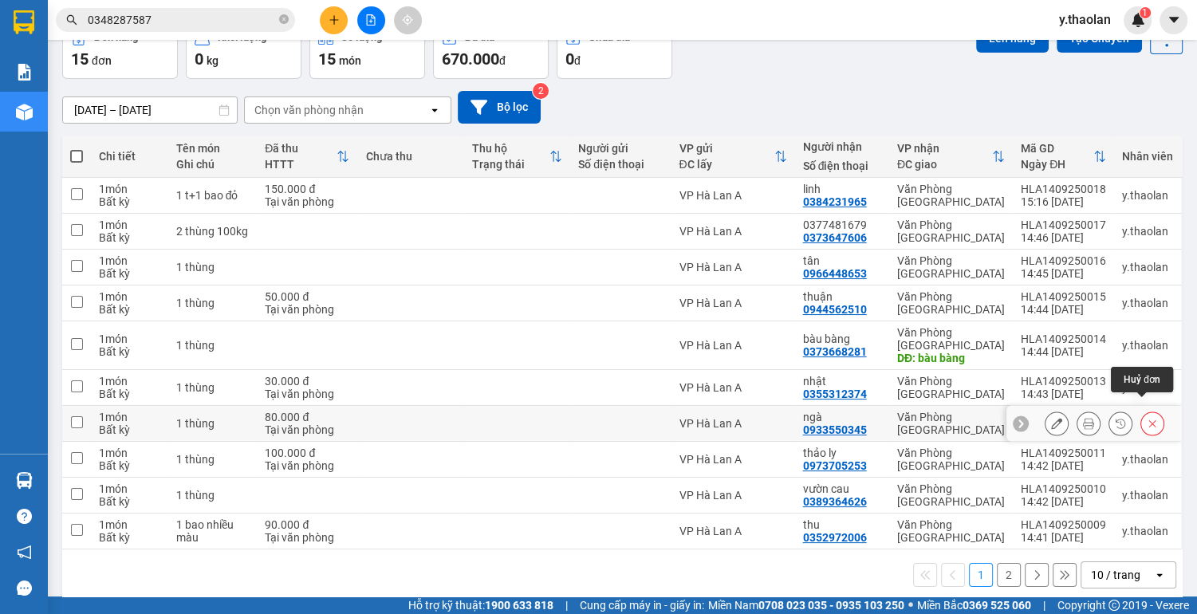
scroll to position [92, 0]
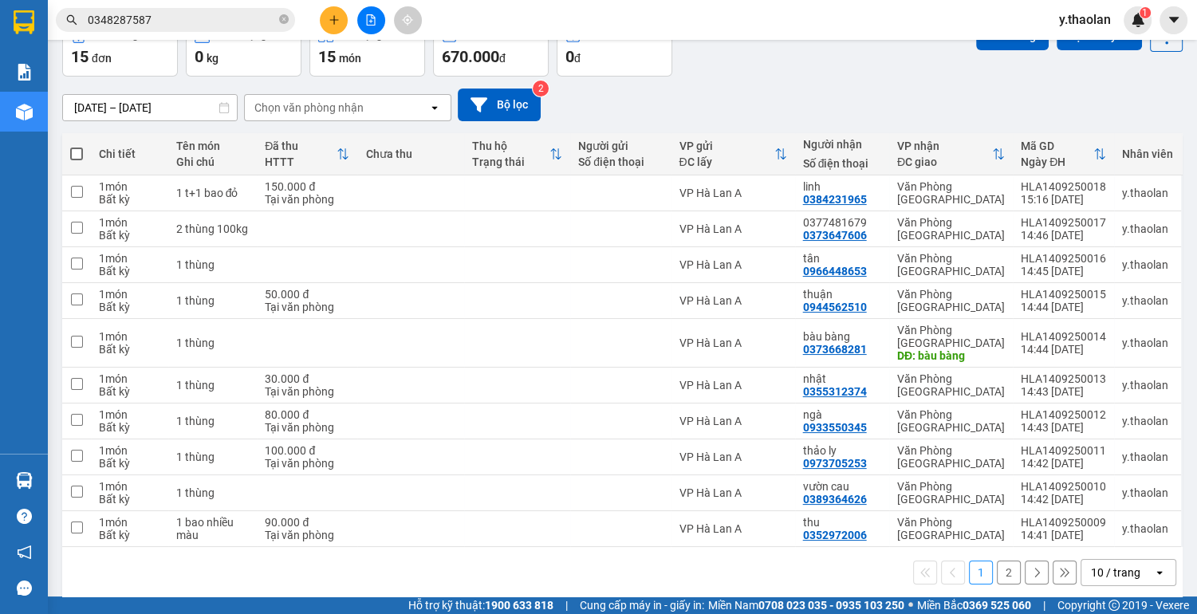
click at [1120, 568] on div "10 / trang" at bounding box center [1117, 573] width 72 height 26
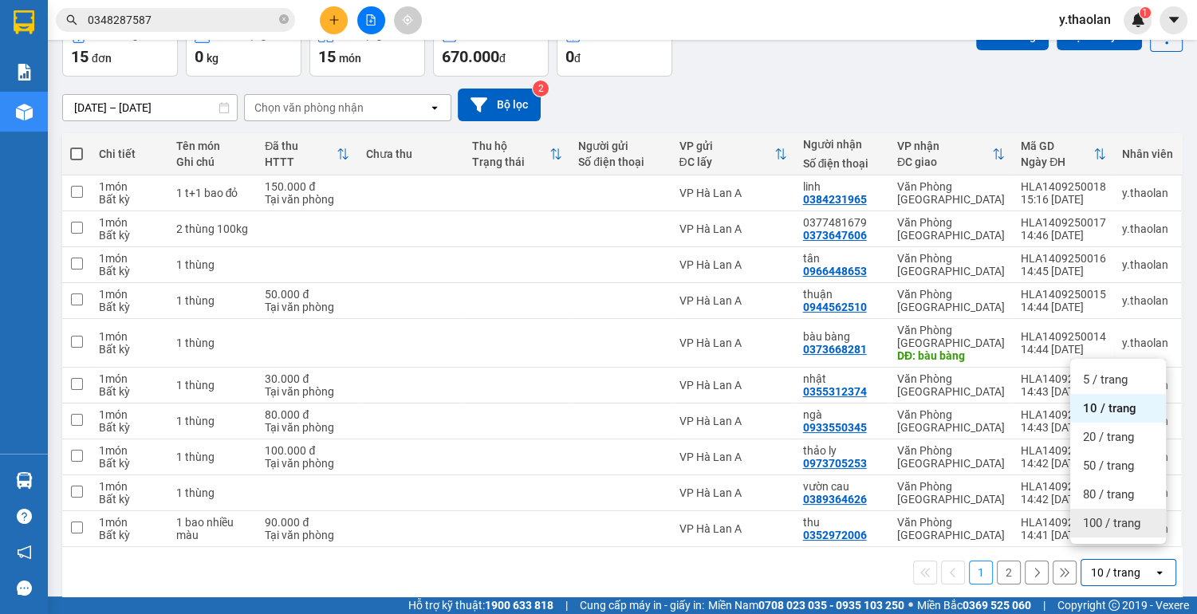
click at [1121, 521] on span "100 / trang" at bounding box center [1111, 523] width 57 height 16
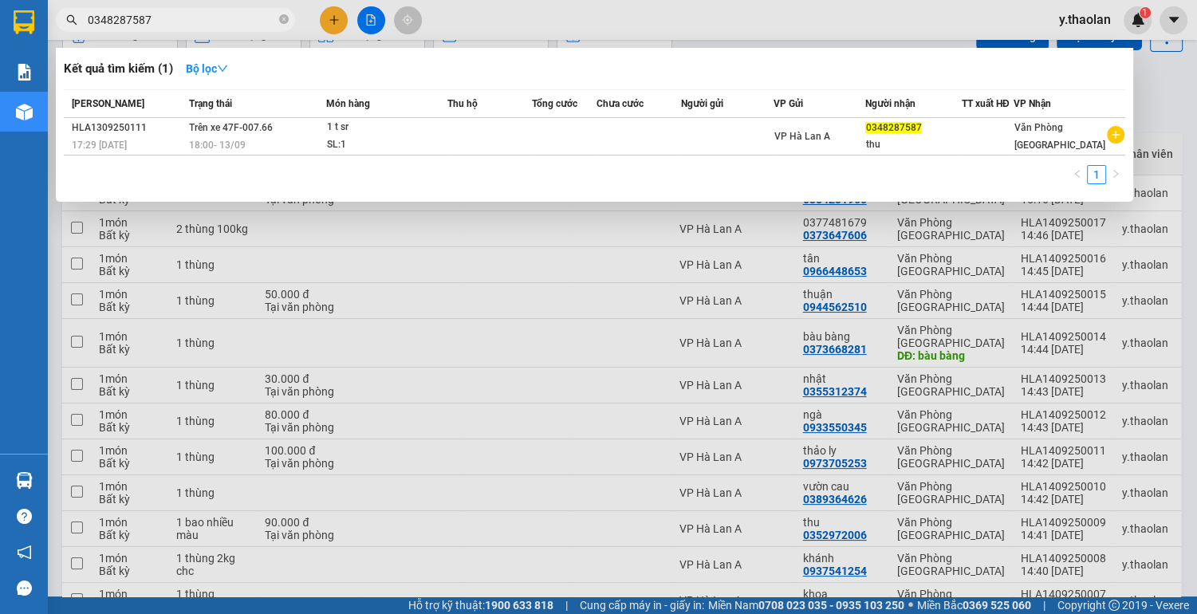
click at [151, 17] on input "0348287587" at bounding box center [182, 20] width 188 height 18
click at [333, 22] on div at bounding box center [598, 307] width 1197 height 614
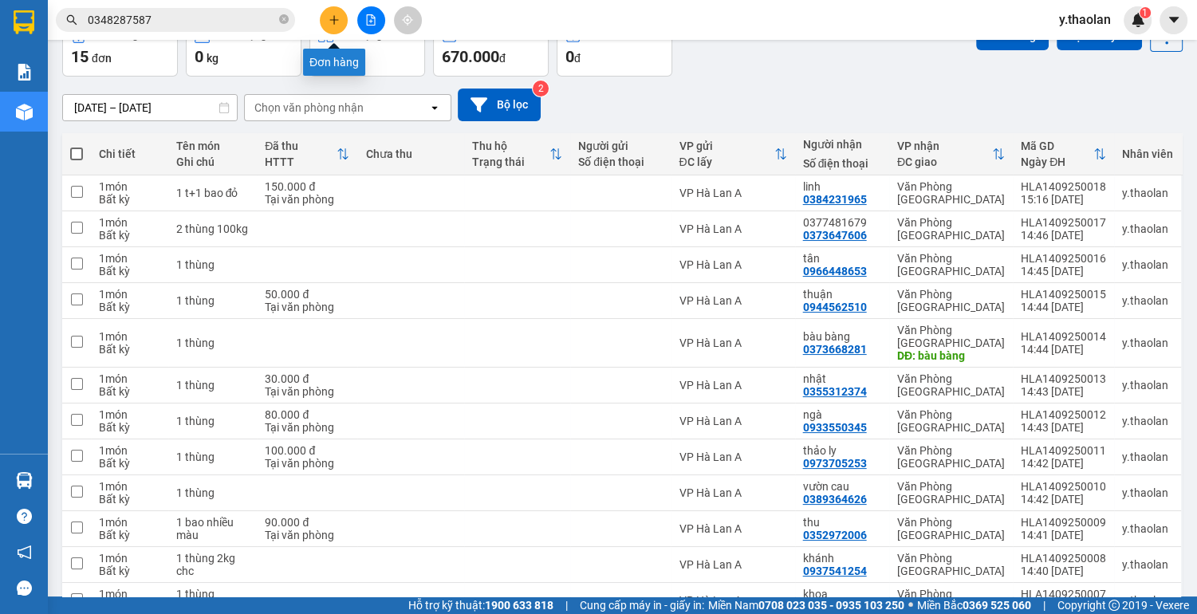
click at [333, 22] on icon "plus" at bounding box center [333, 19] width 1 height 9
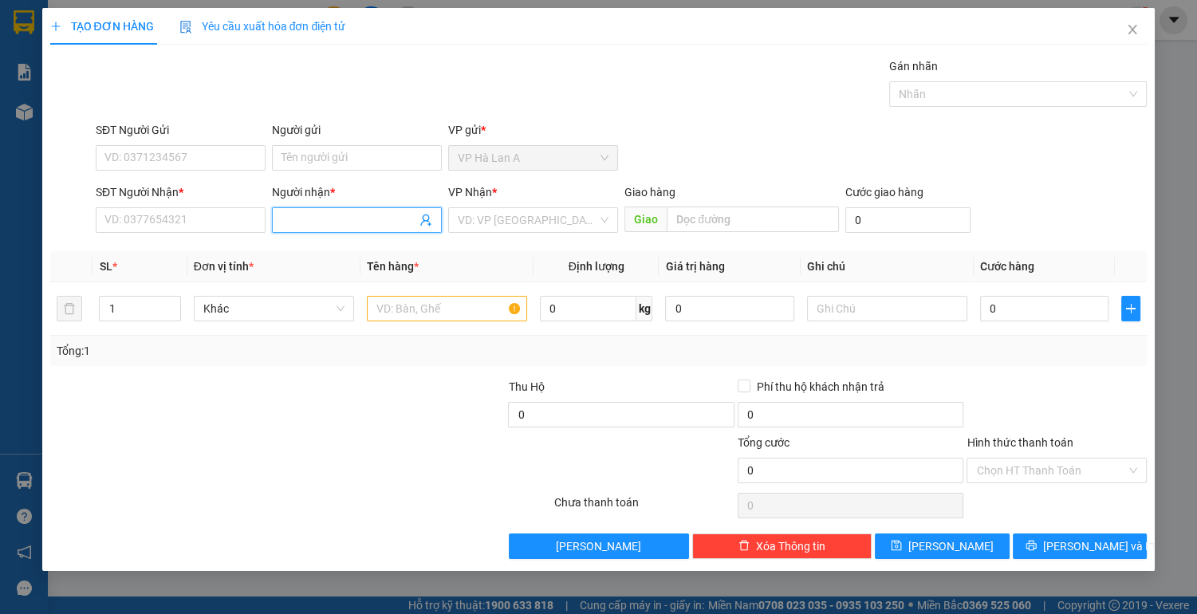
click at [293, 225] on input "Người nhận *" at bounding box center [348, 220] width 135 height 18
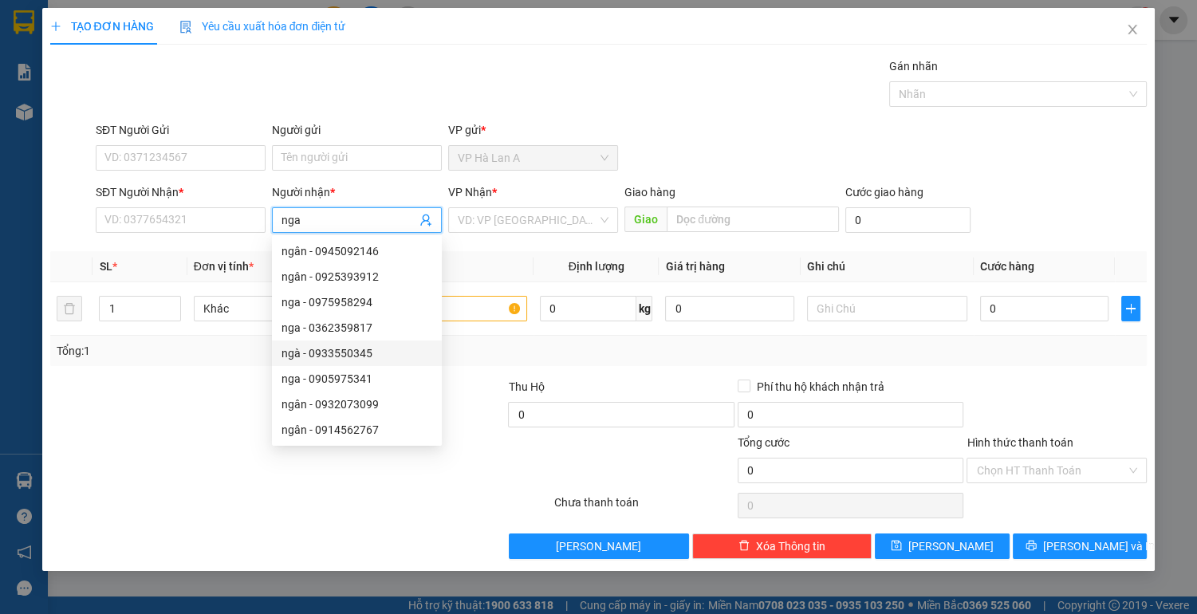
drag, startPoint x: 361, startPoint y: 354, endPoint x: 369, endPoint y: 352, distance: 8.3
click at [360, 354] on div "ngà - 0933550345" at bounding box center [356, 353] width 151 height 18
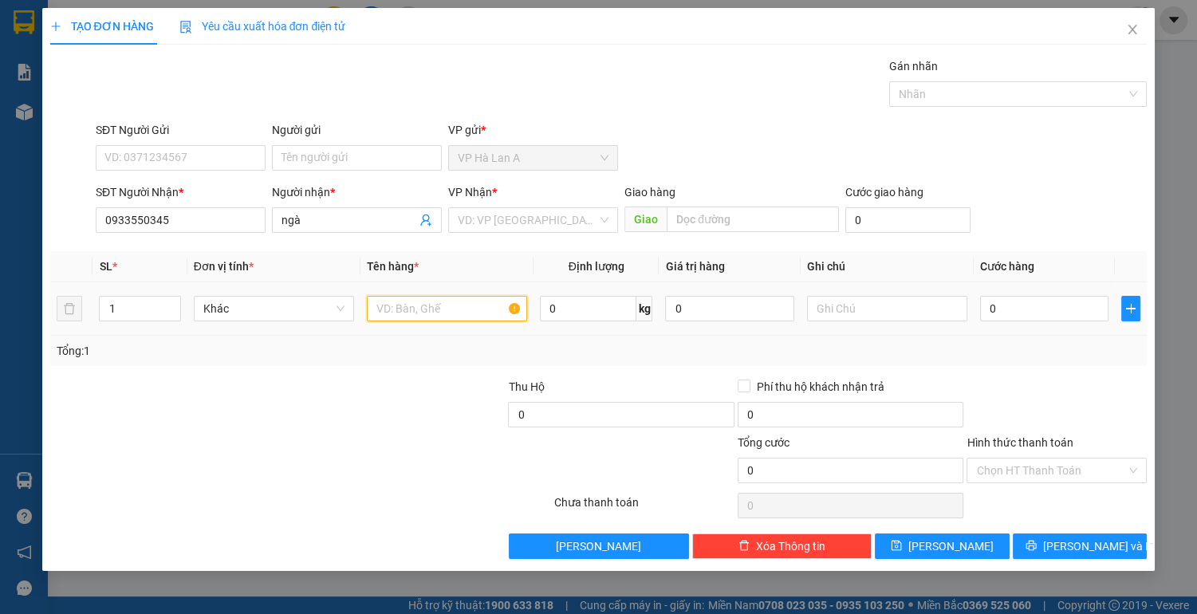
click at [478, 300] on input "text" at bounding box center [447, 309] width 160 height 26
click at [1027, 309] on input "0" at bounding box center [1044, 309] width 129 height 26
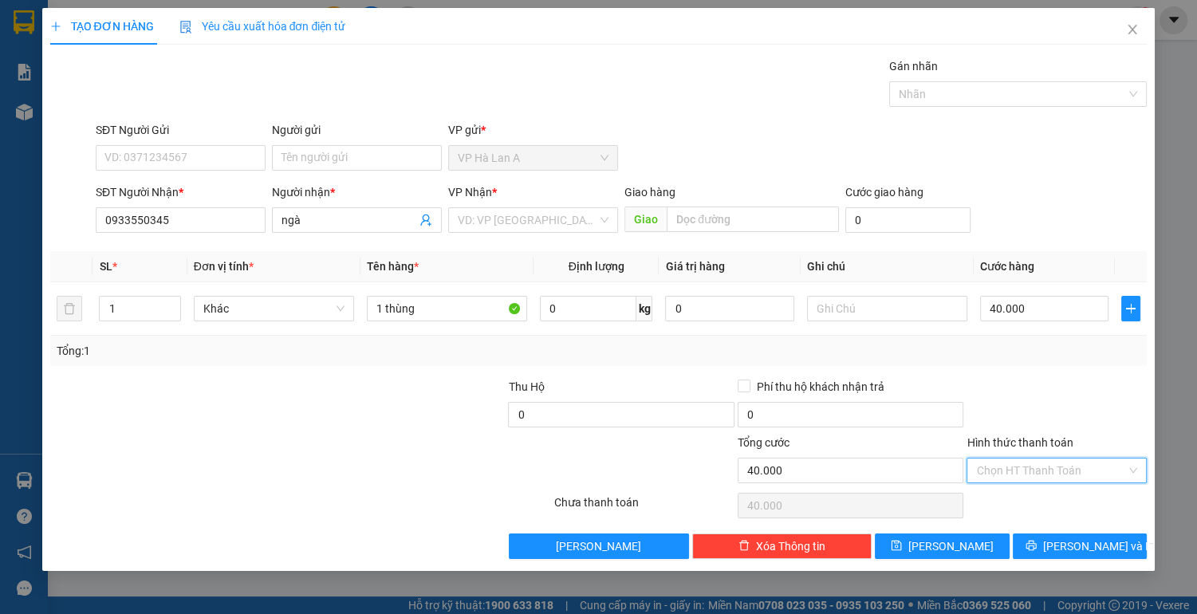
click at [1048, 467] on input "Hình thức thanh toán" at bounding box center [1051, 470] width 150 height 24
click at [1033, 500] on div "Tại văn phòng" at bounding box center [1056, 501] width 161 height 18
click at [526, 214] on input "search" at bounding box center [528, 220] width 140 height 24
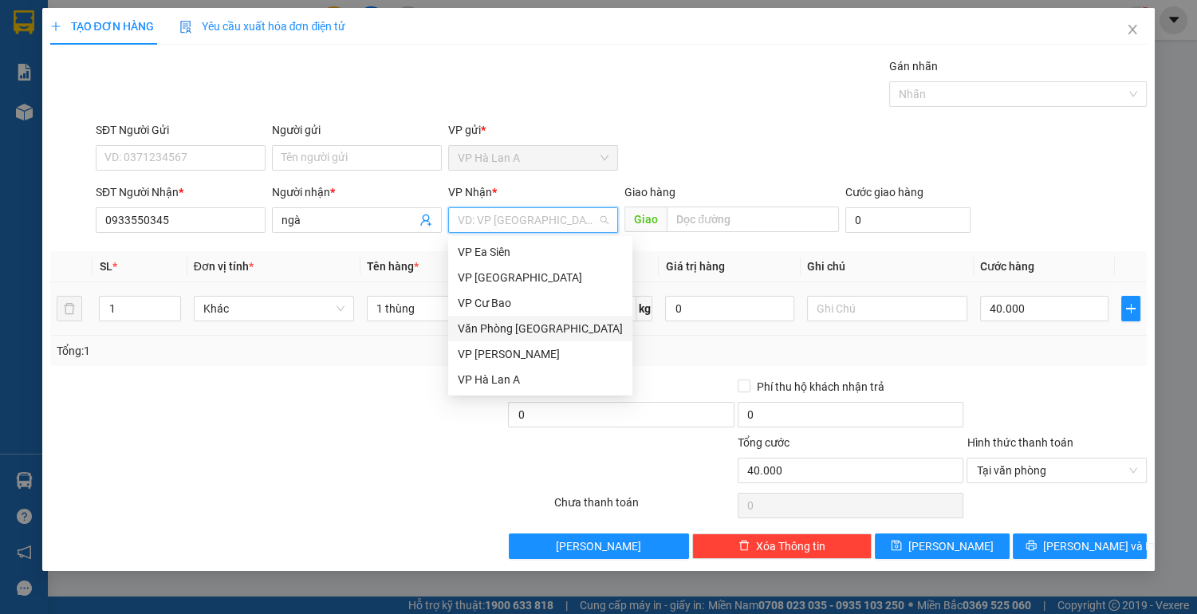
click at [504, 332] on div "Văn Phòng [GEOGRAPHIC_DATA]" at bounding box center [540, 329] width 165 height 18
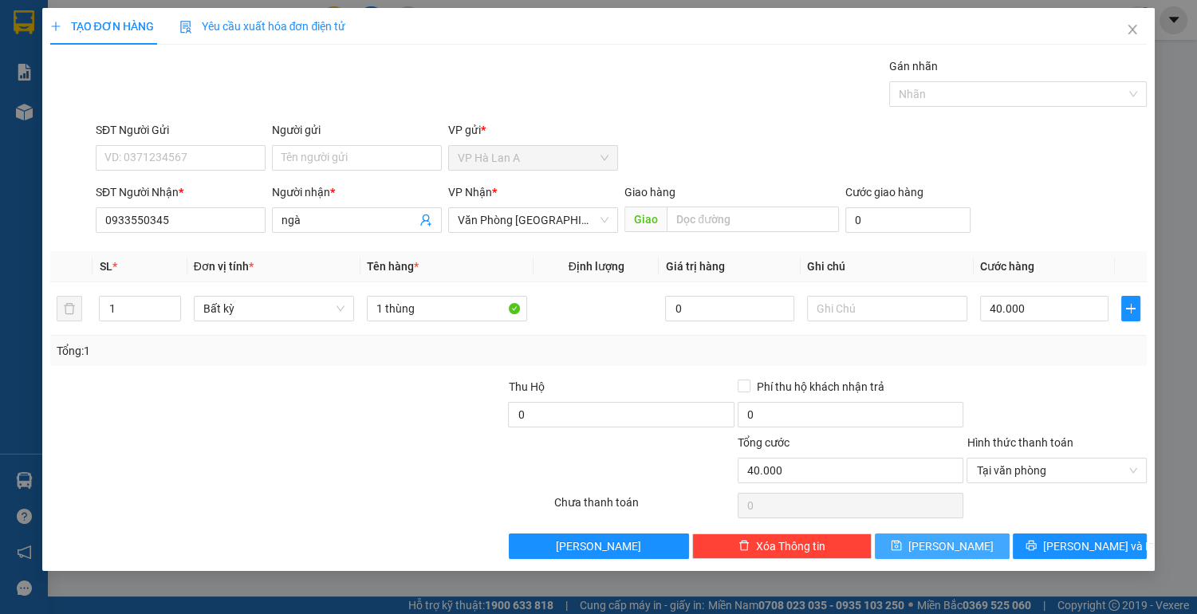
click at [902, 549] on icon "save" at bounding box center [896, 546] width 10 height 10
click at [902, 549] on icon "save" at bounding box center [896, 545] width 11 height 11
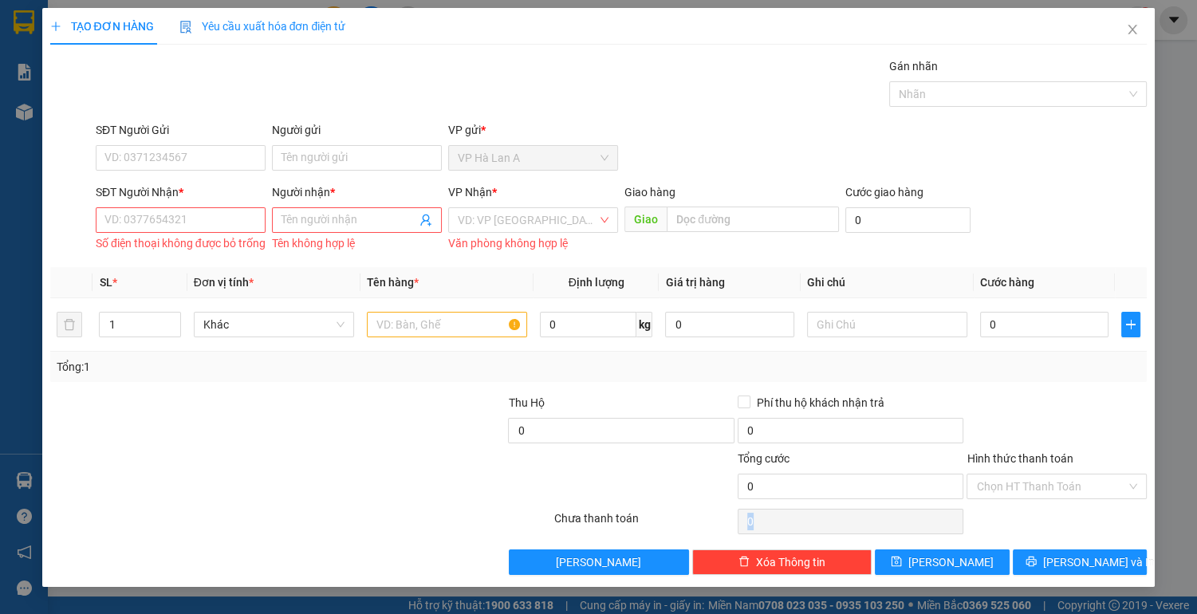
click at [928, 537] on div "0" at bounding box center [851, 522] width 226 height 32
click at [1126, 26] on icon "close" at bounding box center [1132, 29] width 13 height 13
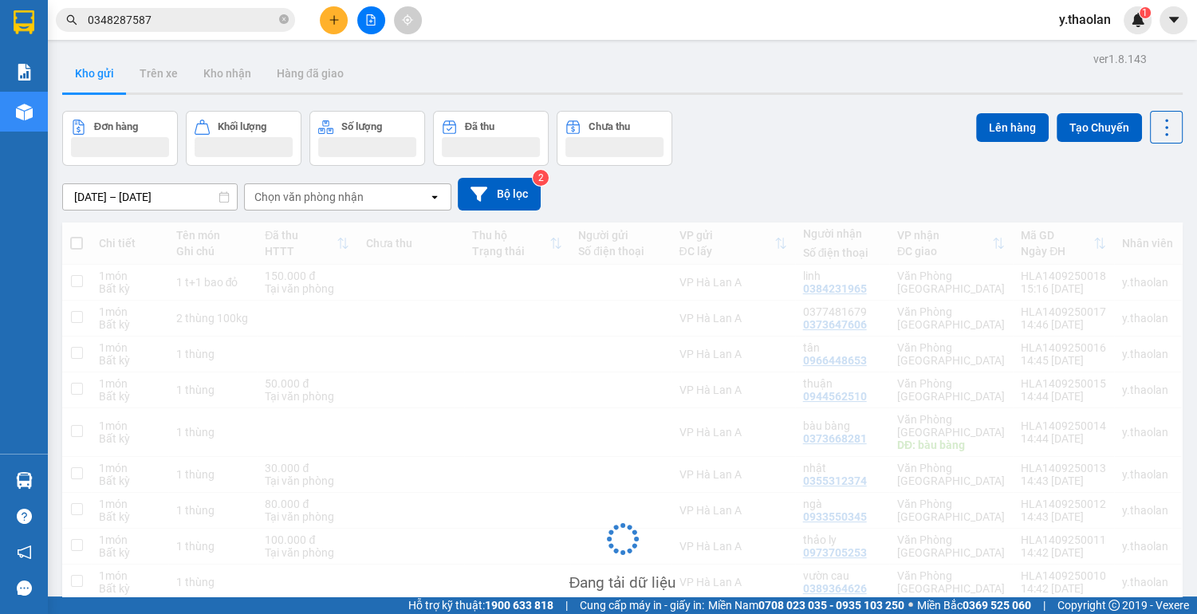
click at [158, 14] on input "0348287587" at bounding box center [182, 20] width 188 height 18
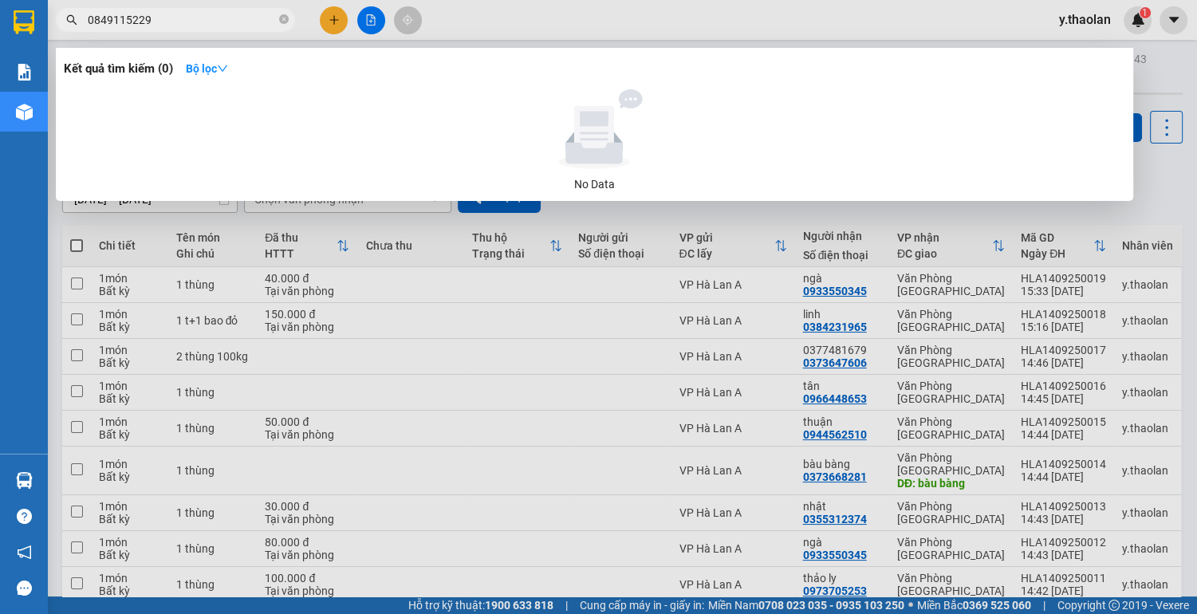
click at [734, 230] on div at bounding box center [598, 307] width 1197 height 614
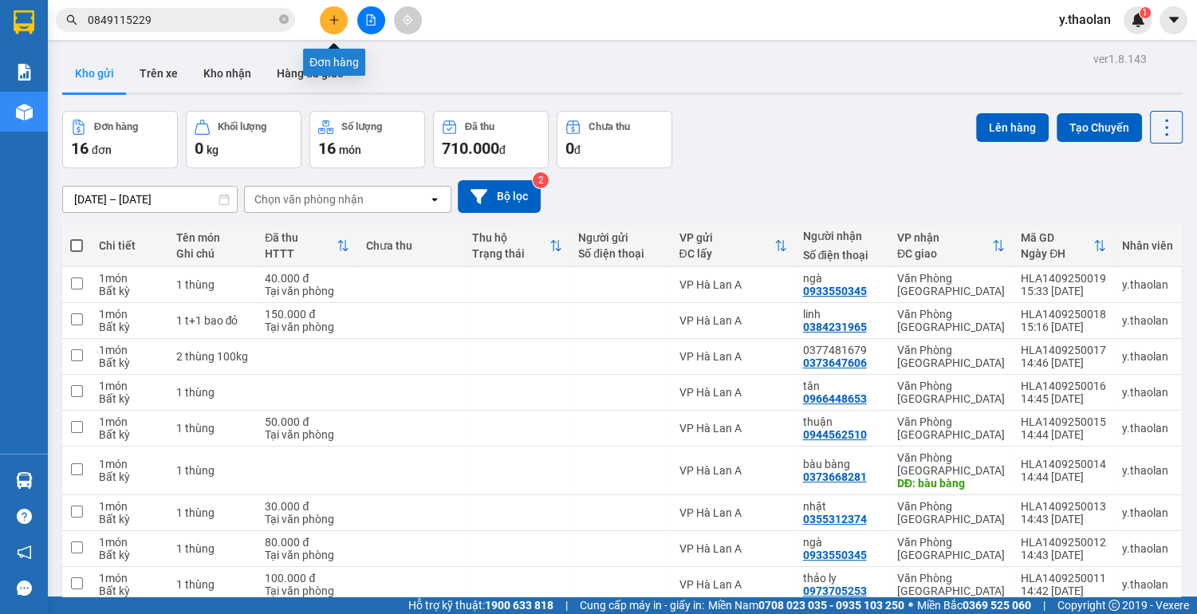
click at [341, 19] on button at bounding box center [334, 20] width 28 height 28
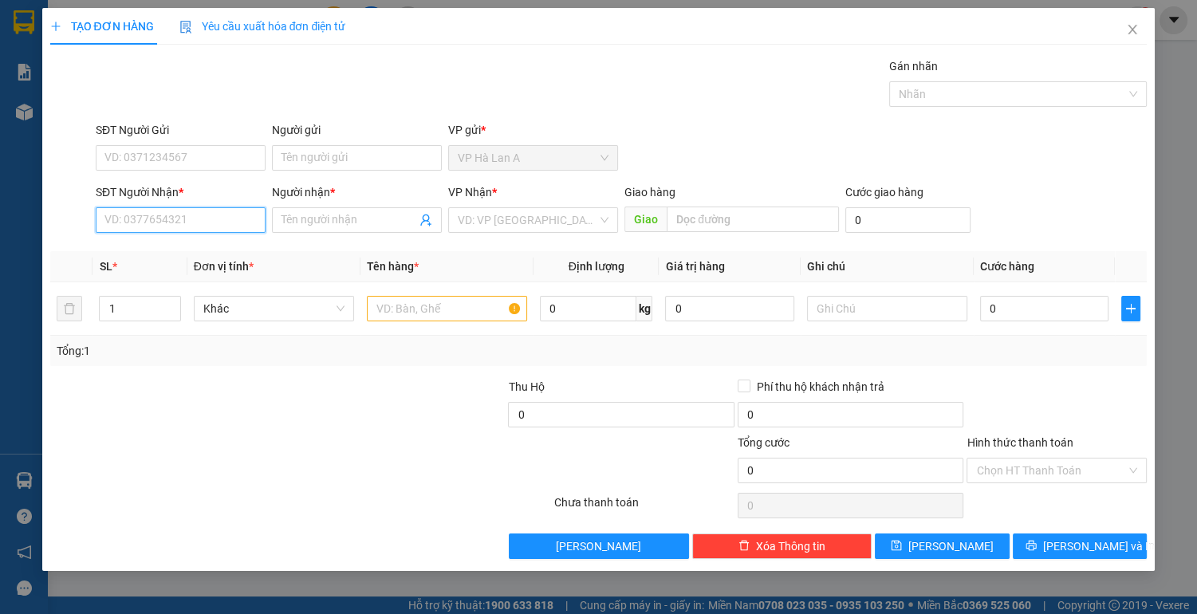
click at [165, 223] on input "SĐT Người Nhận *" at bounding box center [181, 220] width 170 height 26
click at [1126, 30] on icon "close" at bounding box center [1132, 29] width 13 height 13
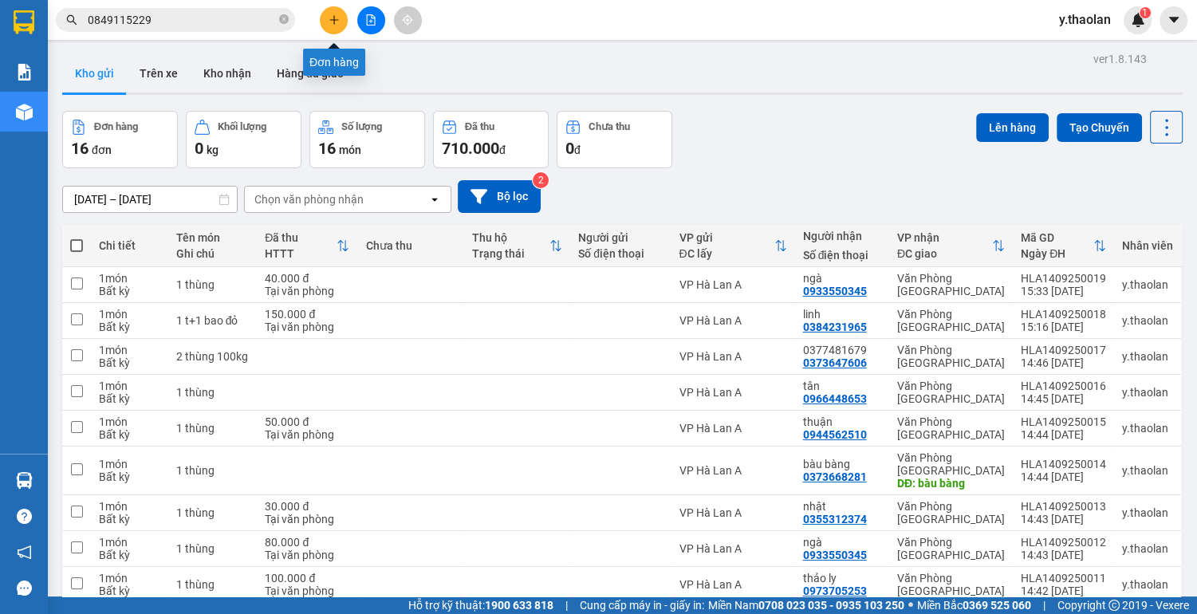
click at [339, 10] on button at bounding box center [334, 20] width 28 height 28
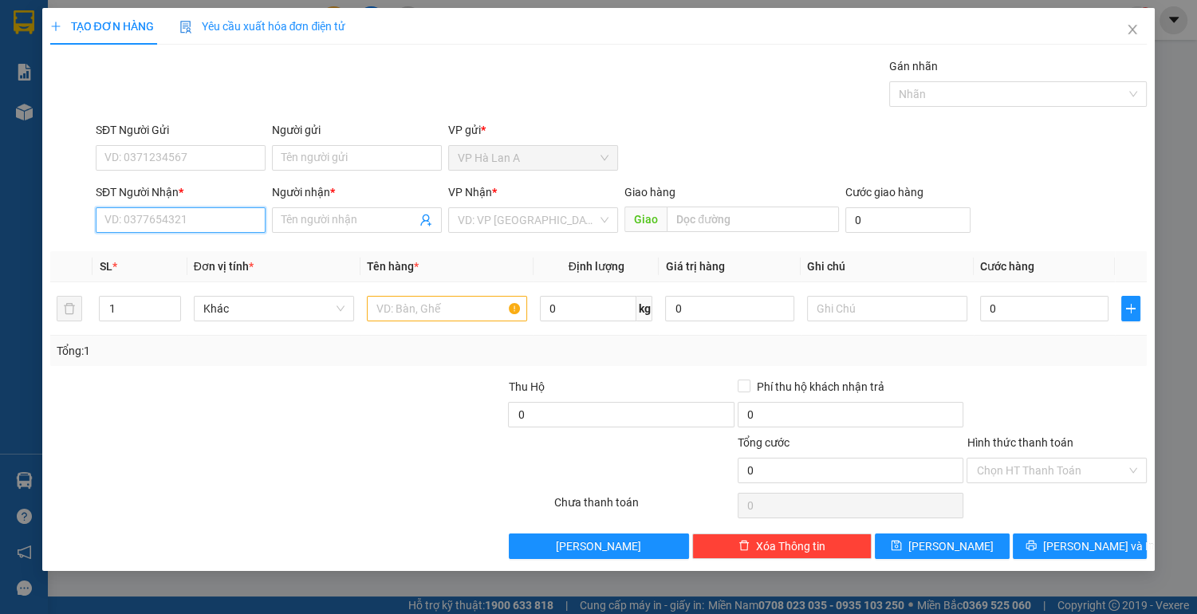
click at [132, 217] on input "SĐT Người Nhận *" at bounding box center [181, 220] width 170 height 26
click at [332, 210] on span at bounding box center [357, 220] width 170 height 26
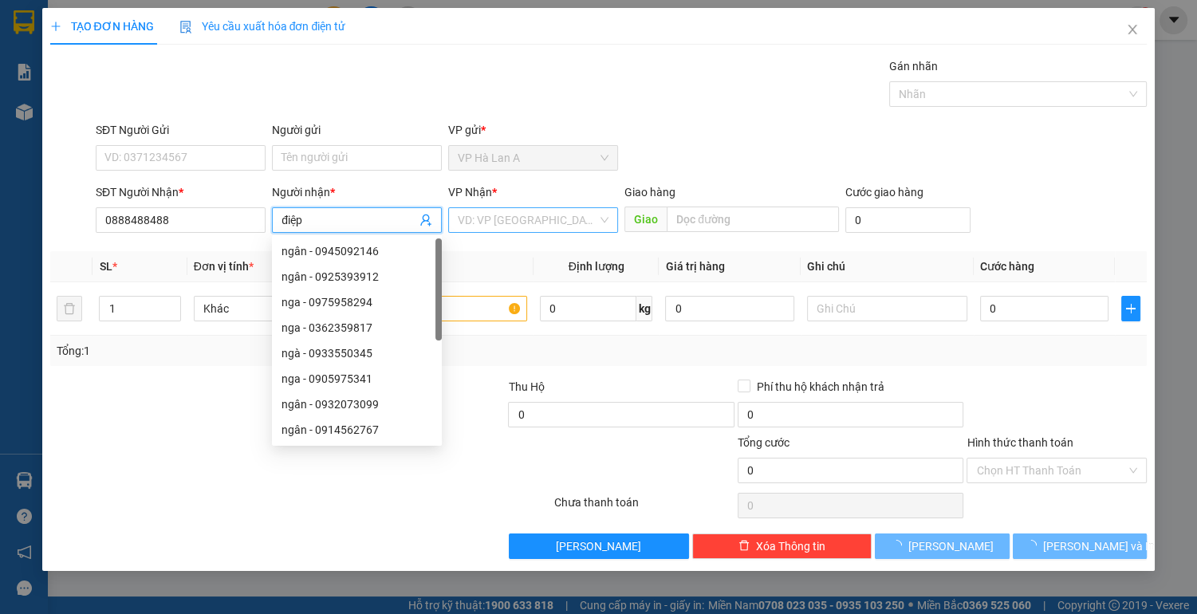
click at [519, 225] on input "search" at bounding box center [528, 220] width 140 height 24
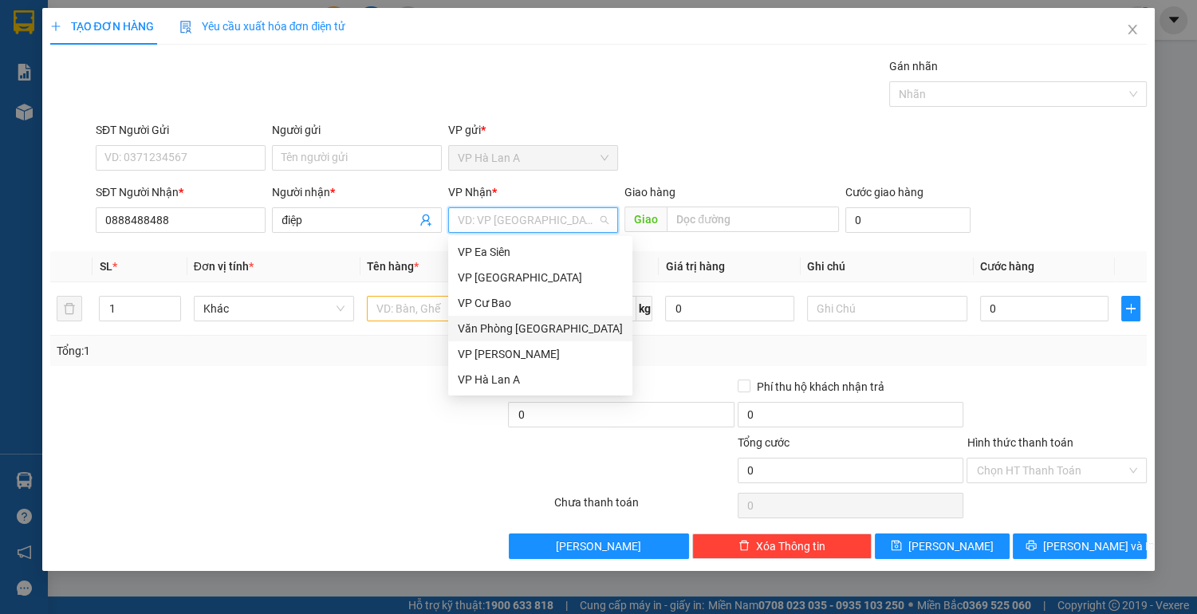
drag, startPoint x: 524, startPoint y: 322, endPoint x: 474, endPoint y: 321, distance: 50.2
click at [524, 322] on div "Văn Phòng [GEOGRAPHIC_DATA]" at bounding box center [540, 329] width 165 height 18
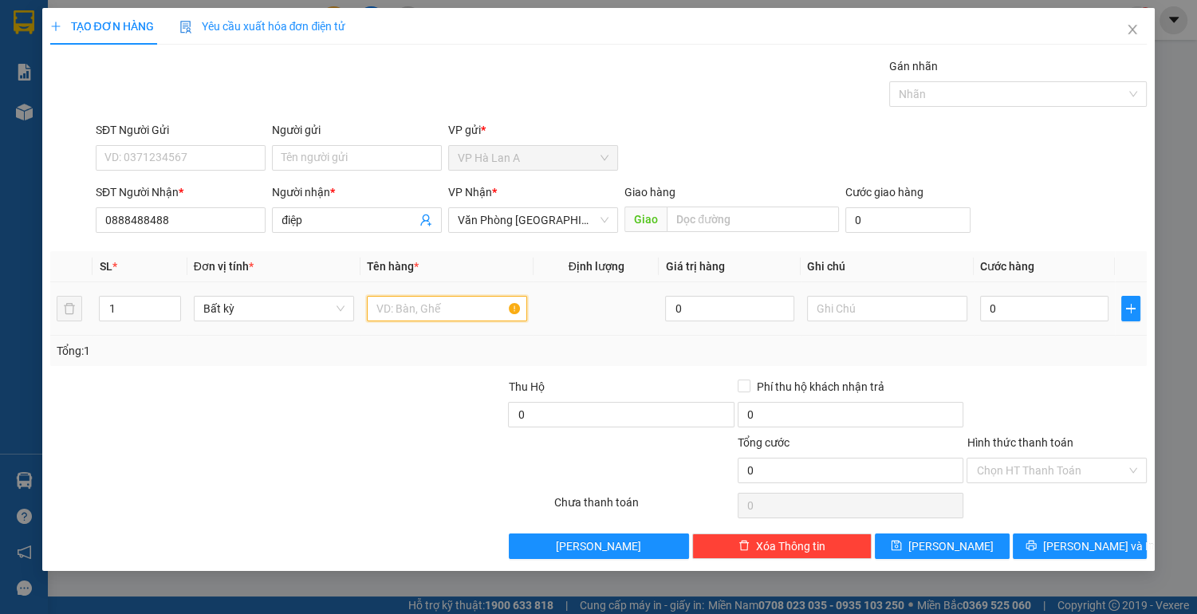
click at [386, 301] on input "text" at bounding box center [447, 309] width 160 height 26
click at [865, 318] on input "text" at bounding box center [887, 309] width 160 height 26
click at [1056, 317] on input "0" at bounding box center [1044, 309] width 129 height 26
click at [1011, 468] on input "Hình thức thanh toán" at bounding box center [1051, 470] width 150 height 24
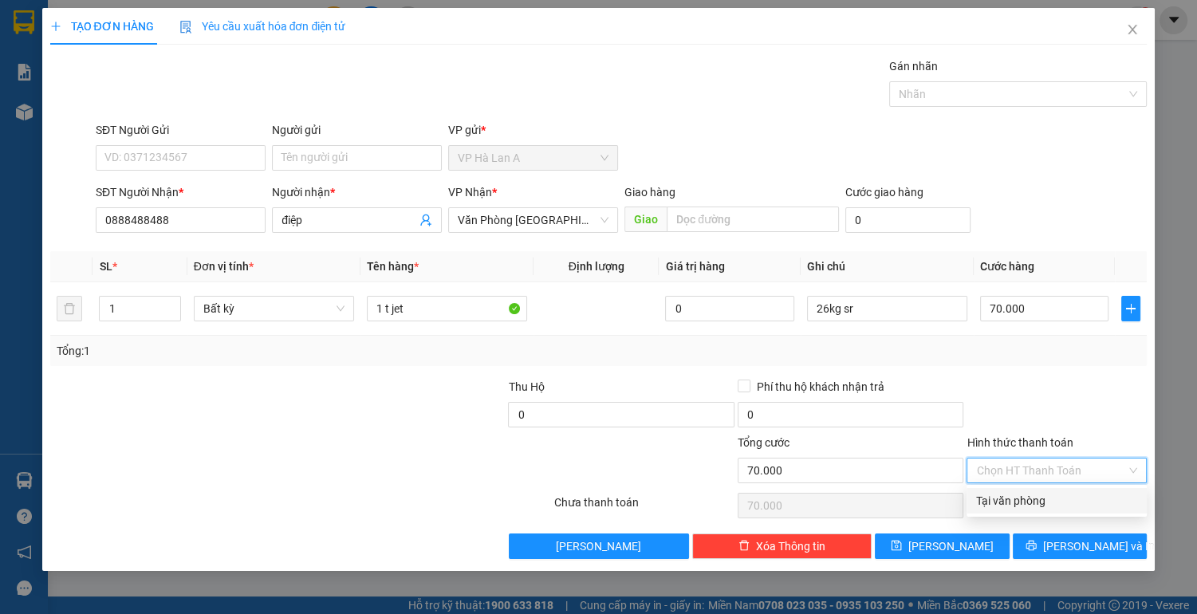
drag, startPoint x: 996, startPoint y: 499, endPoint x: 963, endPoint y: 515, distance: 36.4
click at [996, 500] on div "Tại văn phòng" at bounding box center [1056, 501] width 161 height 18
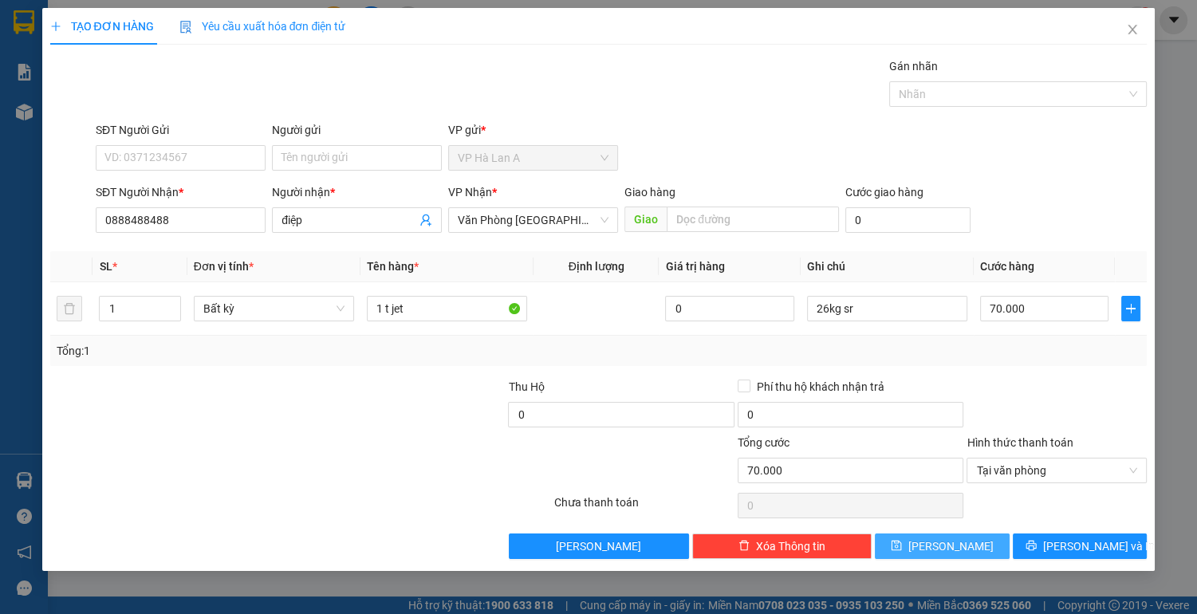
click at [939, 541] on button "[PERSON_NAME]" at bounding box center [942, 546] width 134 height 26
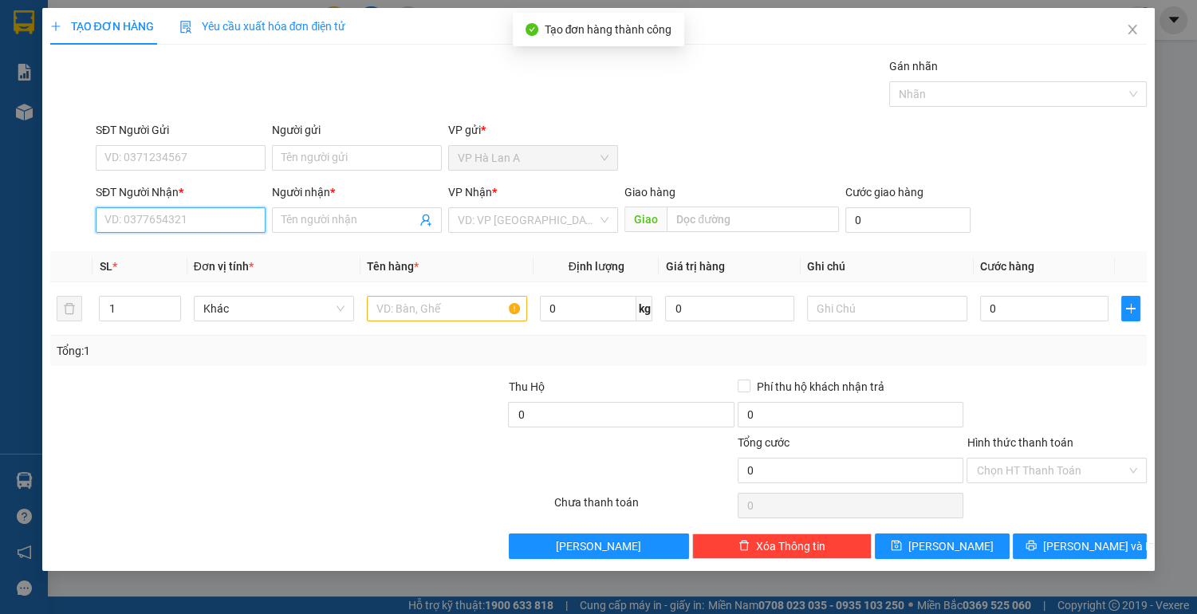
click at [171, 223] on input "SĐT Người Nhận *" at bounding box center [181, 220] width 170 height 26
click at [175, 252] on div "0905504406 - hương" at bounding box center [180, 251] width 151 height 18
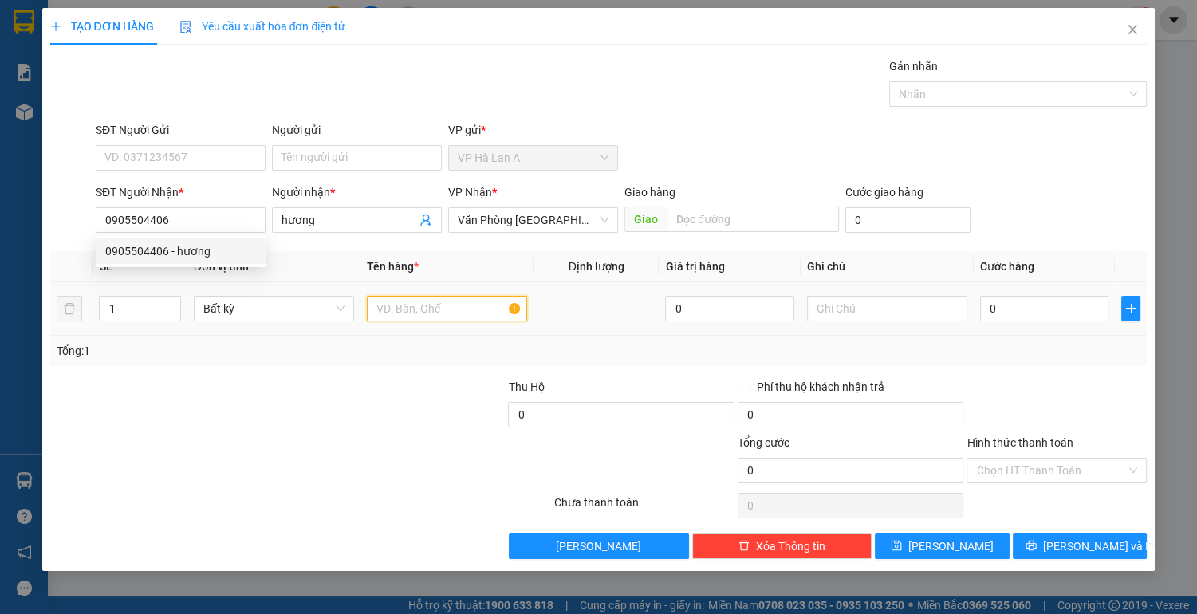
click at [418, 313] on input "text" at bounding box center [447, 309] width 160 height 26
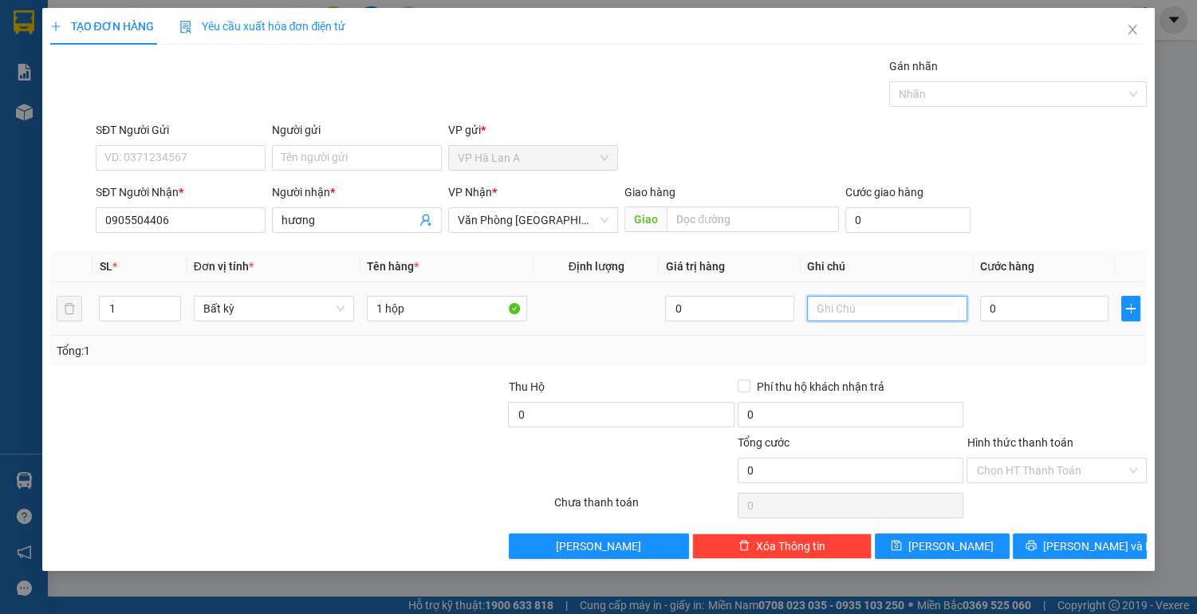
click at [859, 303] on input "text" at bounding box center [887, 309] width 160 height 26
click at [1026, 305] on input "0" at bounding box center [1044, 309] width 129 height 26
click at [1025, 470] on input "Hình thức thanh toán" at bounding box center [1051, 470] width 150 height 24
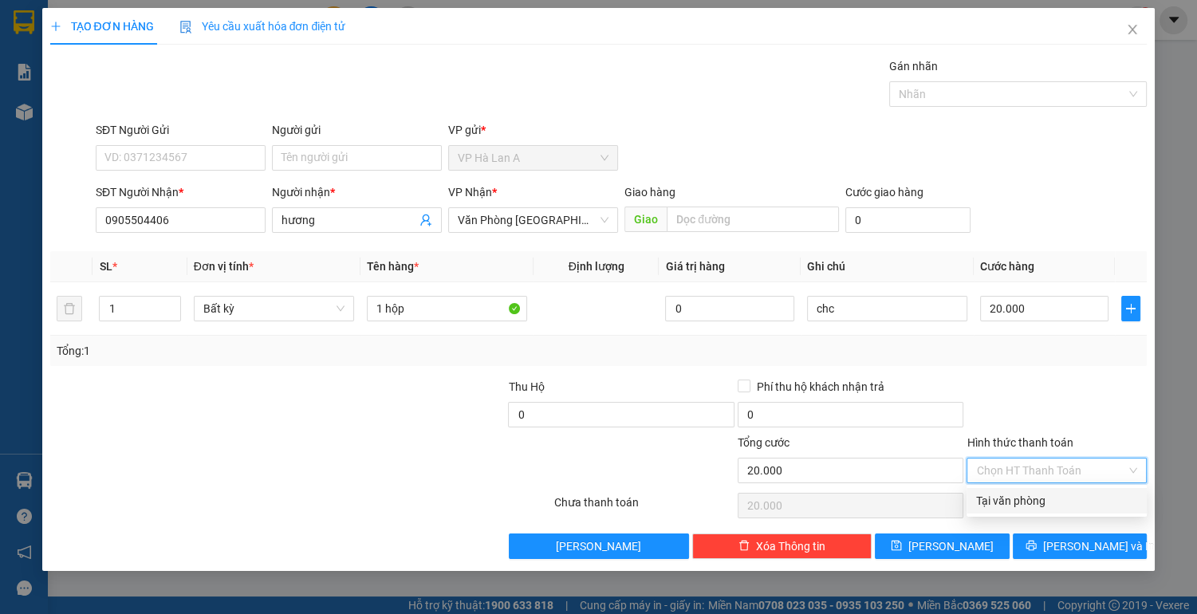
drag, startPoint x: 1022, startPoint y: 498, endPoint x: 950, endPoint y: 535, distance: 80.6
click at [1021, 500] on div "Tại văn phòng" at bounding box center [1056, 501] width 161 height 18
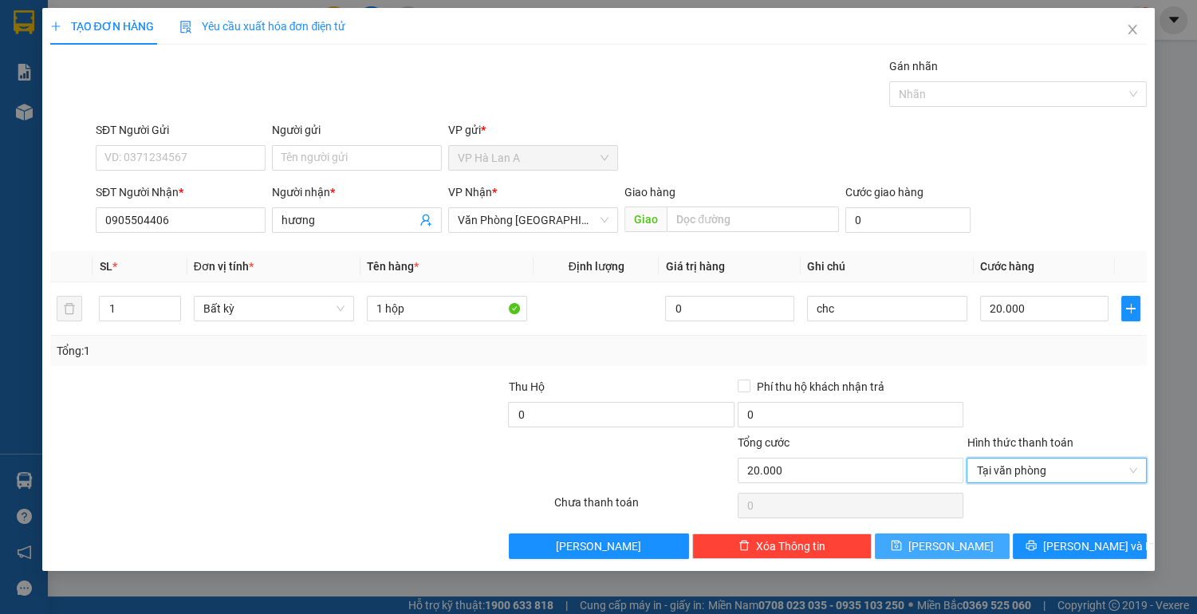
click at [950, 540] on span "[PERSON_NAME]" at bounding box center [950, 546] width 85 height 18
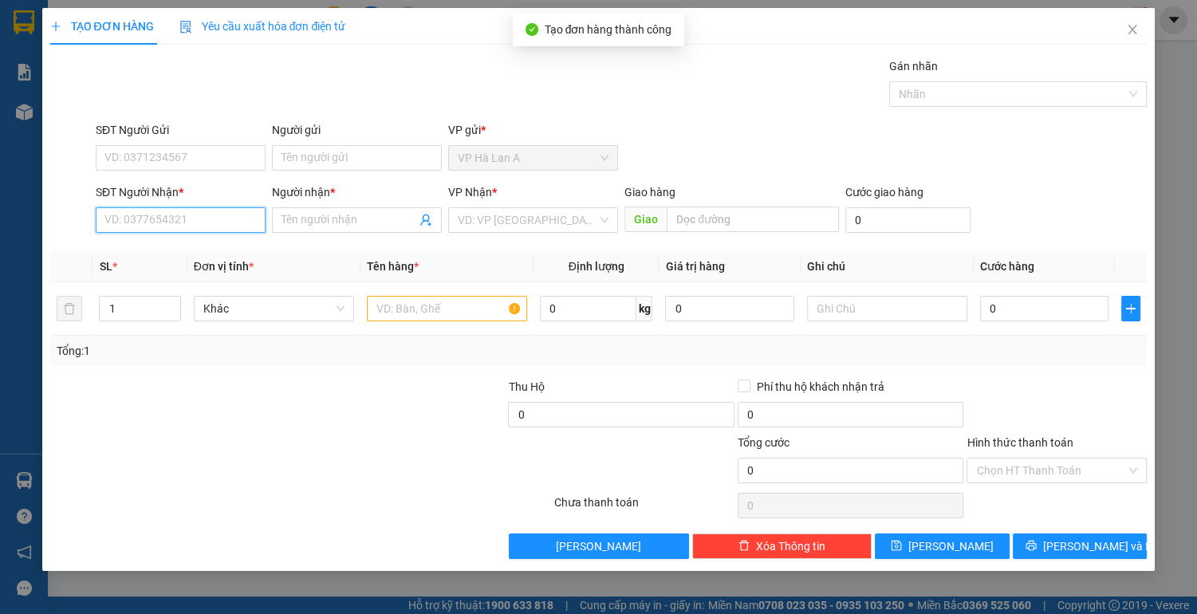
click at [207, 214] on input "SĐT Người Nhận *" at bounding box center [181, 220] width 170 height 26
click at [217, 255] on div "0949356067 - như" at bounding box center [180, 251] width 151 height 18
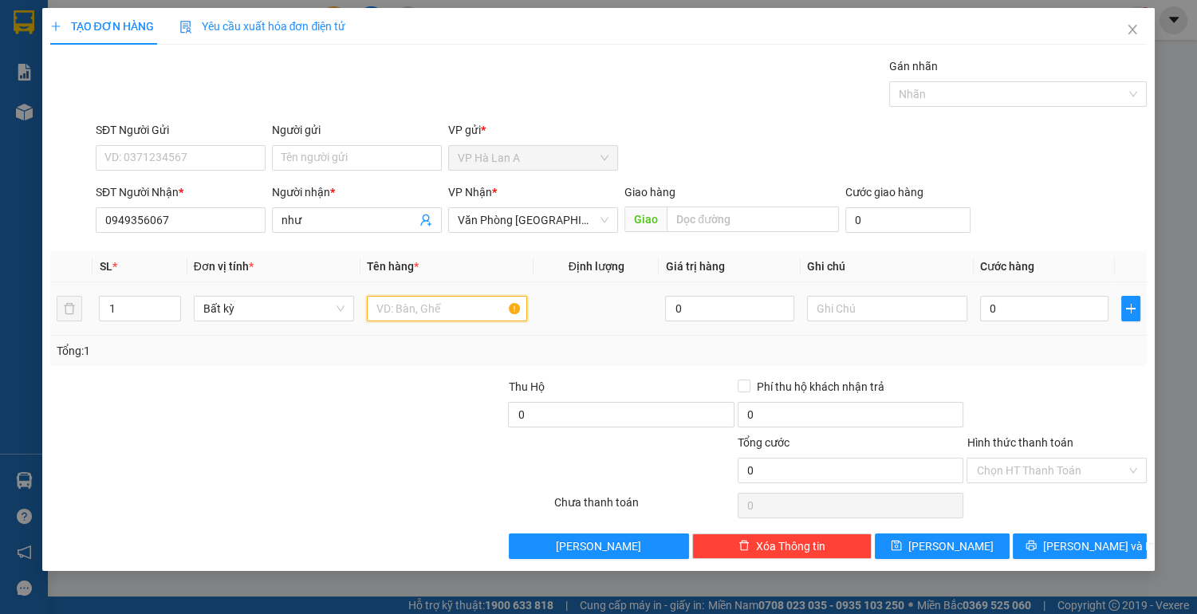
click at [407, 302] on input "text" at bounding box center [447, 309] width 160 height 26
click at [1024, 316] on input "0" at bounding box center [1044, 309] width 129 height 26
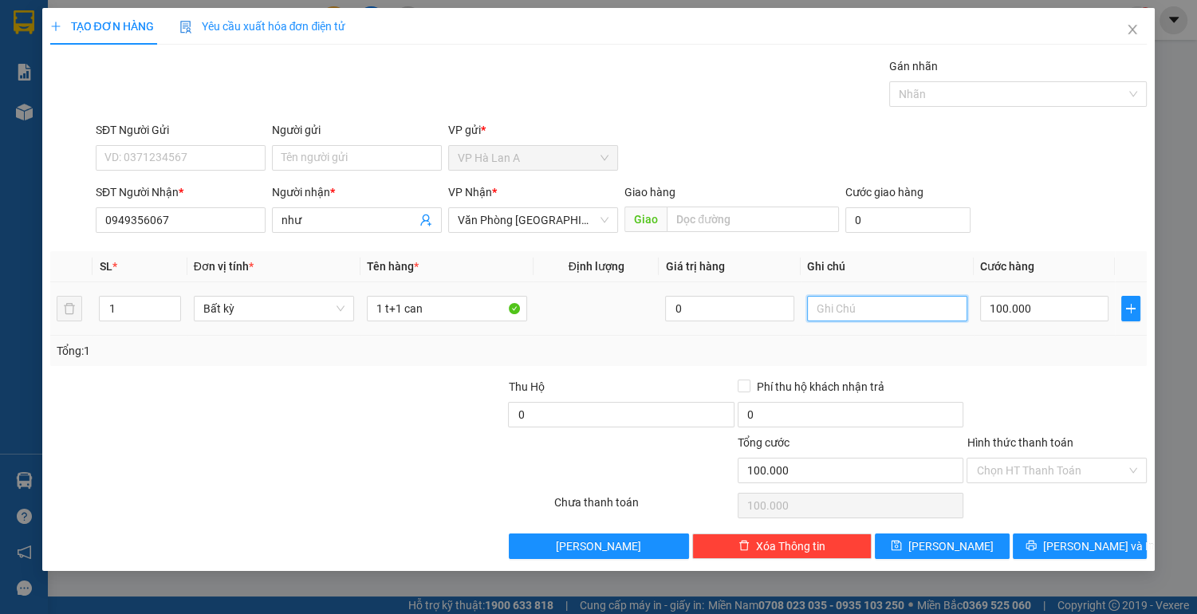
click at [872, 303] on input "text" at bounding box center [887, 309] width 160 height 26
click at [1033, 470] on input "Hình thức thanh toán" at bounding box center [1051, 470] width 150 height 24
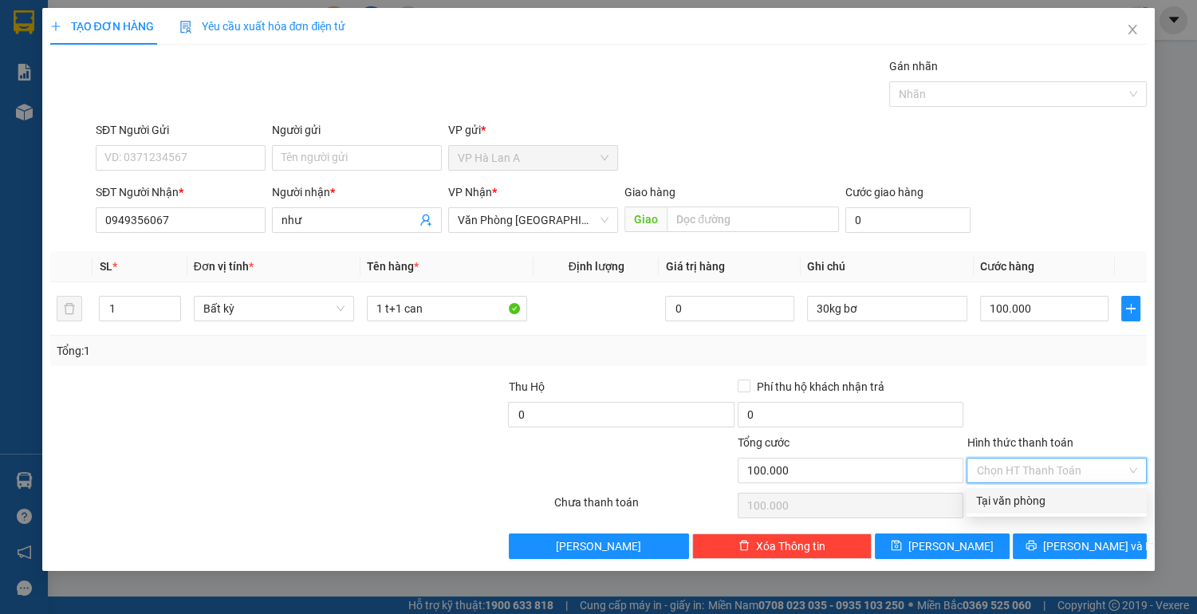
drag, startPoint x: 1029, startPoint y: 490, endPoint x: 965, endPoint y: 526, distance: 73.9
click at [1029, 491] on div "Tại văn phòng" at bounding box center [1056, 501] width 180 height 26
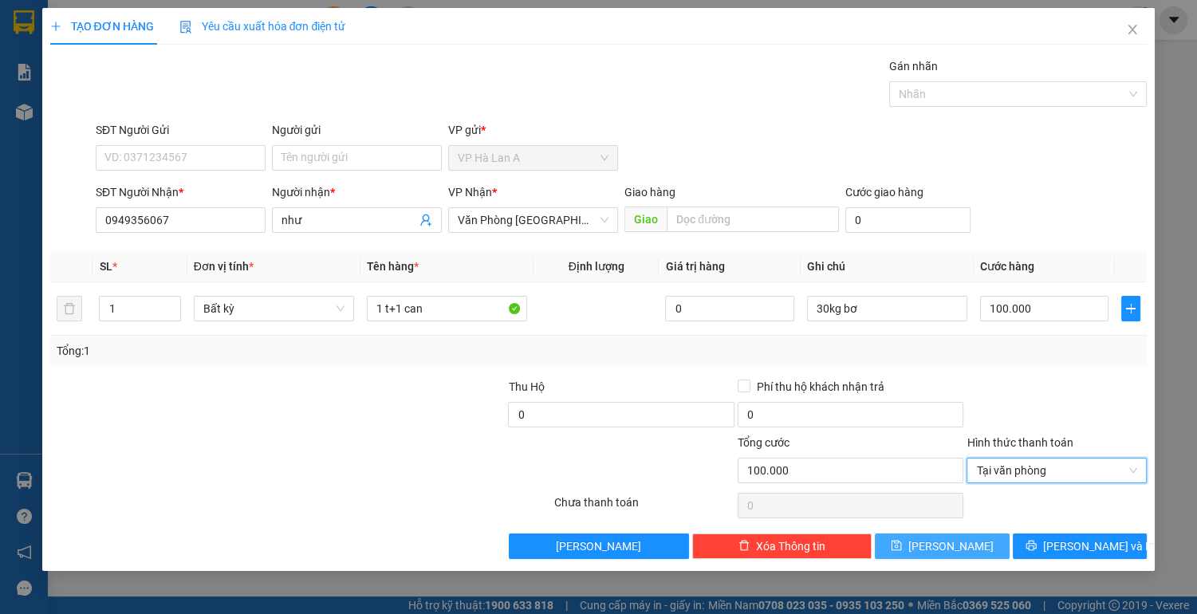
click at [962, 535] on button "[PERSON_NAME]" at bounding box center [942, 546] width 134 height 26
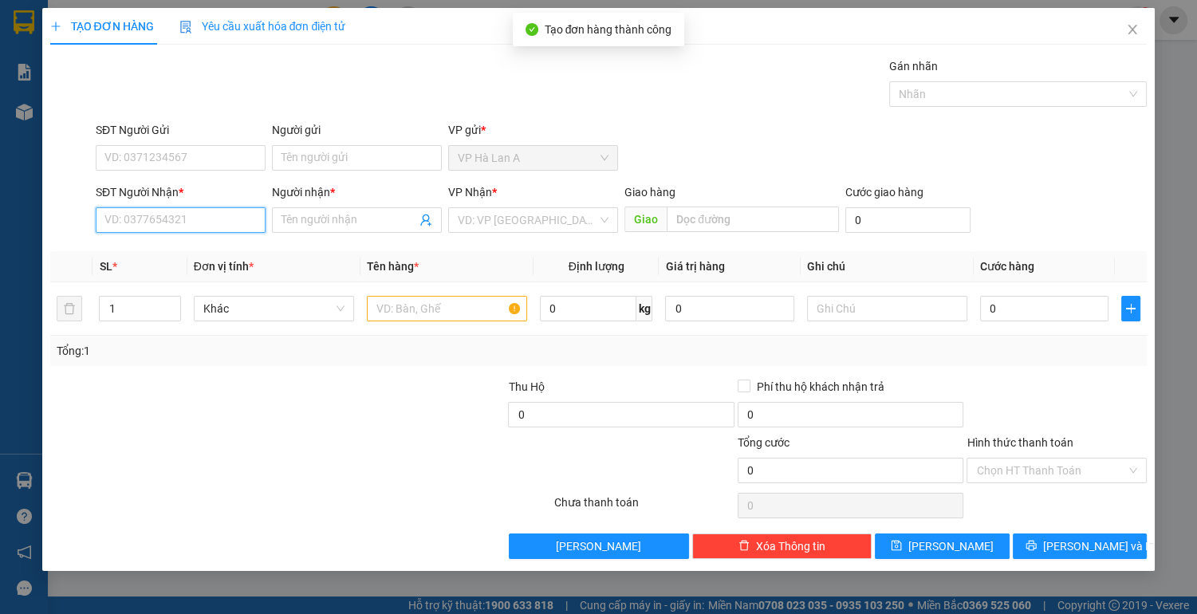
click at [207, 217] on input "SĐT Người Nhận *" at bounding box center [181, 220] width 170 height 26
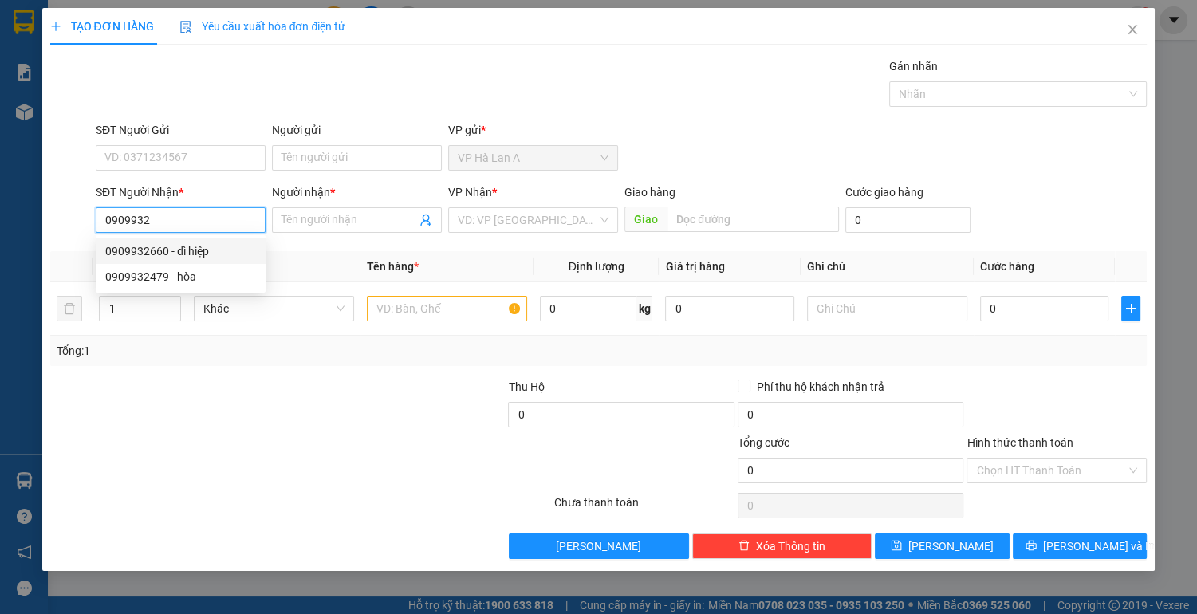
click at [196, 250] on div "0909932660 - dì hiệp" at bounding box center [180, 251] width 151 height 18
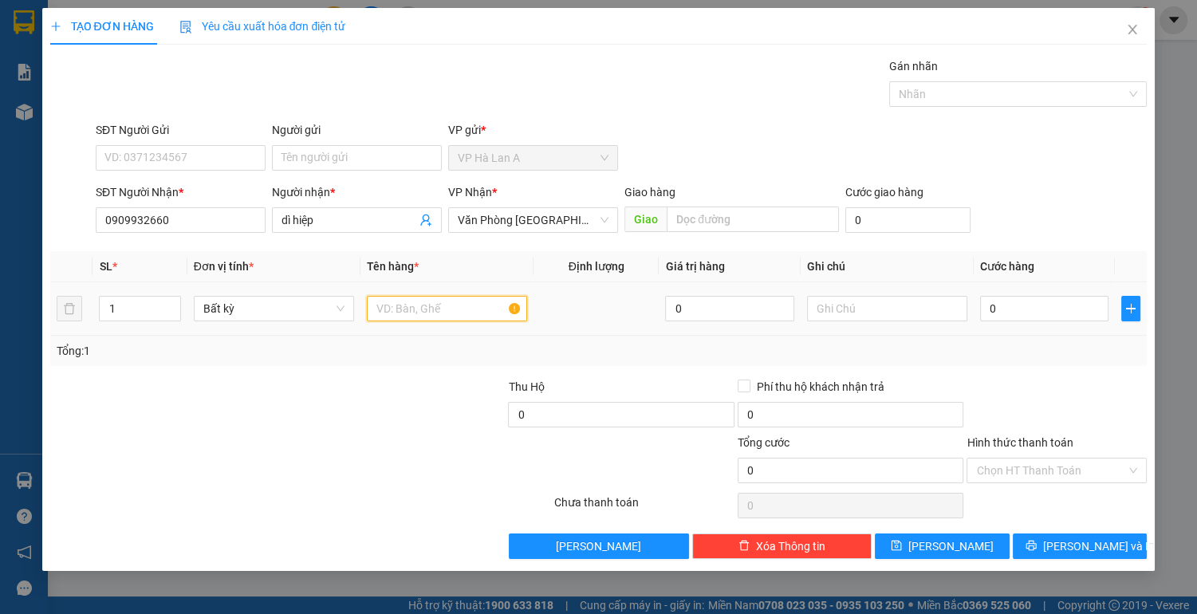
click at [442, 313] on input "text" at bounding box center [447, 309] width 160 height 26
click at [854, 301] on input "text" at bounding box center [887, 309] width 160 height 26
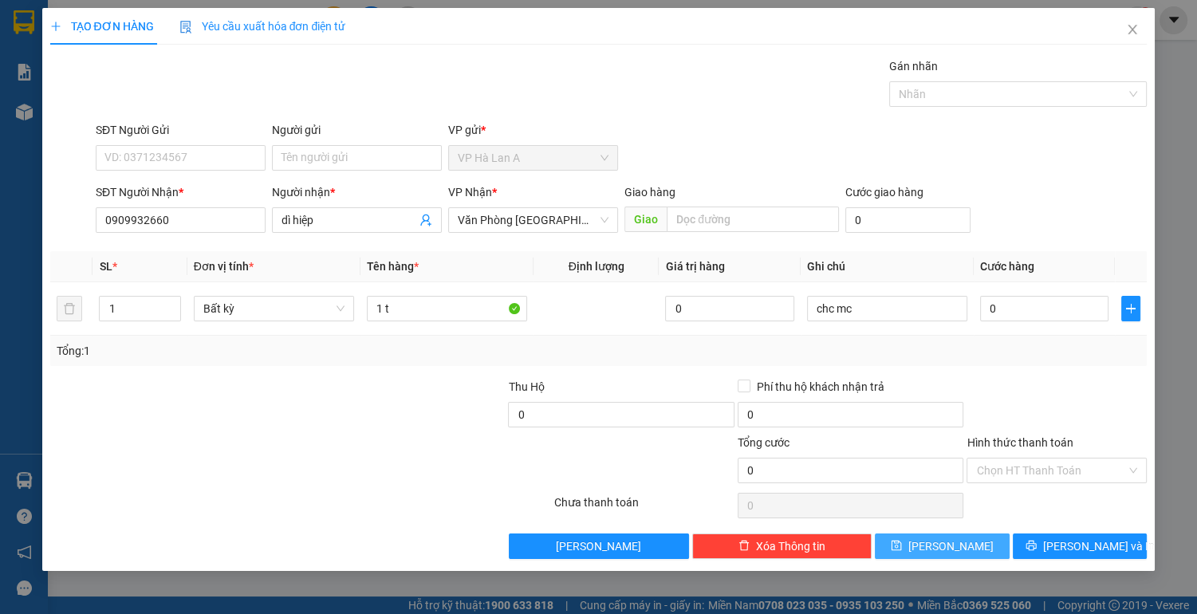
click at [950, 546] on span "[PERSON_NAME]" at bounding box center [950, 546] width 85 height 18
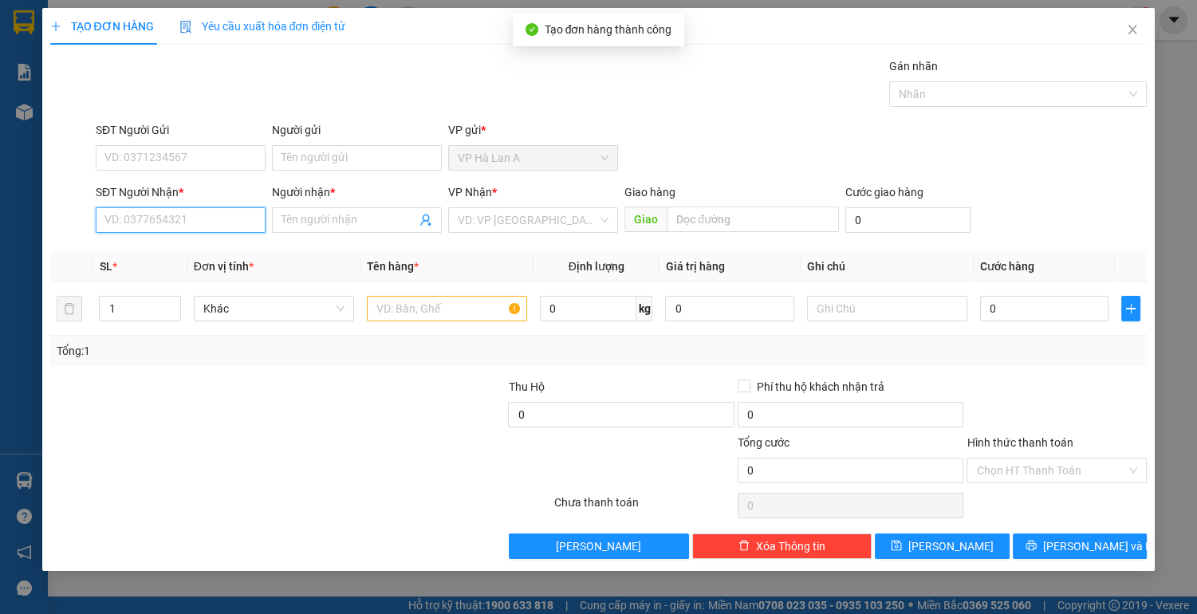
click at [203, 218] on input "SĐT Người Nhận *" at bounding box center [181, 220] width 170 height 26
click at [195, 248] on div "0776166332 - viện" at bounding box center [180, 251] width 151 height 18
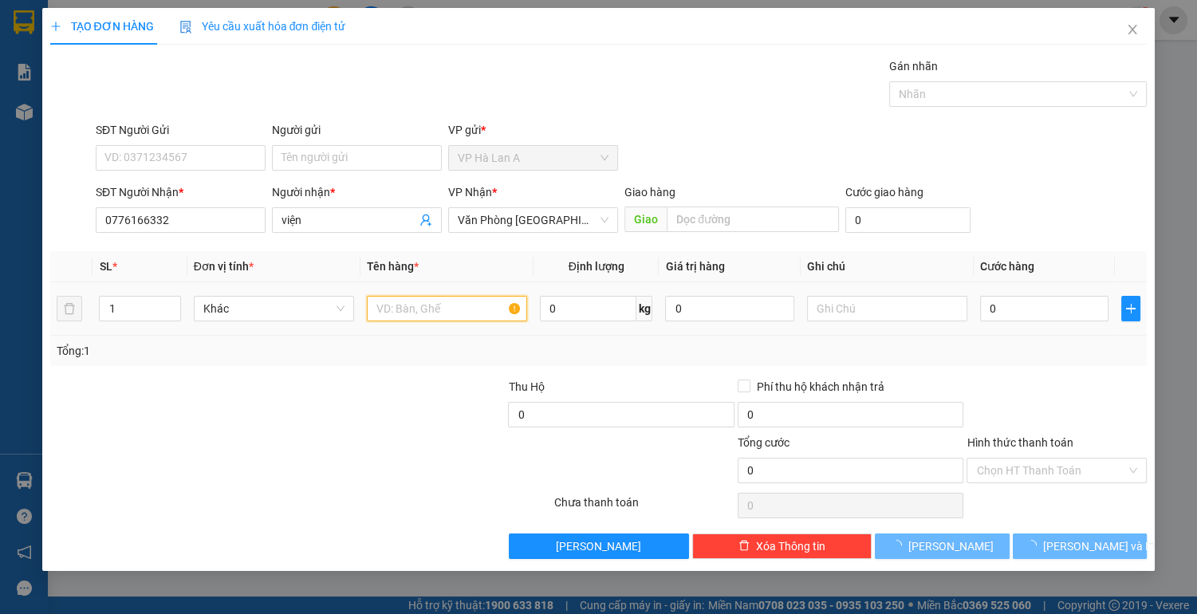
click at [403, 313] on input "text" at bounding box center [447, 309] width 160 height 26
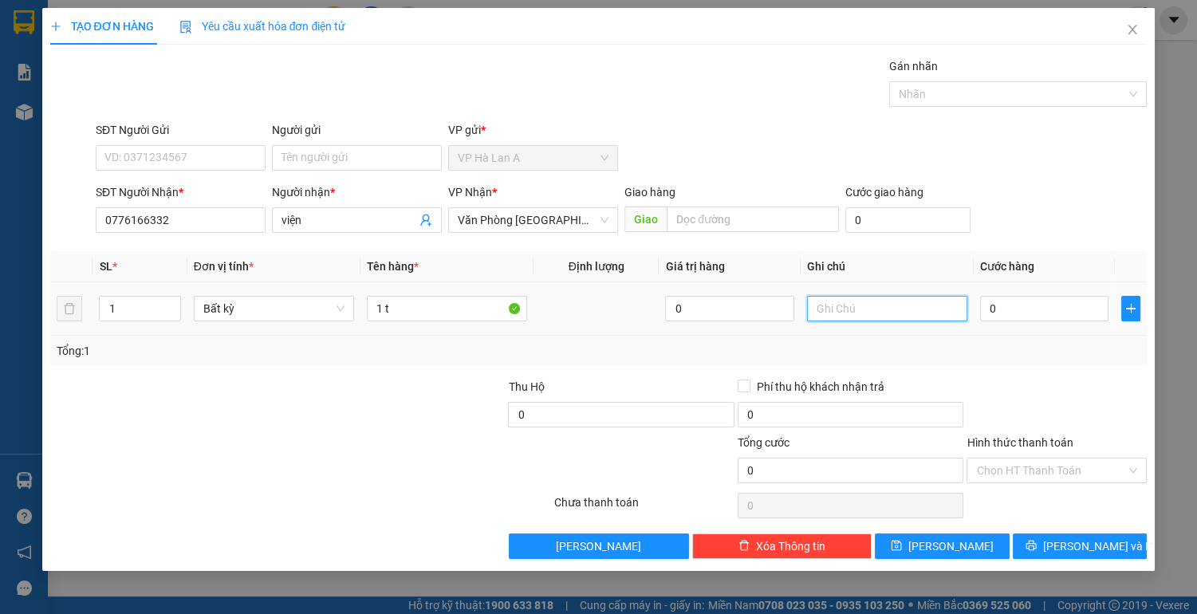
click at [887, 312] on input "text" at bounding box center [887, 309] width 160 height 26
click at [948, 551] on span "[PERSON_NAME]" at bounding box center [950, 546] width 85 height 18
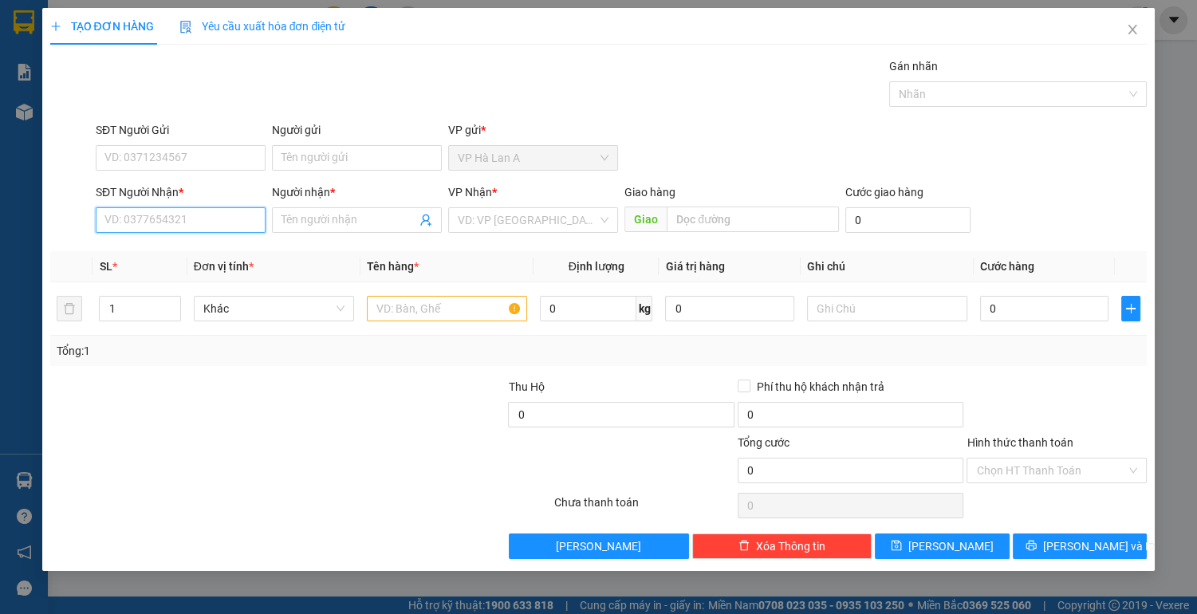
click at [197, 211] on input "SĐT Người Nhận *" at bounding box center [181, 220] width 170 height 26
click at [172, 252] on div "0919526093 - bảo" at bounding box center [180, 251] width 151 height 18
click at [421, 315] on input "text" at bounding box center [447, 309] width 160 height 26
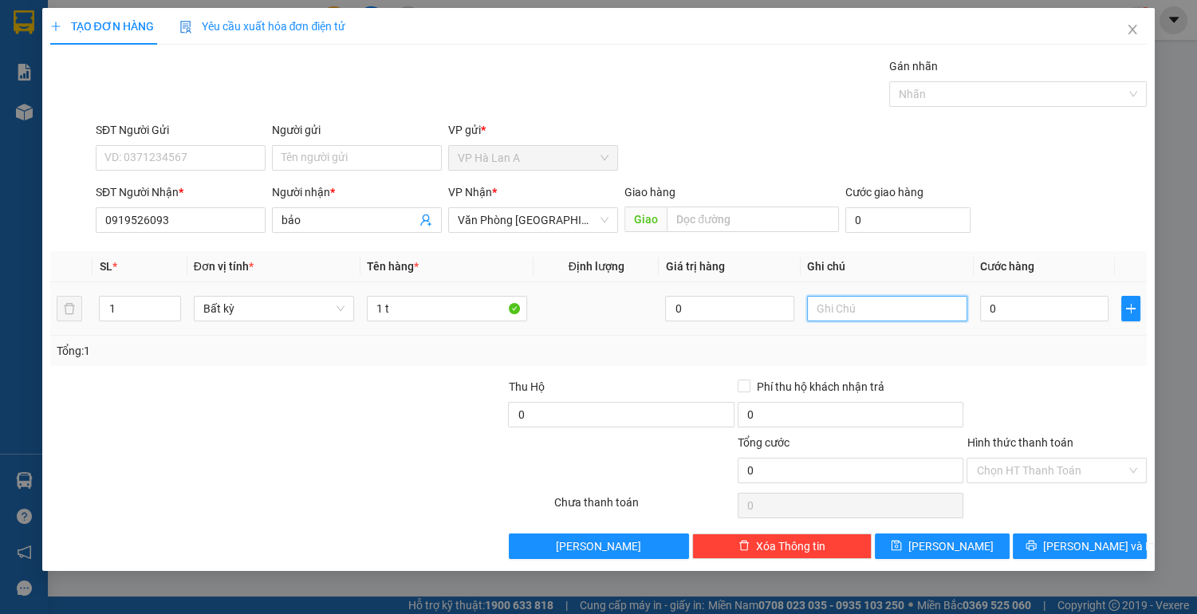
click at [871, 303] on input "text" at bounding box center [887, 309] width 160 height 26
click at [1017, 305] on input "0" at bounding box center [1044, 309] width 129 height 26
click at [1013, 466] on input "Hình thức thanh toán" at bounding box center [1051, 470] width 150 height 24
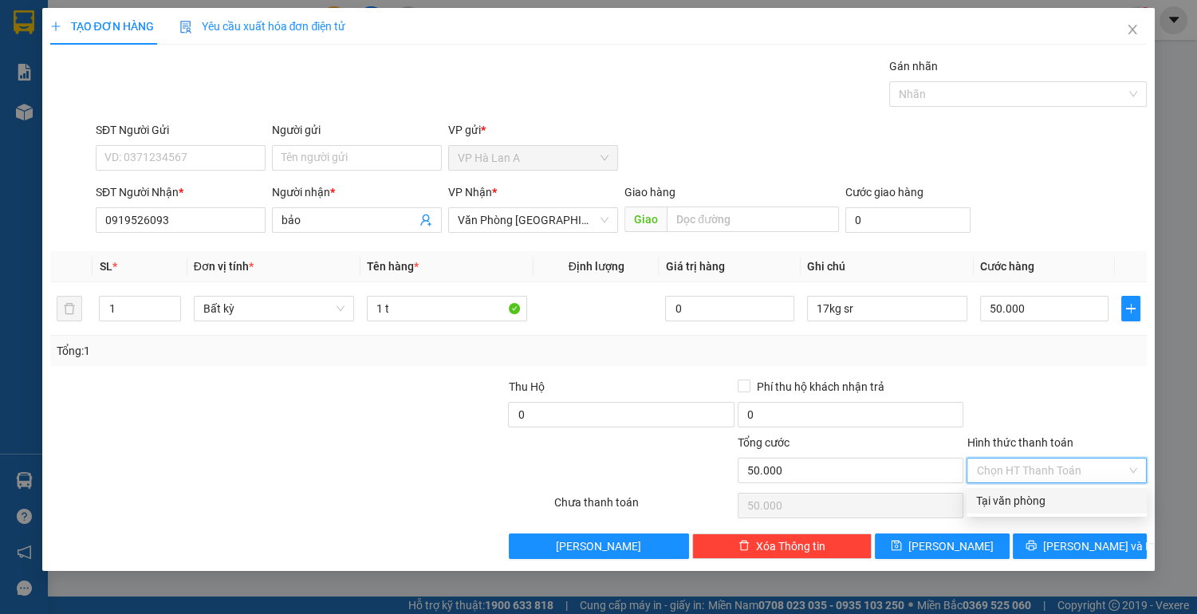
click at [1011, 501] on div "Tại văn phòng" at bounding box center [1056, 501] width 161 height 18
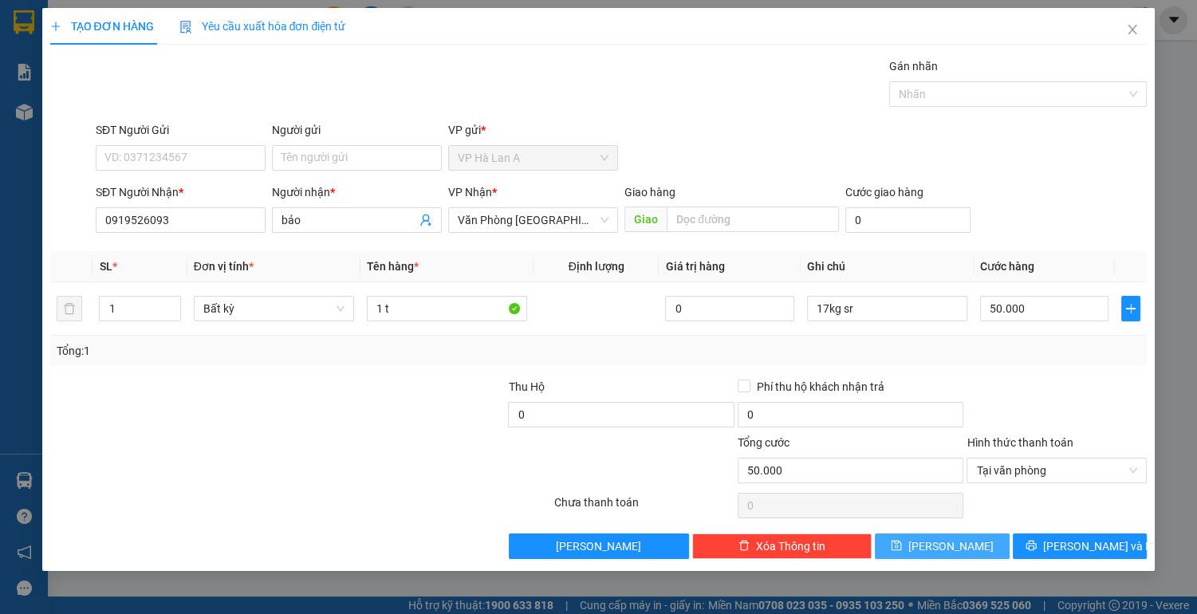
click at [922, 536] on button "[PERSON_NAME]" at bounding box center [942, 546] width 134 height 26
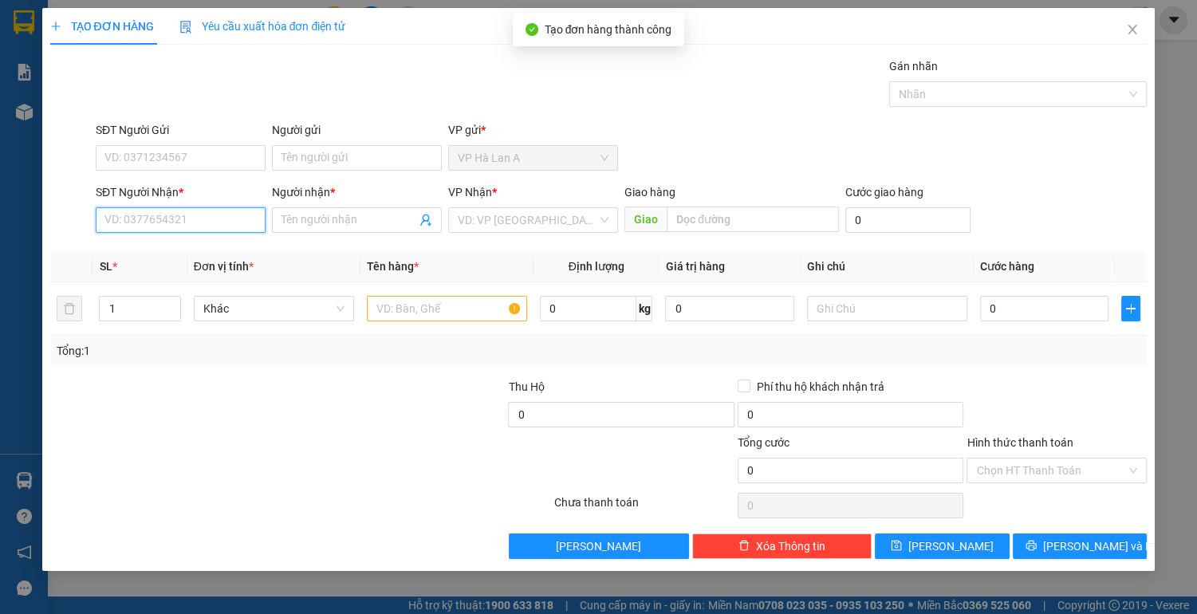
click at [199, 221] on input "SĐT Người Nhận *" at bounding box center [181, 220] width 170 height 26
click at [182, 253] on div "0336433908 - oanh" at bounding box center [180, 251] width 151 height 18
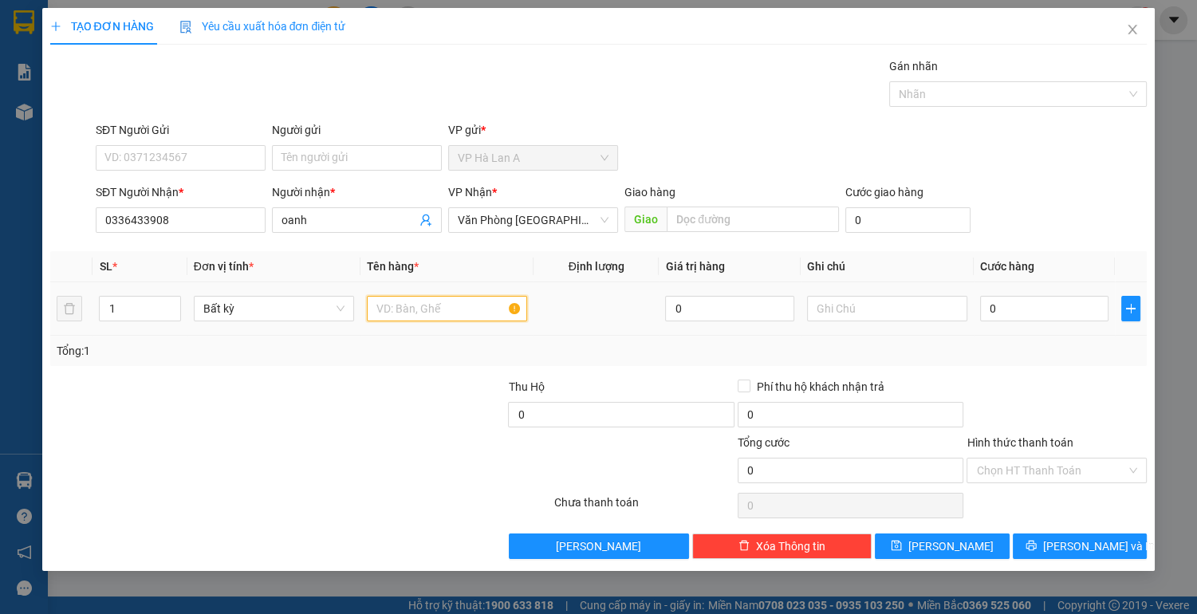
click at [424, 314] on input "text" at bounding box center [447, 309] width 160 height 26
click at [1008, 306] on input "0" at bounding box center [1044, 309] width 129 height 26
click at [1024, 478] on input "Hình thức thanh toán" at bounding box center [1051, 470] width 150 height 24
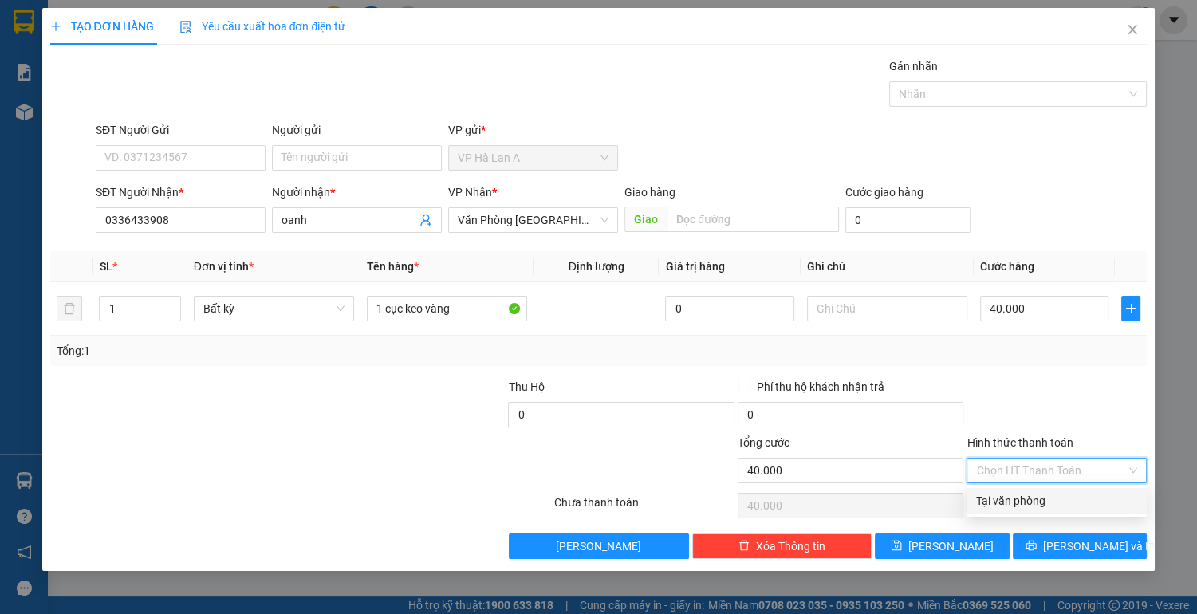
drag, startPoint x: 1021, startPoint y: 496, endPoint x: 978, endPoint y: 512, distance: 45.9
click at [1021, 497] on div "Tại văn phòng" at bounding box center [1056, 501] width 161 height 18
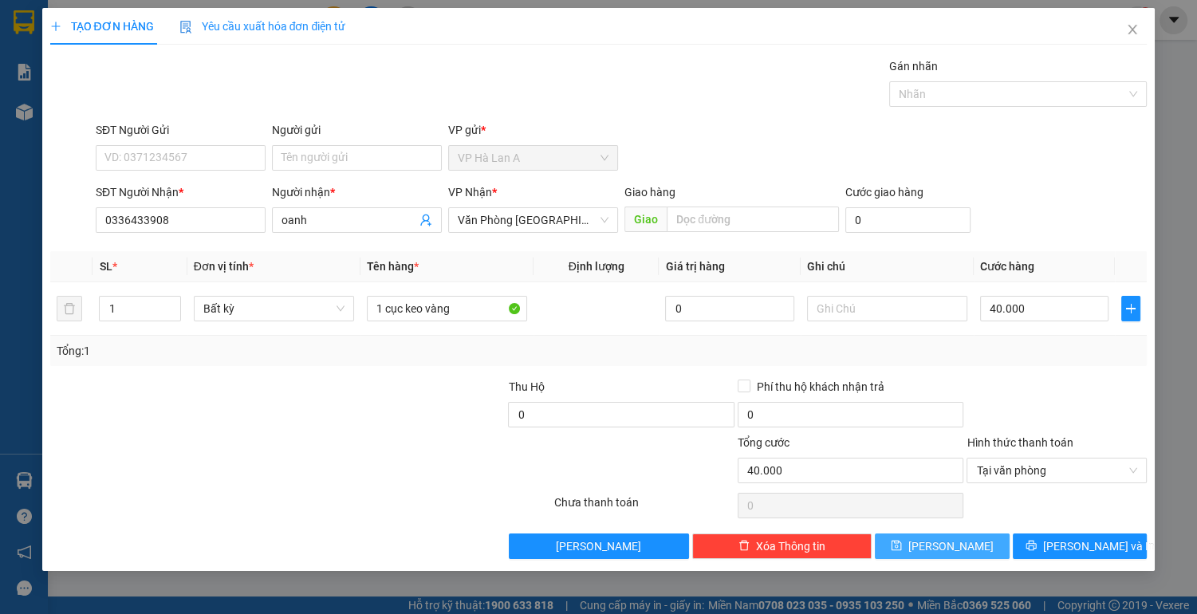
click at [961, 542] on button "[PERSON_NAME]" at bounding box center [942, 546] width 134 height 26
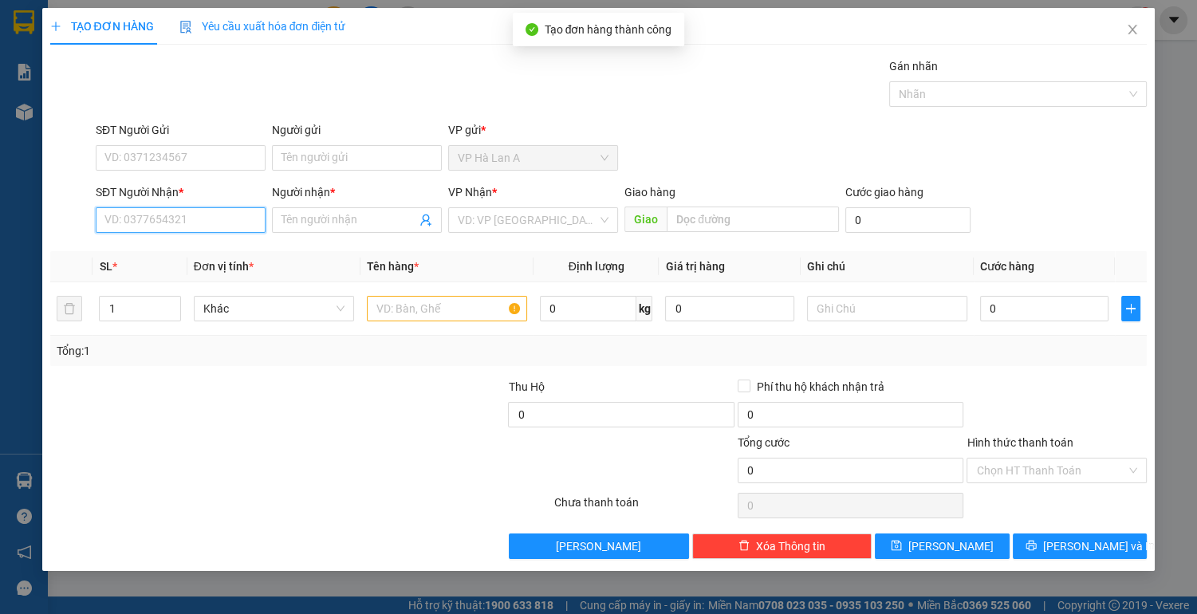
click at [191, 229] on input "SĐT Người Nhận *" at bounding box center [181, 220] width 170 height 26
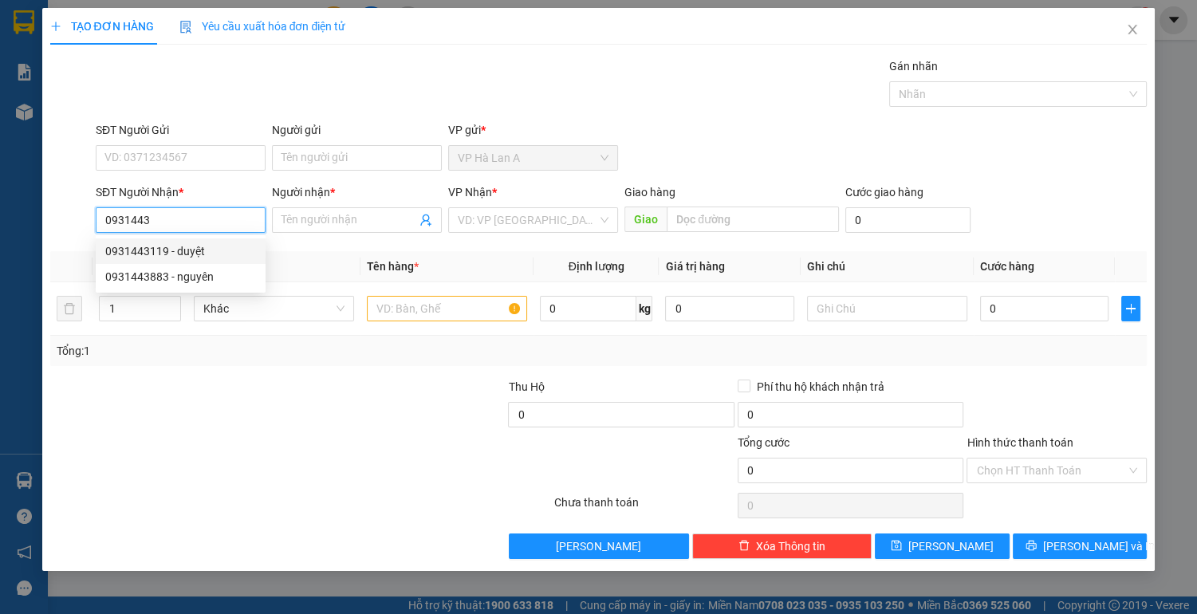
click at [182, 250] on div "0931443119 - duyệt" at bounding box center [180, 251] width 151 height 18
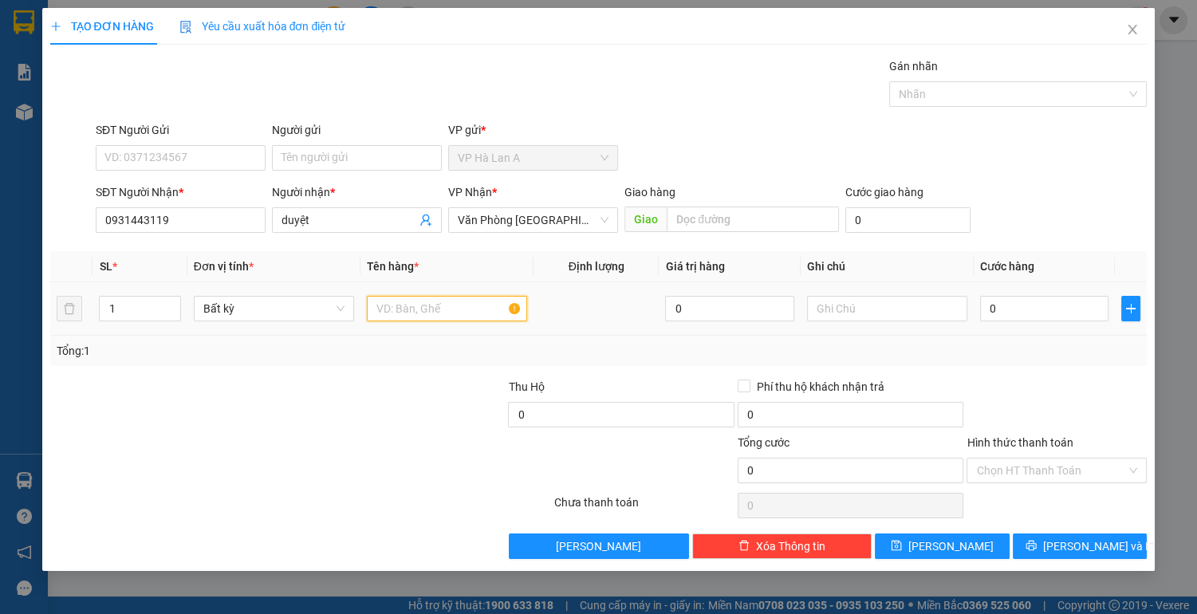
click at [409, 317] on input "text" at bounding box center [447, 309] width 160 height 26
click at [330, 217] on input "duyệt" at bounding box center [348, 220] width 135 height 18
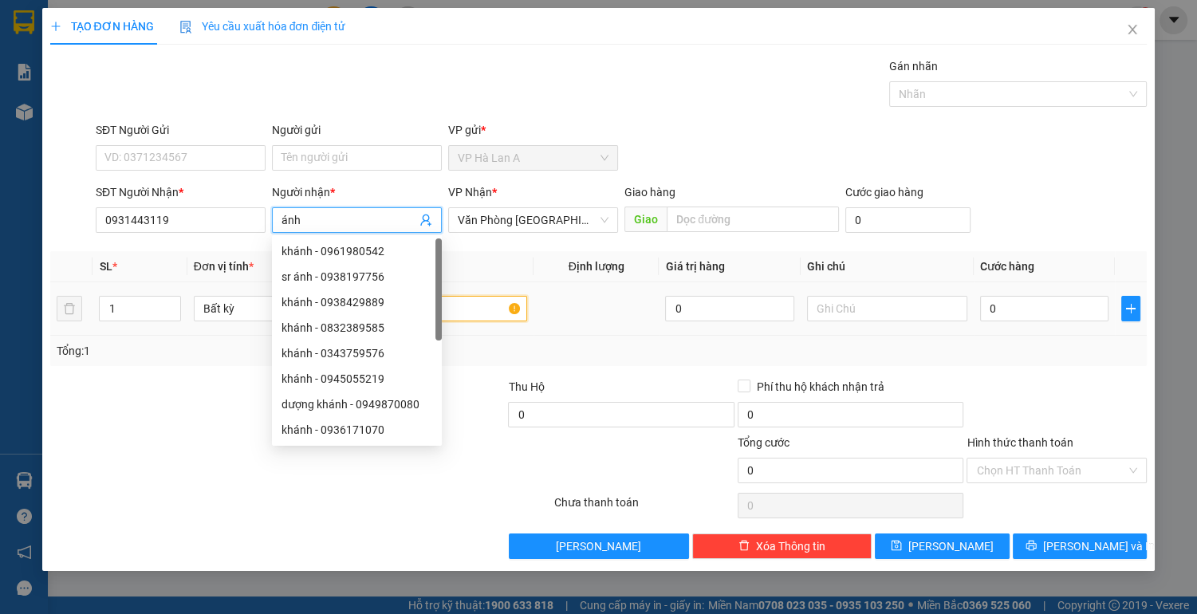
click at [475, 315] on input "text" at bounding box center [447, 309] width 160 height 26
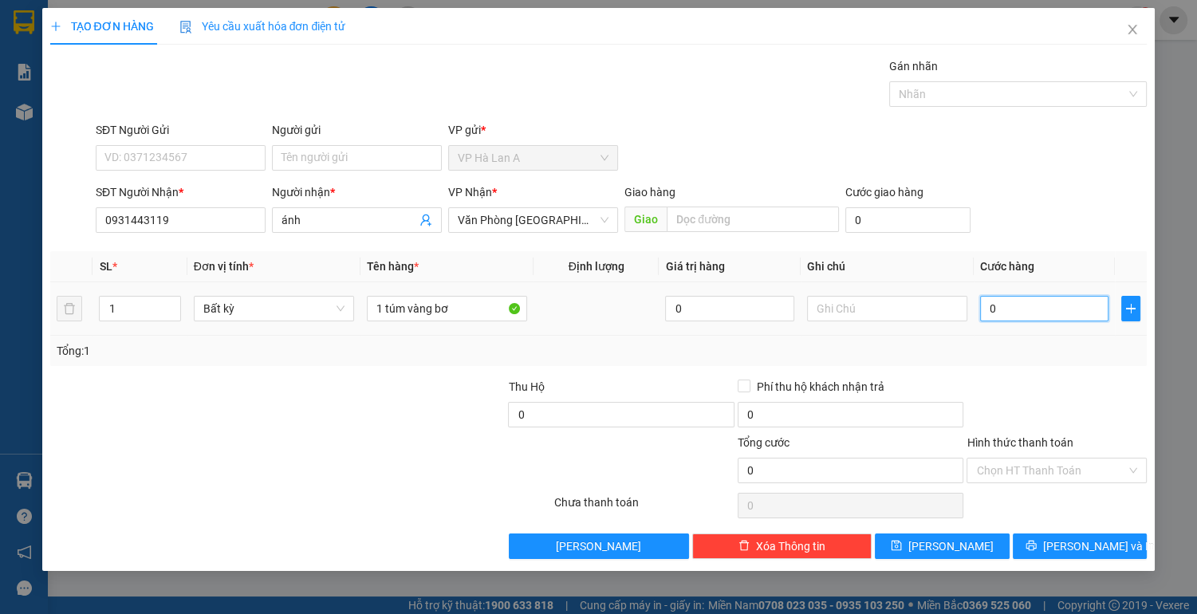
click at [1029, 306] on input "0" at bounding box center [1044, 309] width 129 height 26
click at [1017, 470] on input "Hình thức thanh toán" at bounding box center [1051, 470] width 150 height 24
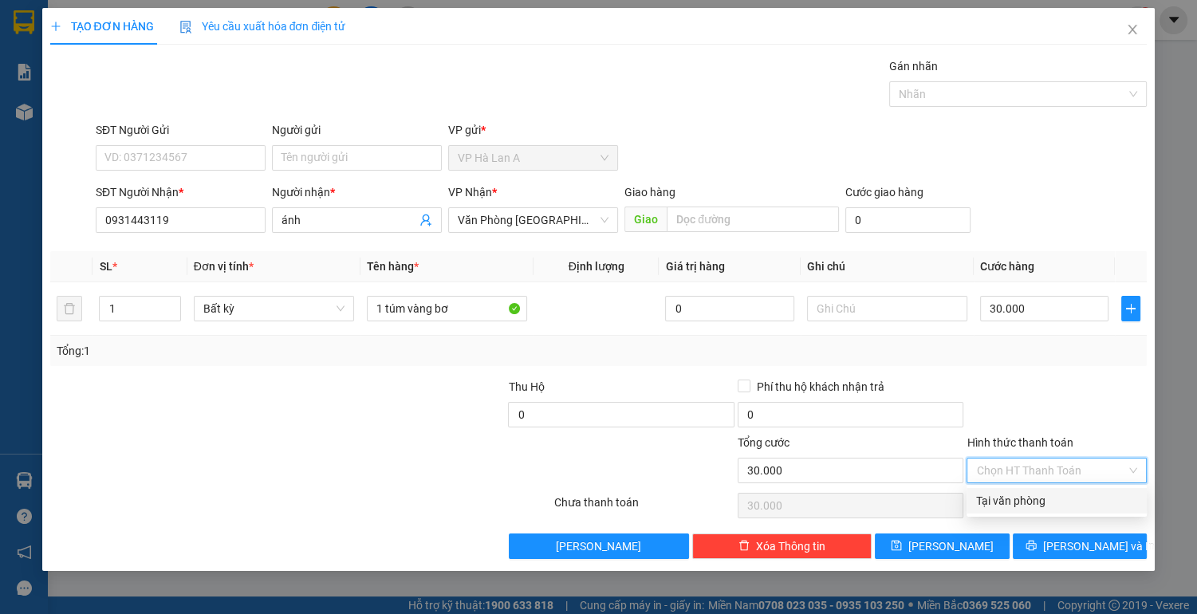
drag, startPoint x: 1019, startPoint y: 498, endPoint x: 950, endPoint y: 519, distance: 72.6
click at [1018, 498] on div "Tại văn phòng" at bounding box center [1056, 501] width 161 height 18
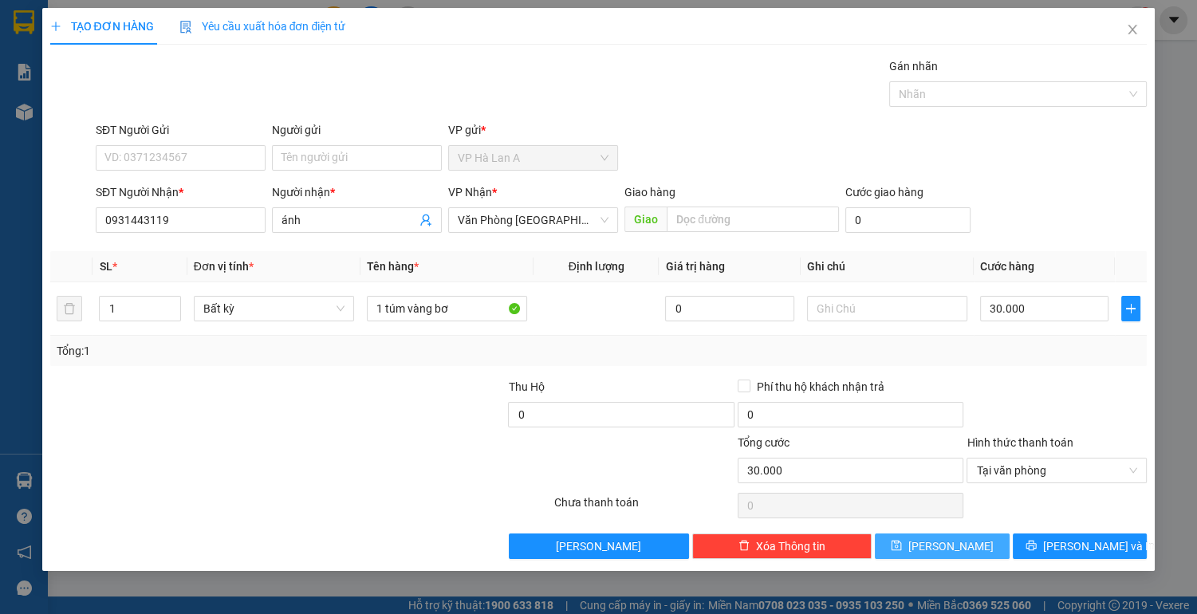
drag, startPoint x: 934, startPoint y: 558, endPoint x: 941, endPoint y: 536, distance: 23.4
click at [934, 556] on div "TẠO ĐƠN HÀNG Yêu cầu xuất hóa đơn điện tử Transit Pickup Surcharge Ids Transit …" at bounding box center [598, 289] width 1113 height 563
click at [941, 535] on button "[PERSON_NAME]" at bounding box center [942, 546] width 134 height 26
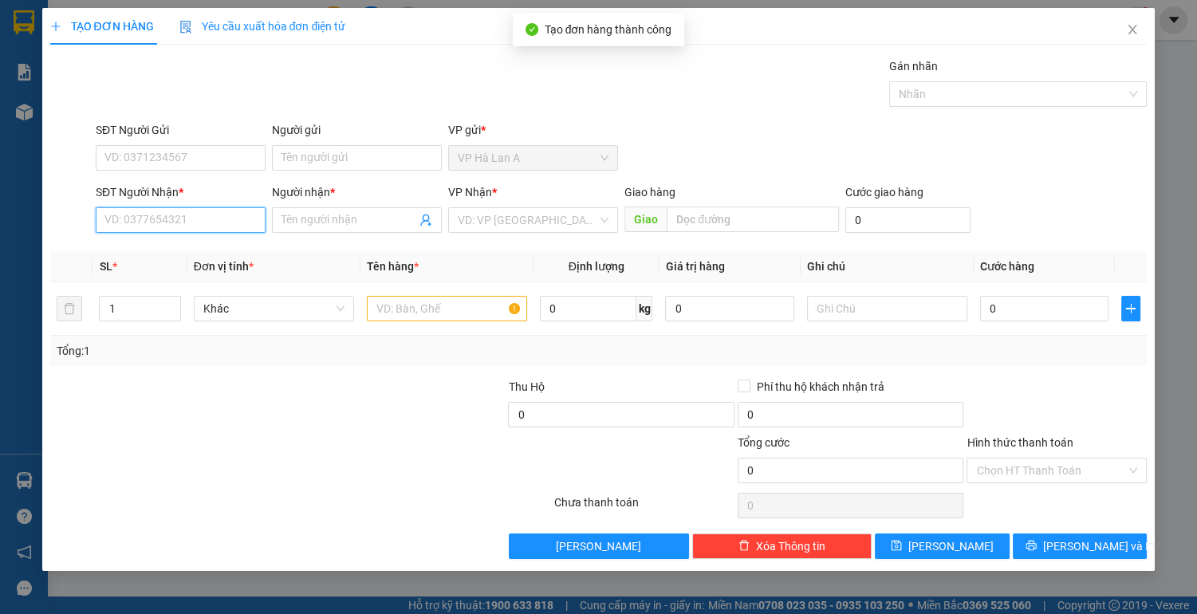
click at [179, 214] on input "SĐT Người Nhận *" at bounding box center [181, 220] width 170 height 26
click at [228, 248] on div "0777061142 - uyên" at bounding box center [180, 251] width 151 height 18
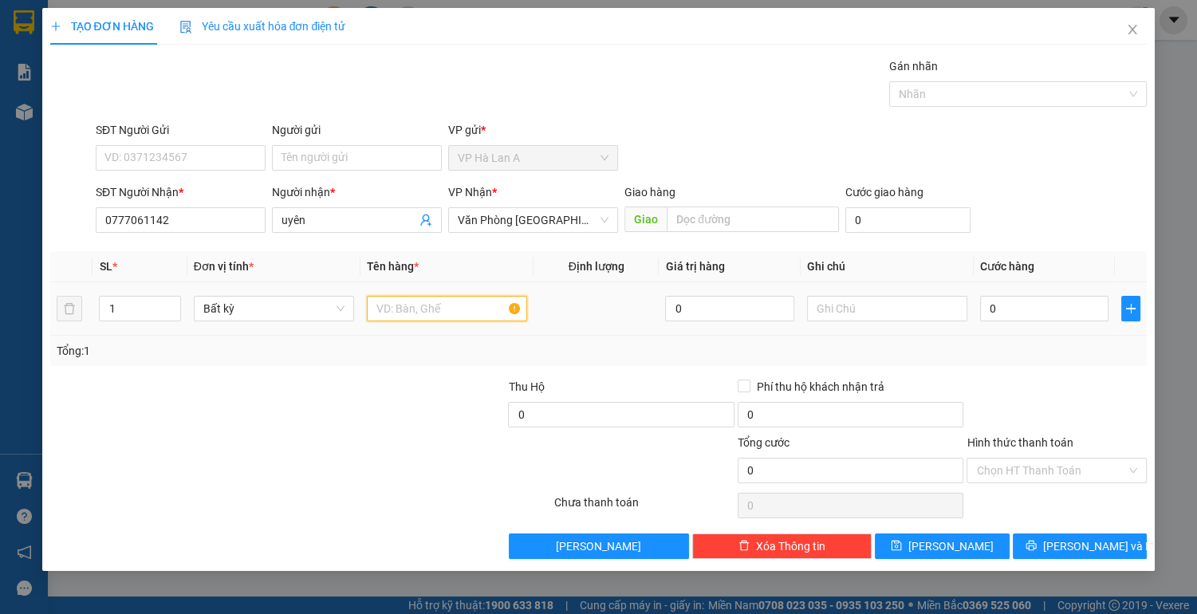
click at [399, 309] on input "text" at bounding box center [447, 309] width 160 height 26
click at [845, 319] on input "text" at bounding box center [887, 309] width 160 height 26
click at [1025, 304] on input "0" at bounding box center [1044, 309] width 129 height 26
click at [1026, 465] on input "Hình thức thanh toán" at bounding box center [1051, 470] width 150 height 24
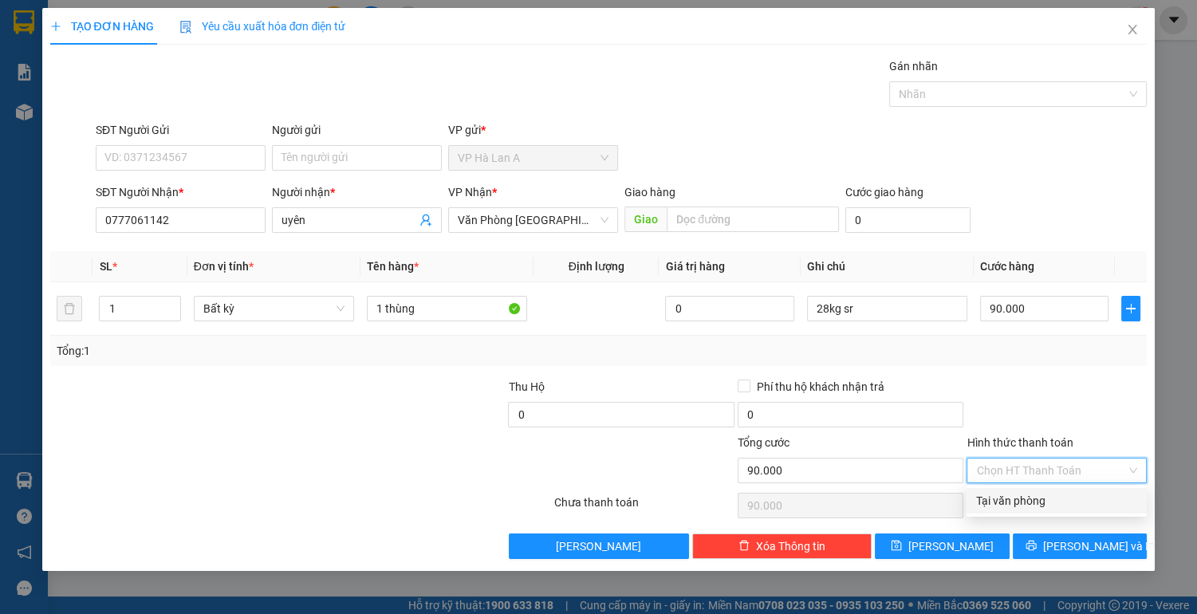
click at [1019, 498] on div "Tại văn phòng" at bounding box center [1056, 501] width 161 height 18
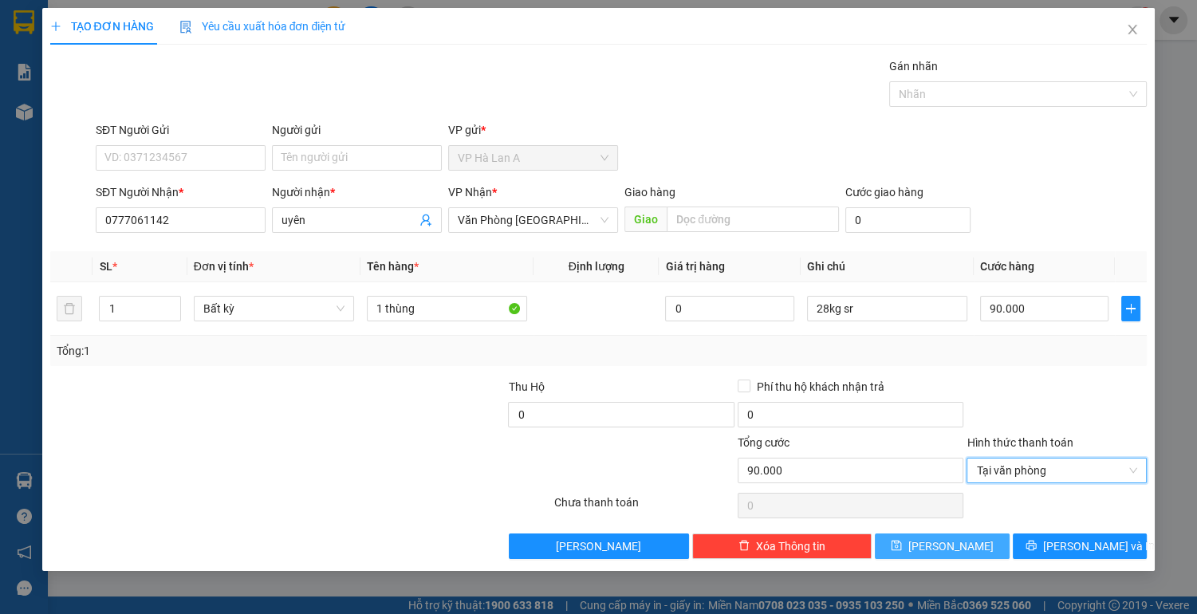
click at [960, 536] on button "[PERSON_NAME]" at bounding box center [942, 546] width 134 height 26
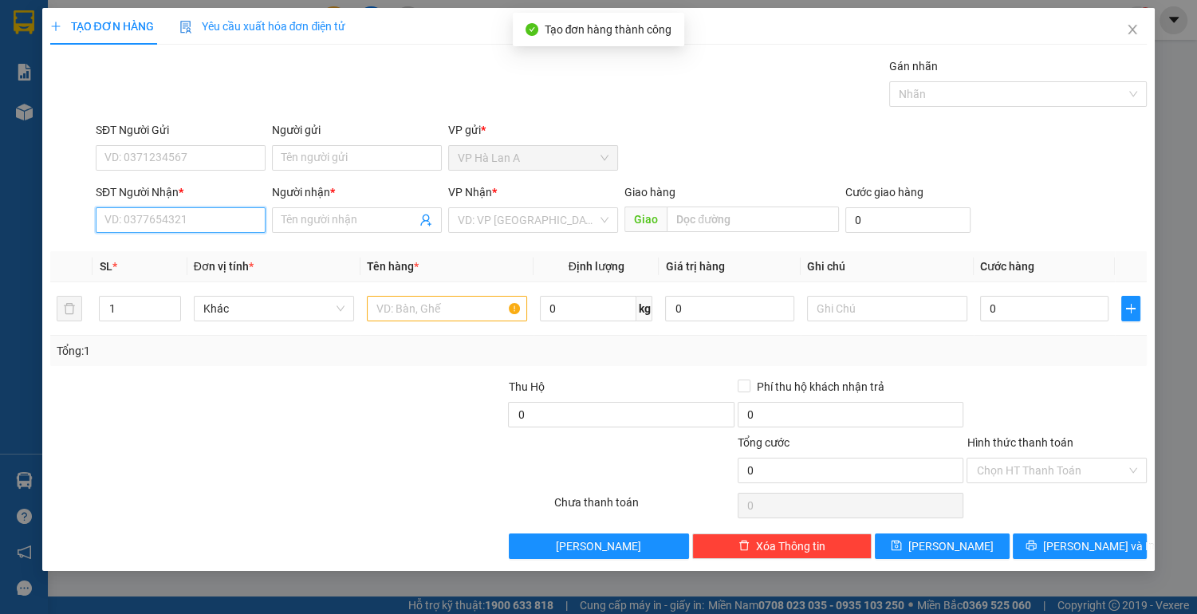
click at [180, 220] on input "SĐT Người Nhận *" at bounding box center [181, 220] width 170 height 26
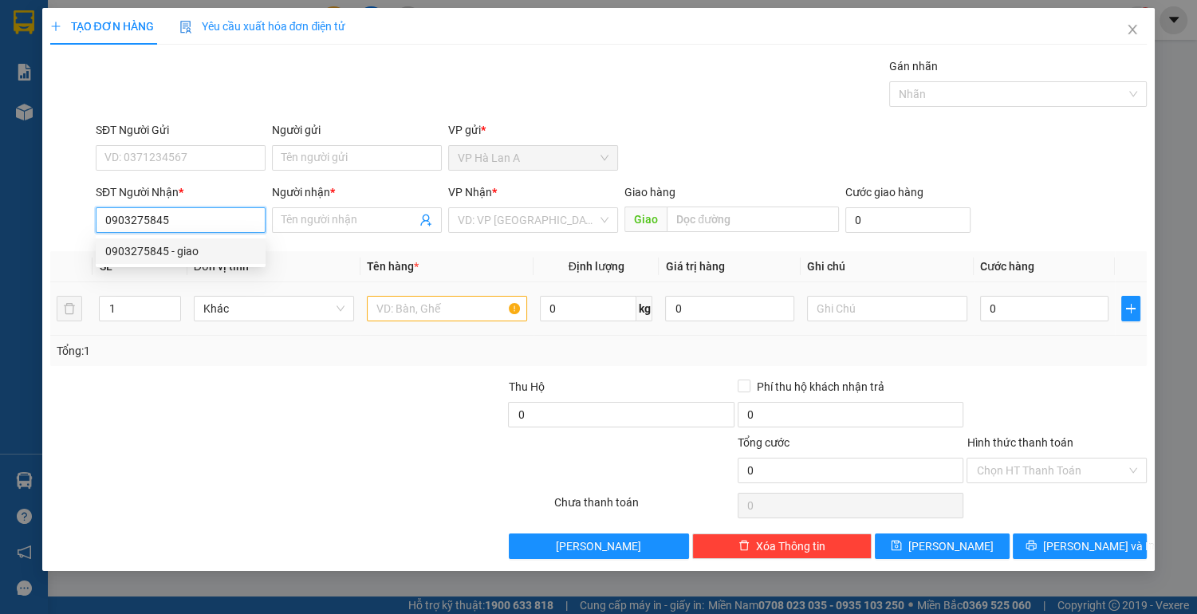
drag, startPoint x: 195, startPoint y: 242, endPoint x: 286, endPoint y: 288, distance: 102.3
click at [195, 242] on div "0903275845 - giao" at bounding box center [180, 251] width 151 height 18
click at [432, 309] on input "text" at bounding box center [447, 309] width 160 height 26
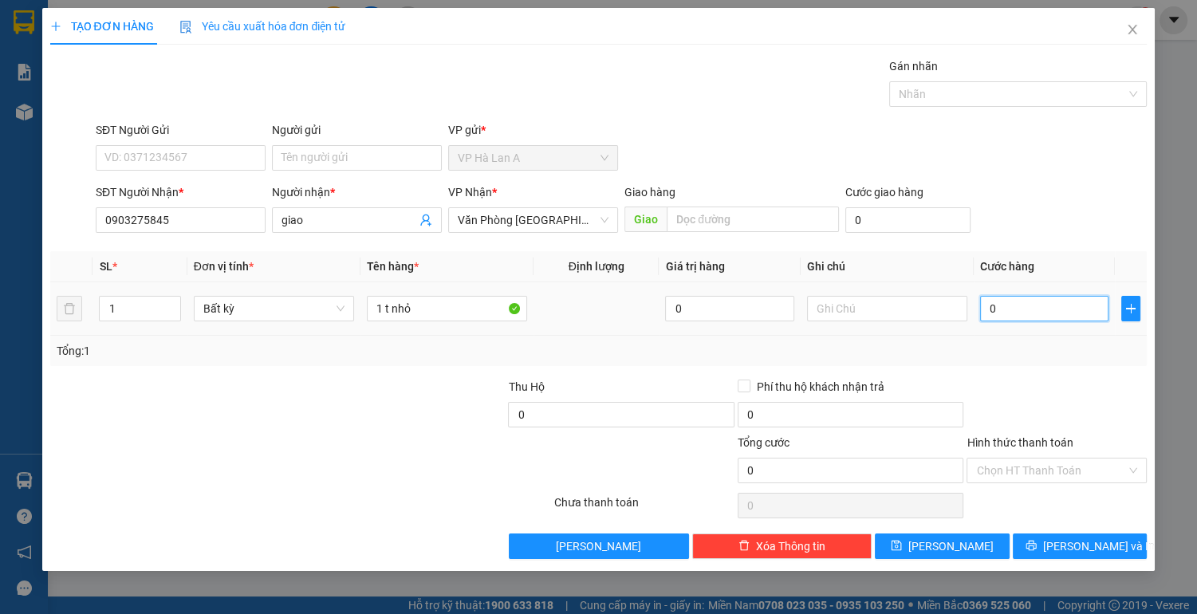
click at [1033, 312] on input "0" at bounding box center [1044, 309] width 129 height 26
drag, startPoint x: 996, startPoint y: 462, endPoint x: 1003, endPoint y: 513, distance: 51.5
click at [1000, 477] on input "Hình thức thanh toán" at bounding box center [1051, 470] width 150 height 24
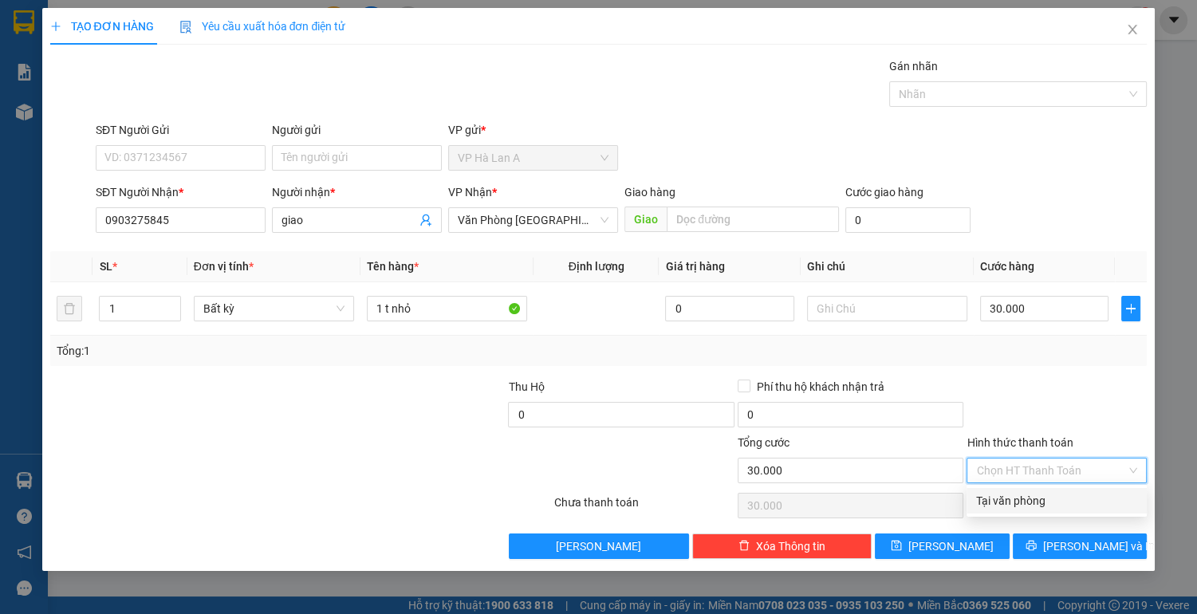
click at [1004, 508] on div "Tại văn phòng" at bounding box center [1056, 501] width 161 height 18
click at [966, 531] on div "Transit Pickup Surcharge Ids Transit Deliver Surcharge Ids Transit Deliver Surc…" at bounding box center [598, 308] width 1097 height 502
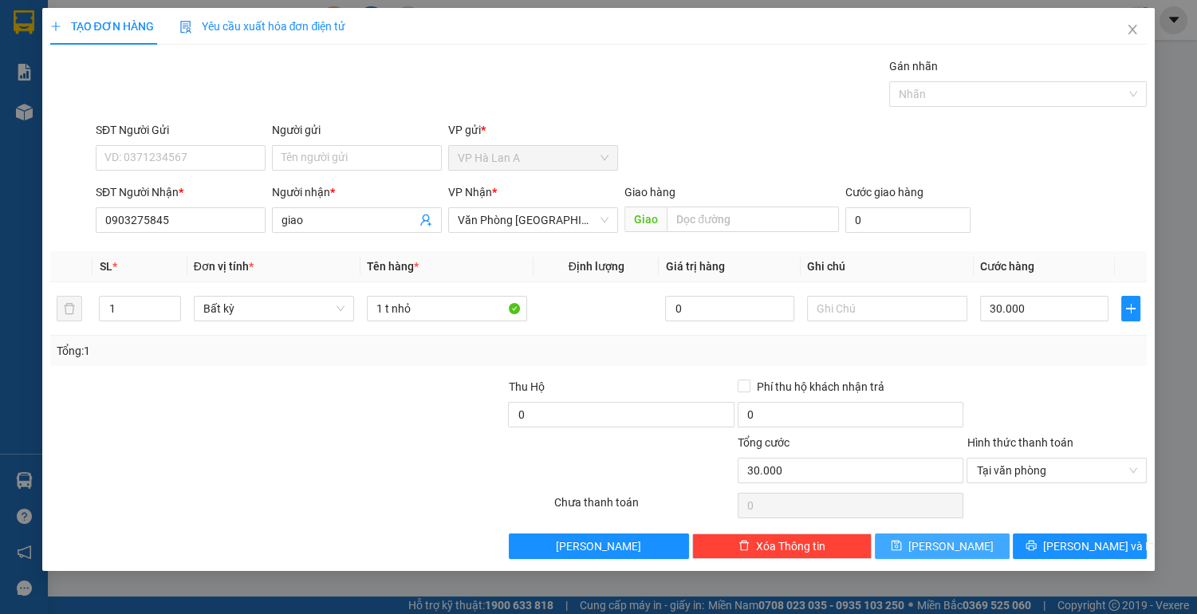
click at [949, 538] on span "[PERSON_NAME]" at bounding box center [950, 546] width 85 height 18
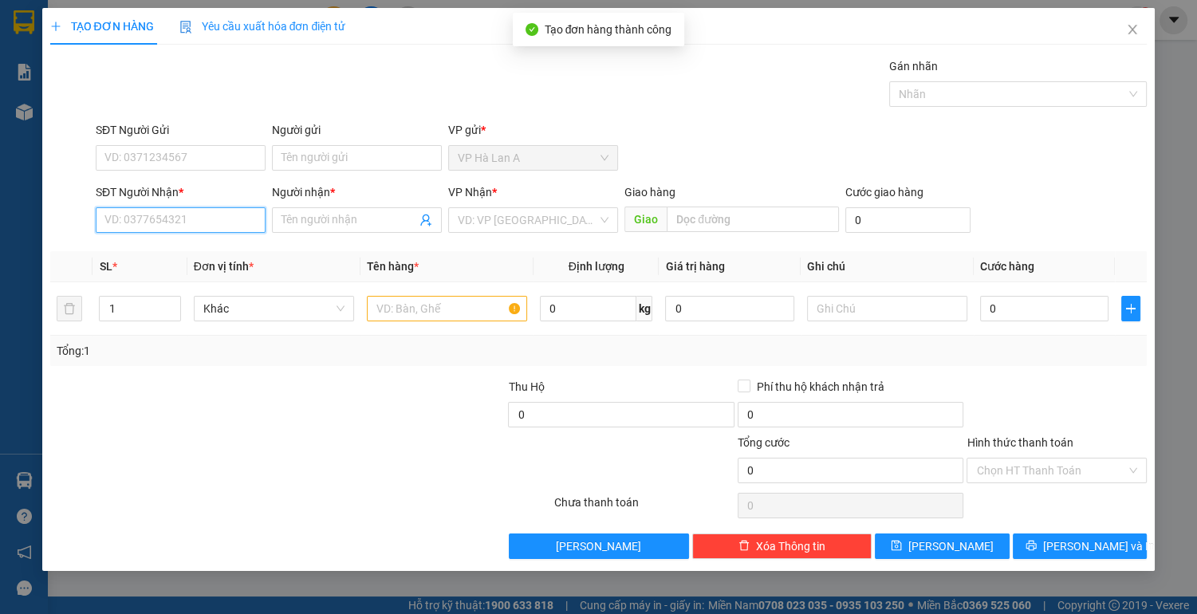
click at [203, 221] on input "SĐT Người Nhận *" at bounding box center [181, 220] width 170 height 26
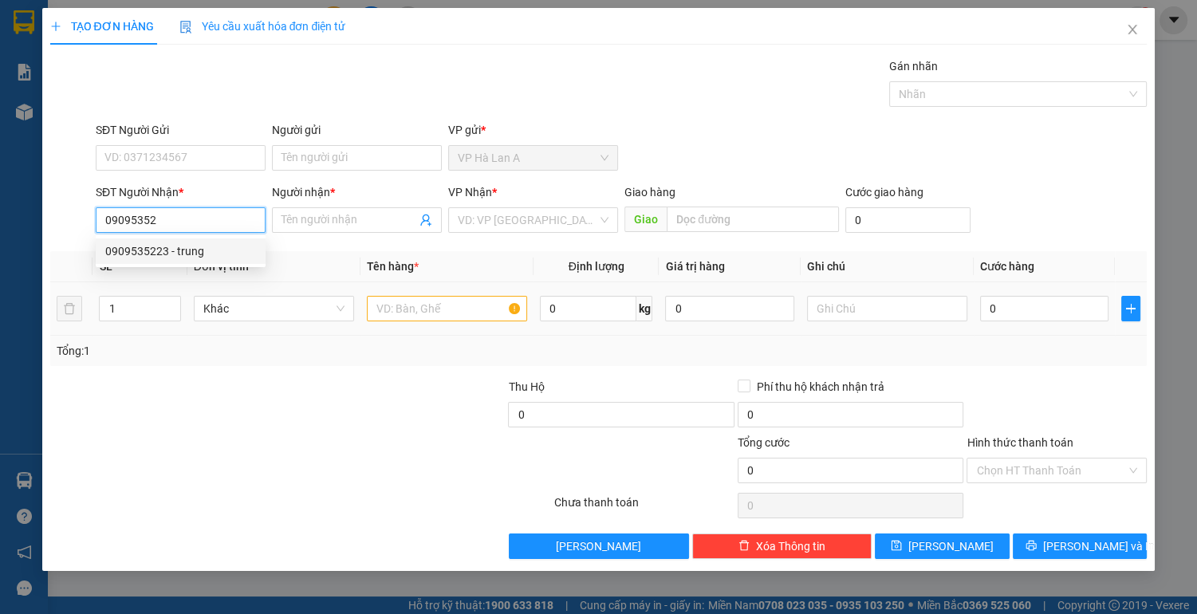
drag, startPoint x: 198, startPoint y: 251, endPoint x: 411, endPoint y: 318, distance: 223.9
click at [203, 255] on div "0909535223 - trung" at bounding box center [180, 251] width 151 height 18
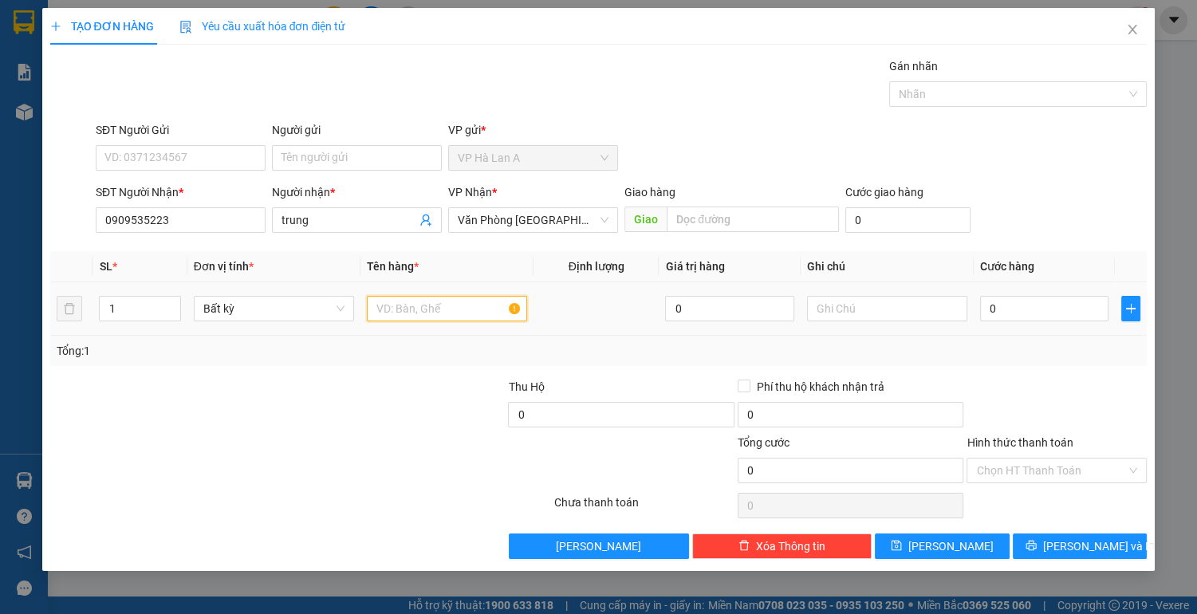
click at [405, 297] on input "text" at bounding box center [447, 309] width 160 height 26
click at [874, 313] on input "text" at bounding box center [887, 309] width 160 height 26
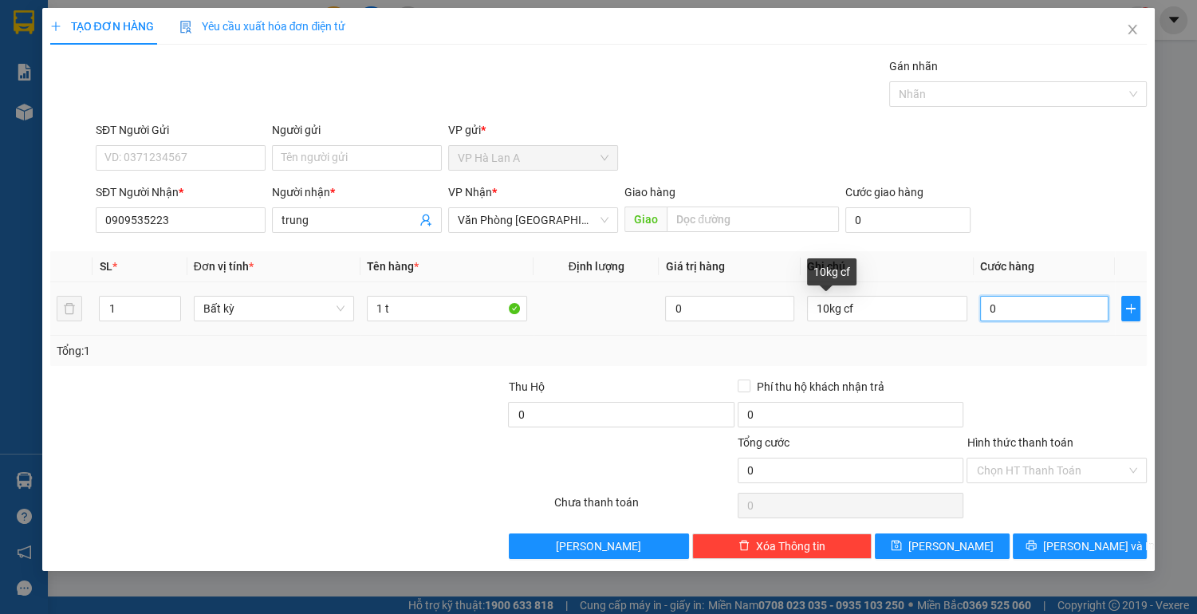
click at [1033, 309] on input "0" at bounding box center [1044, 309] width 129 height 26
drag, startPoint x: 1037, startPoint y: 469, endPoint x: 1043, endPoint y: 445, distance: 24.8
click at [1038, 458] on input "Hình thức thanh toán" at bounding box center [1051, 470] width 150 height 24
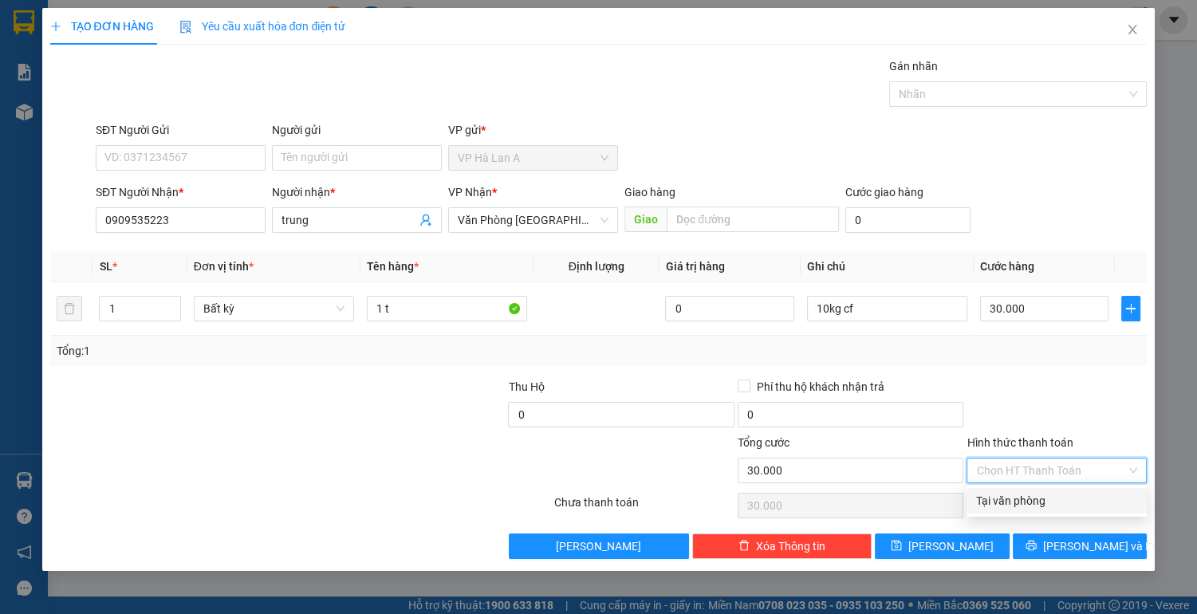
click at [1021, 502] on div "Tại văn phòng" at bounding box center [1056, 501] width 161 height 18
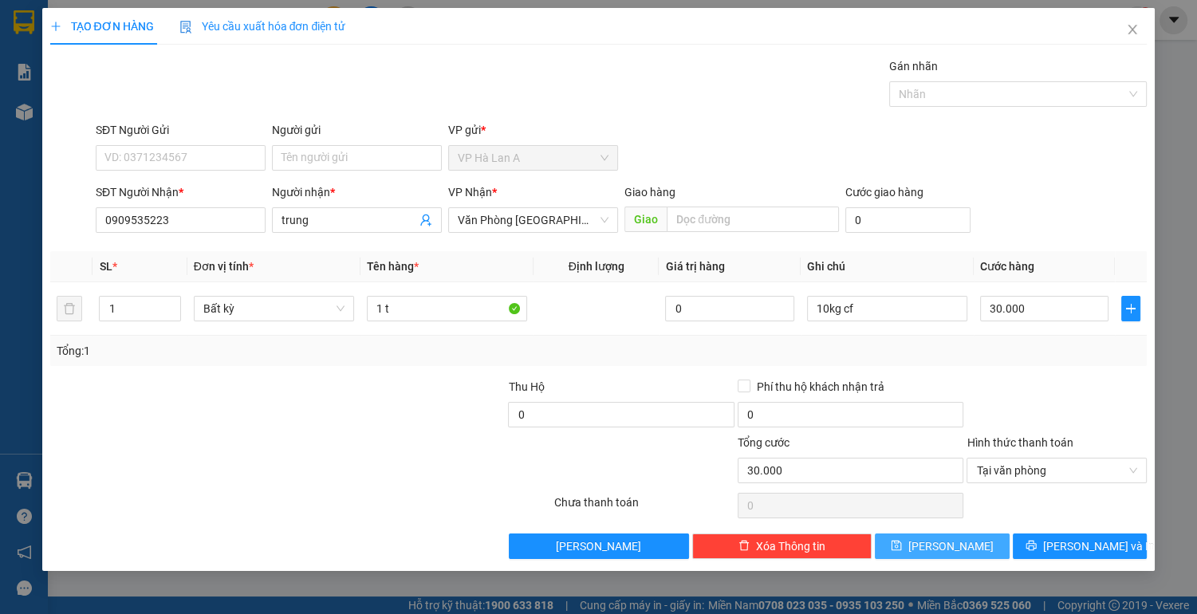
click at [975, 545] on button "[PERSON_NAME]" at bounding box center [942, 546] width 134 height 26
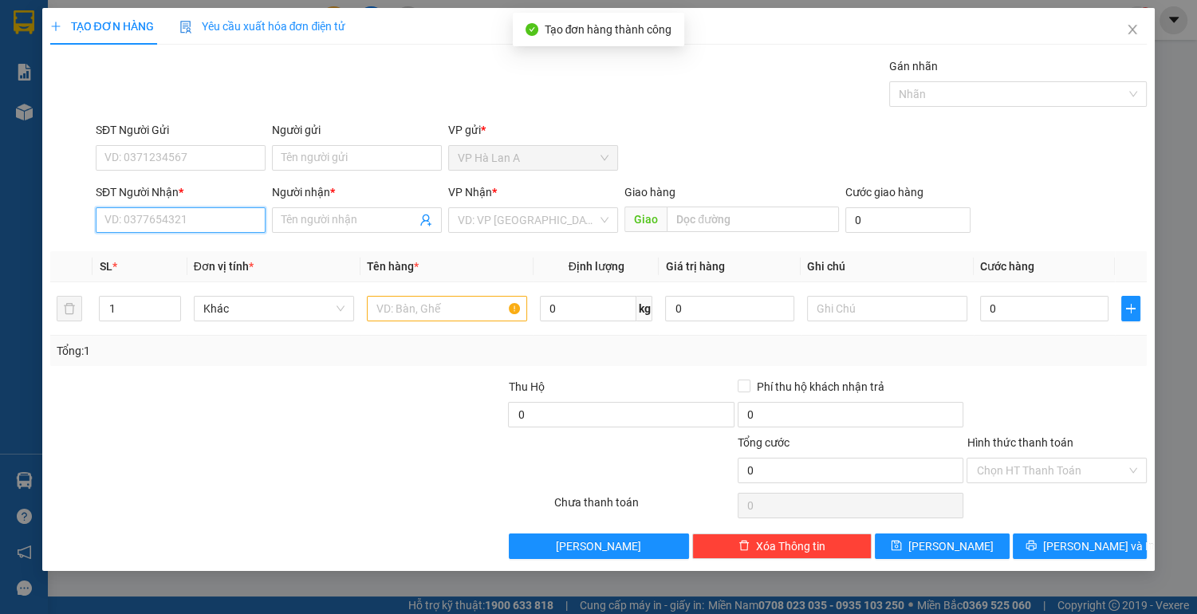
click at [179, 219] on input "SĐT Người Nhận *" at bounding box center [181, 220] width 170 height 26
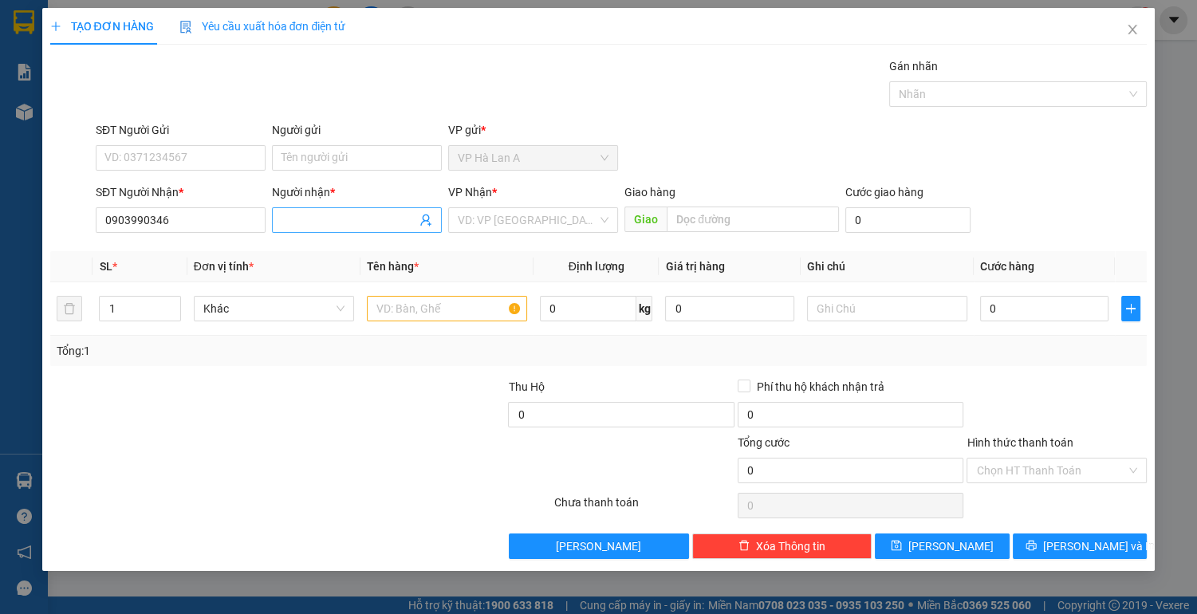
click at [309, 220] on input "Người nhận *" at bounding box center [348, 220] width 135 height 18
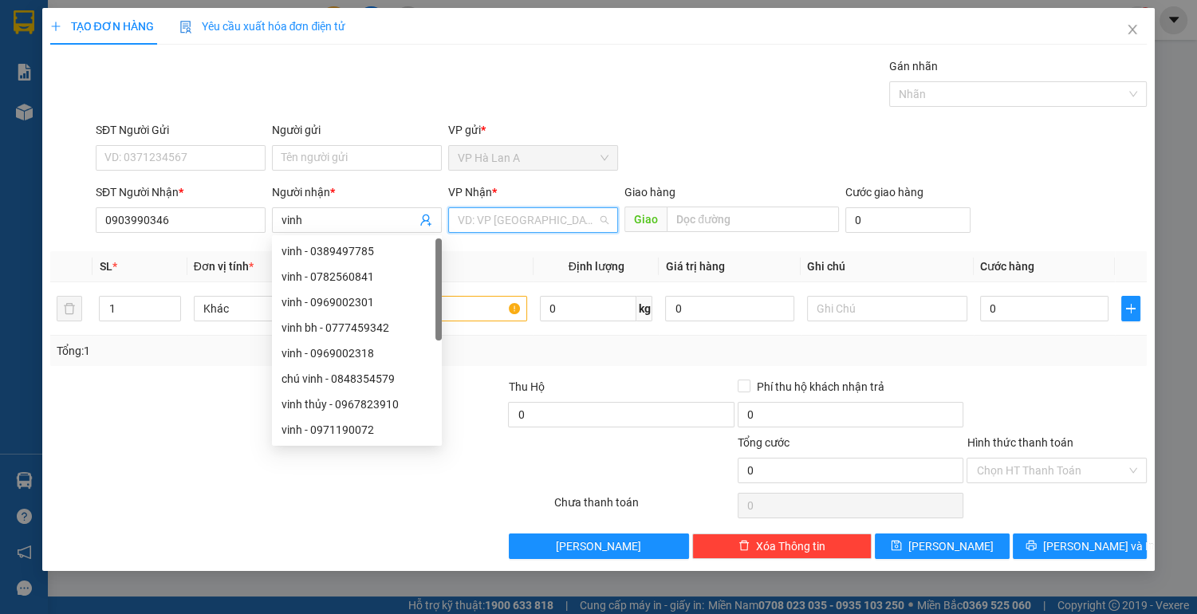
click at [492, 214] on input "search" at bounding box center [528, 220] width 140 height 24
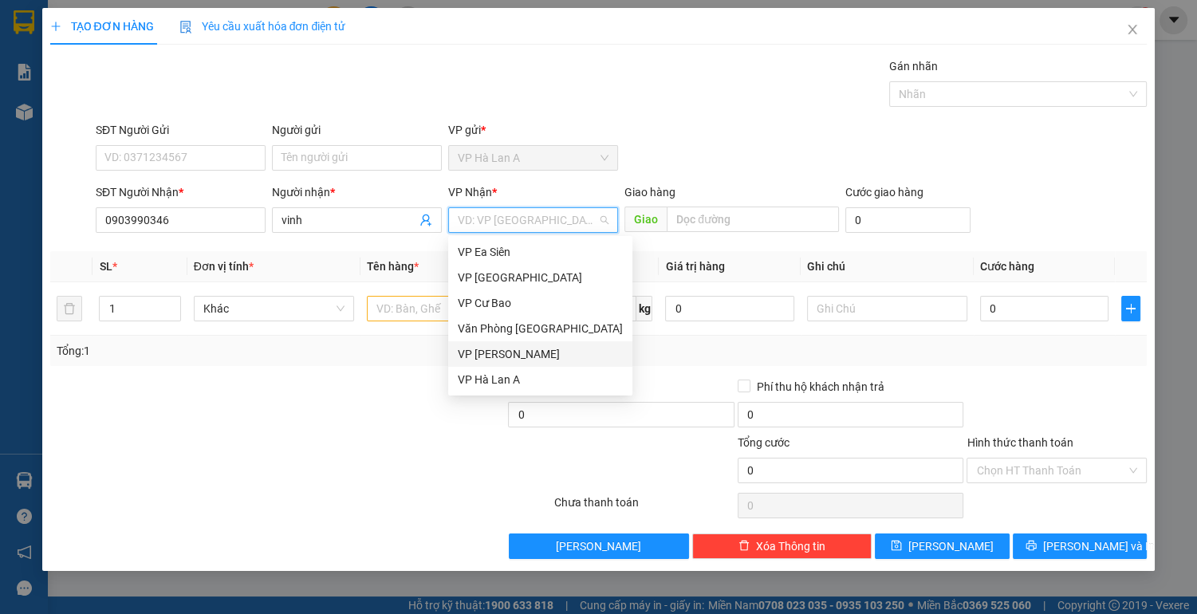
click at [549, 337] on div "VP Ea Siên VP Bình Hòa VP Cư Bao Văn Phòng [GEOGRAPHIC_DATA] VP Châu Sơn VP Hà…" at bounding box center [540, 315] width 184 height 153
drag, startPoint x: 557, startPoint y: 321, endPoint x: 647, endPoint y: 271, distance: 103.2
click at [557, 321] on div "Văn Phòng [GEOGRAPHIC_DATA]" at bounding box center [540, 329] width 165 height 18
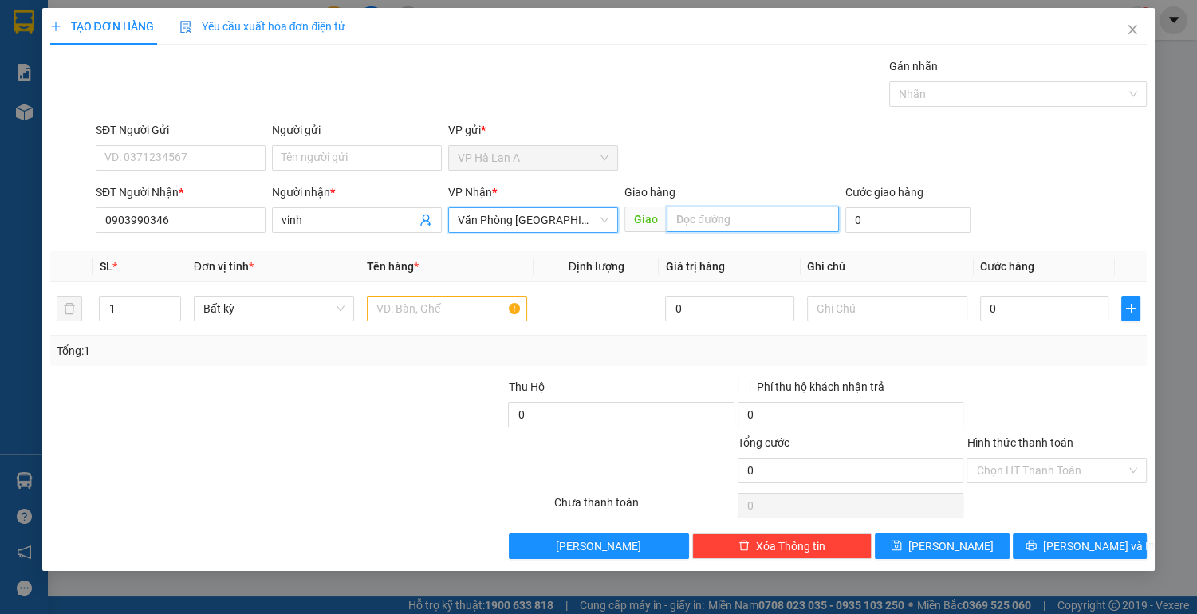
click at [718, 218] on input "text" at bounding box center [752, 220] width 171 height 26
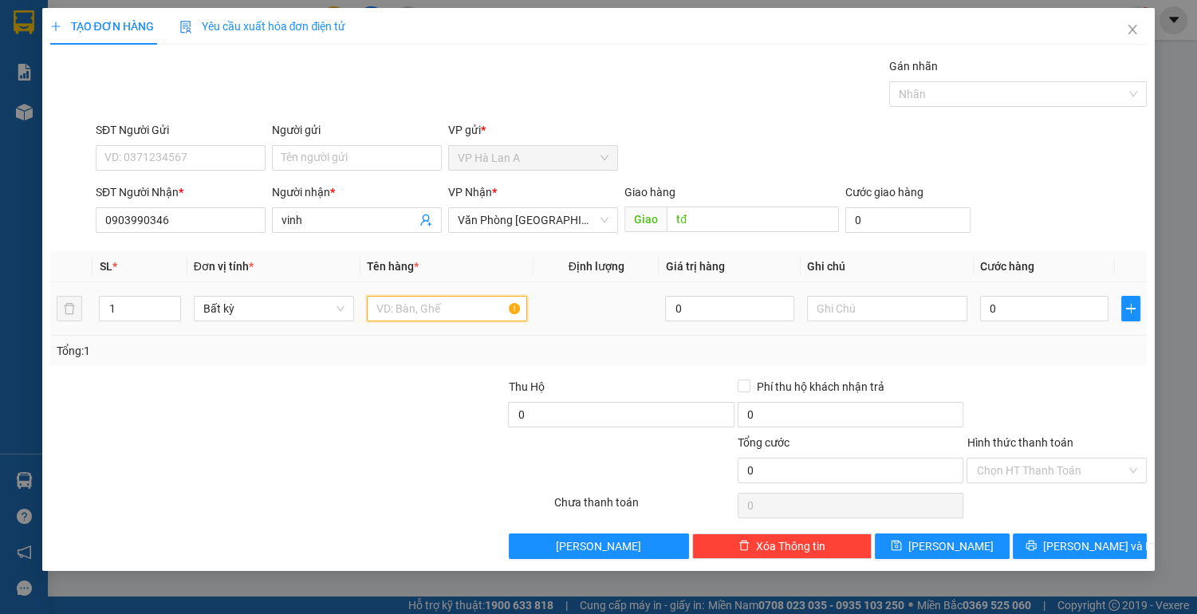
click at [388, 315] on input "text" at bounding box center [447, 309] width 160 height 26
click at [851, 321] on div at bounding box center [887, 309] width 160 height 32
click at [839, 313] on input "text" at bounding box center [887, 309] width 160 height 26
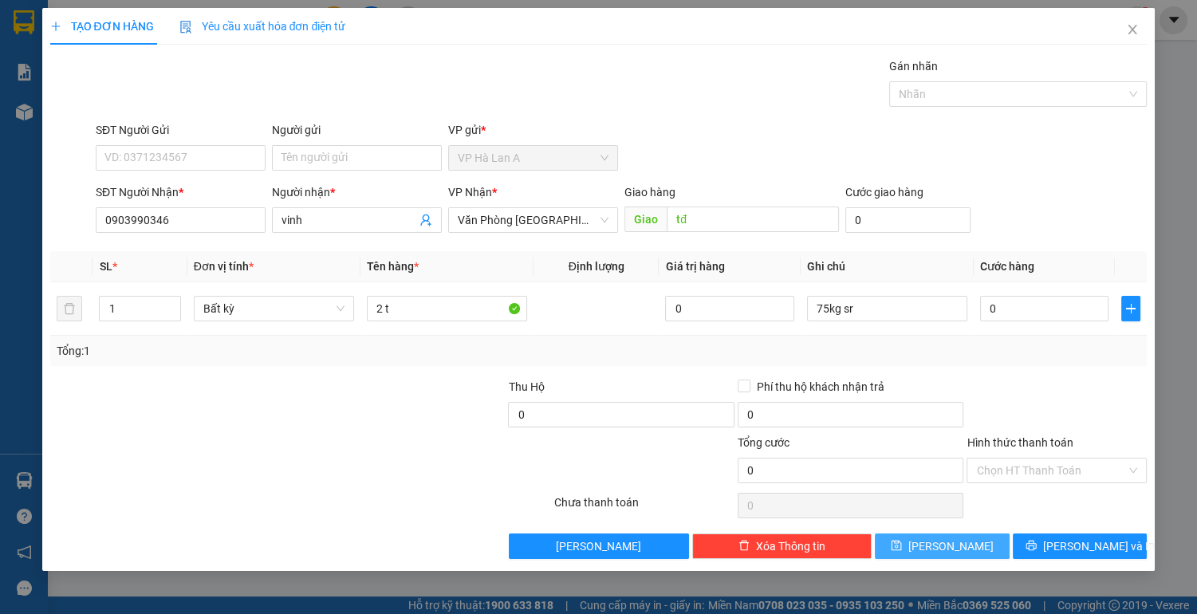
click at [950, 553] on button "[PERSON_NAME]" at bounding box center [942, 546] width 134 height 26
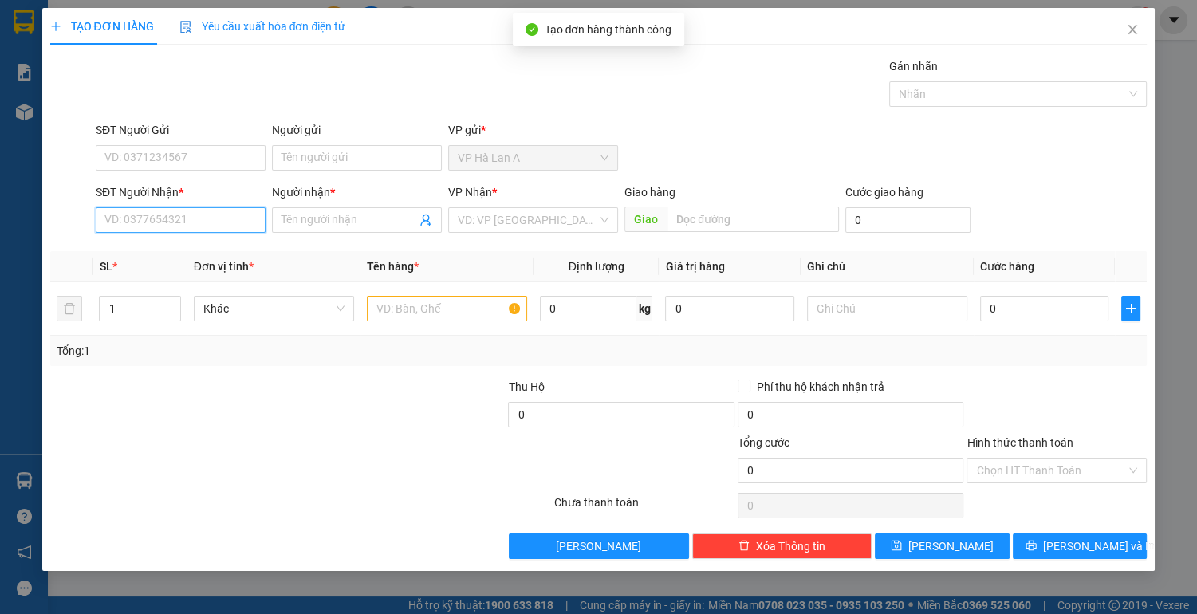
click at [209, 218] on input "SĐT Người Nhận *" at bounding box center [181, 220] width 170 height 26
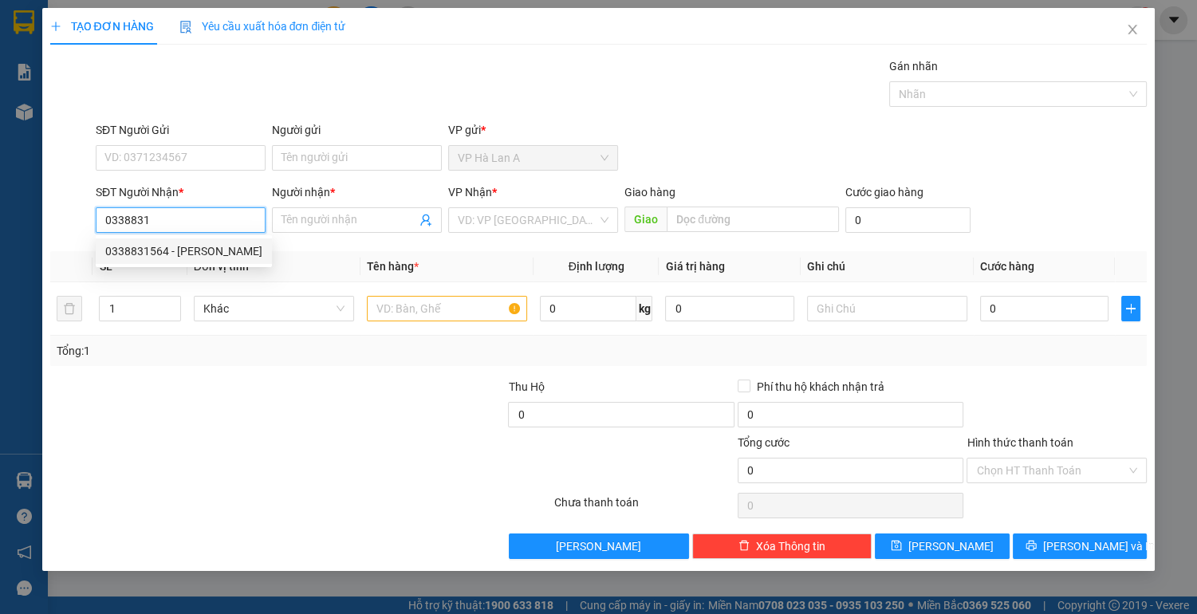
click at [203, 251] on div "0338831564 - [PERSON_NAME]" at bounding box center [183, 251] width 157 height 18
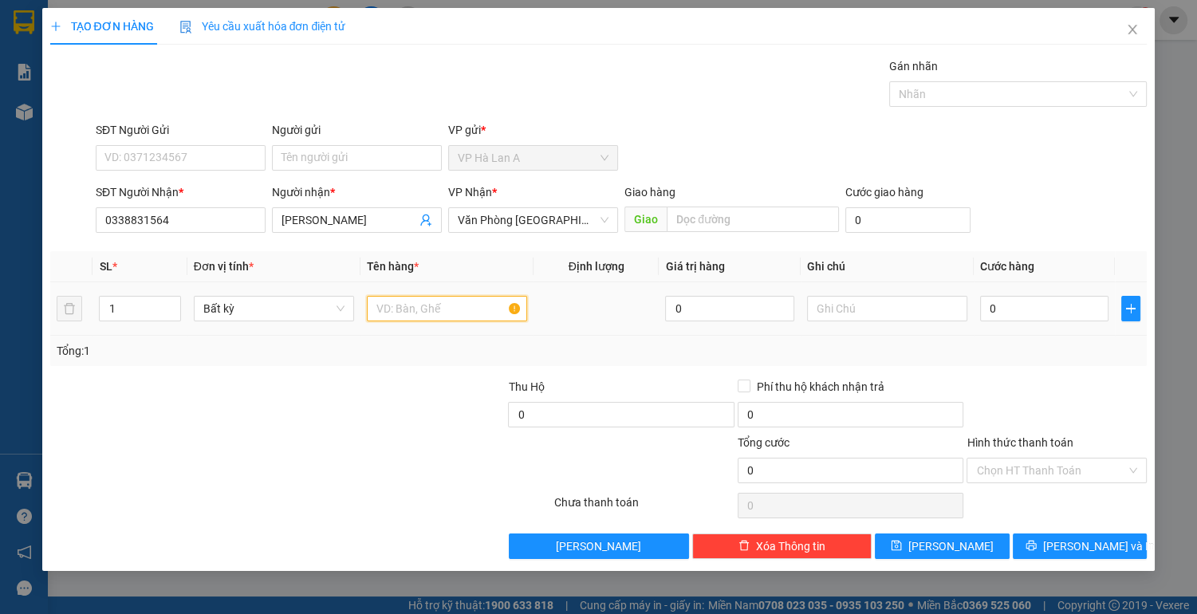
click at [433, 309] on input "text" at bounding box center [447, 309] width 160 height 26
click at [1083, 313] on input "0" at bounding box center [1044, 309] width 129 height 26
click at [1022, 479] on input "Hình thức thanh toán" at bounding box center [1051, 470] width 150 height 24
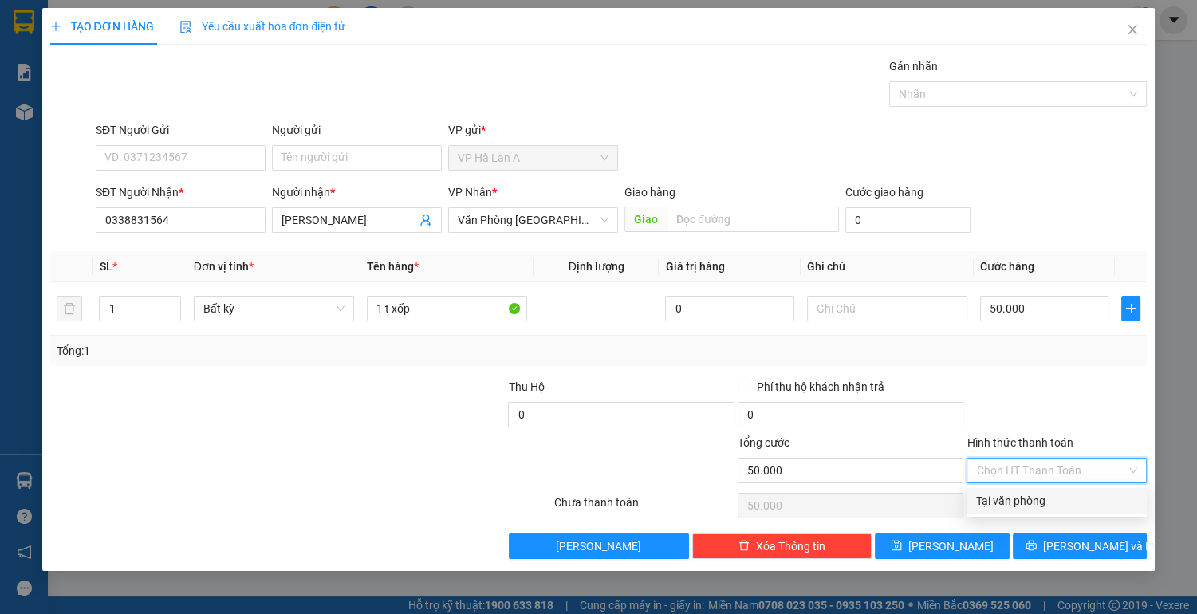
click at [1024, 506] on div "Tại văn phòng" at bounding box center [1056, 501] width 161 height 18
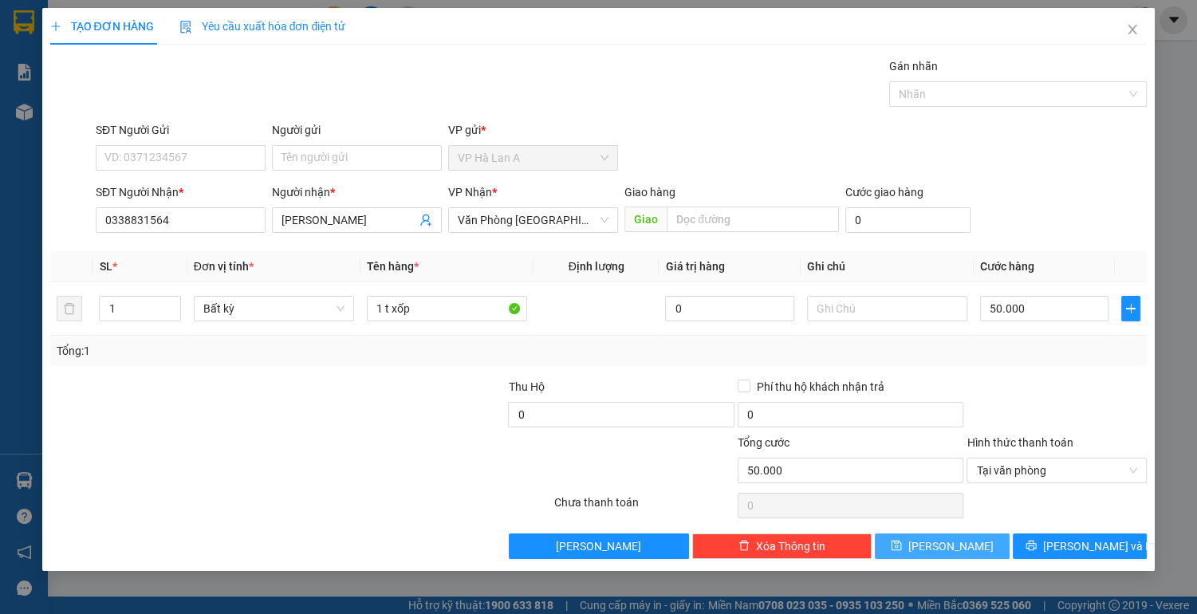
click at [973, 545] on button "[PERSON_NAME]" at bounding box center [942, 546] width 134 height 26
